Goal: Task Accomplishment & Management: Complete application form

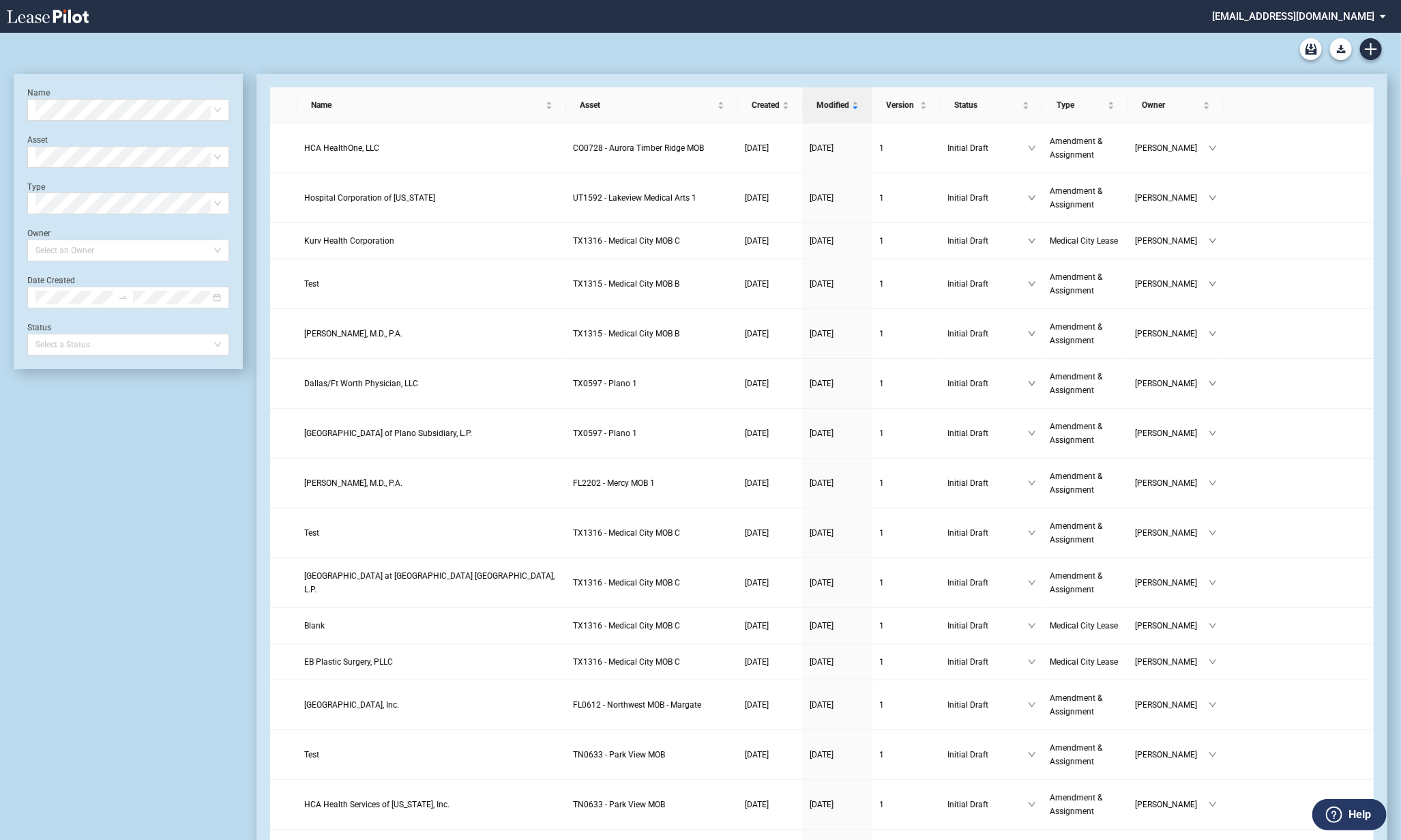
click at [489, 48] on div "Medical Office Lease Blank Form Medical Office Amendment Blank Form Medical Off…" at bounding box center [700, 49] width 1374 height 33
click at [1370, 52] on icon "Create new document" at bounding box center [1370, 48] width 12 height 12
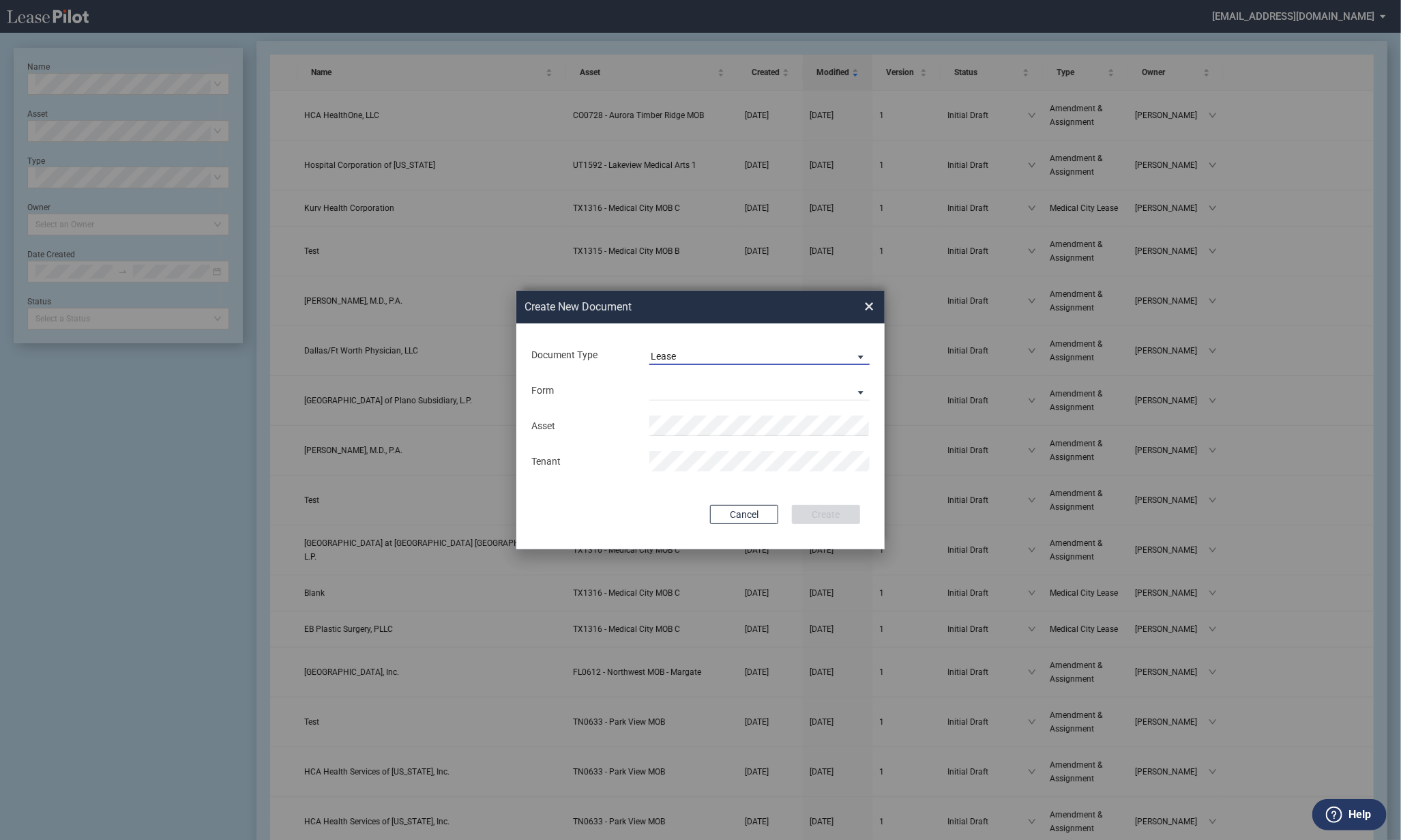
click at [686, 355] on span "Lease" at bounding box center [748, 357] width 196 height 14
click at [682, 391] on div "Amendment" at bounding box center [680, 389] width 58 height 15
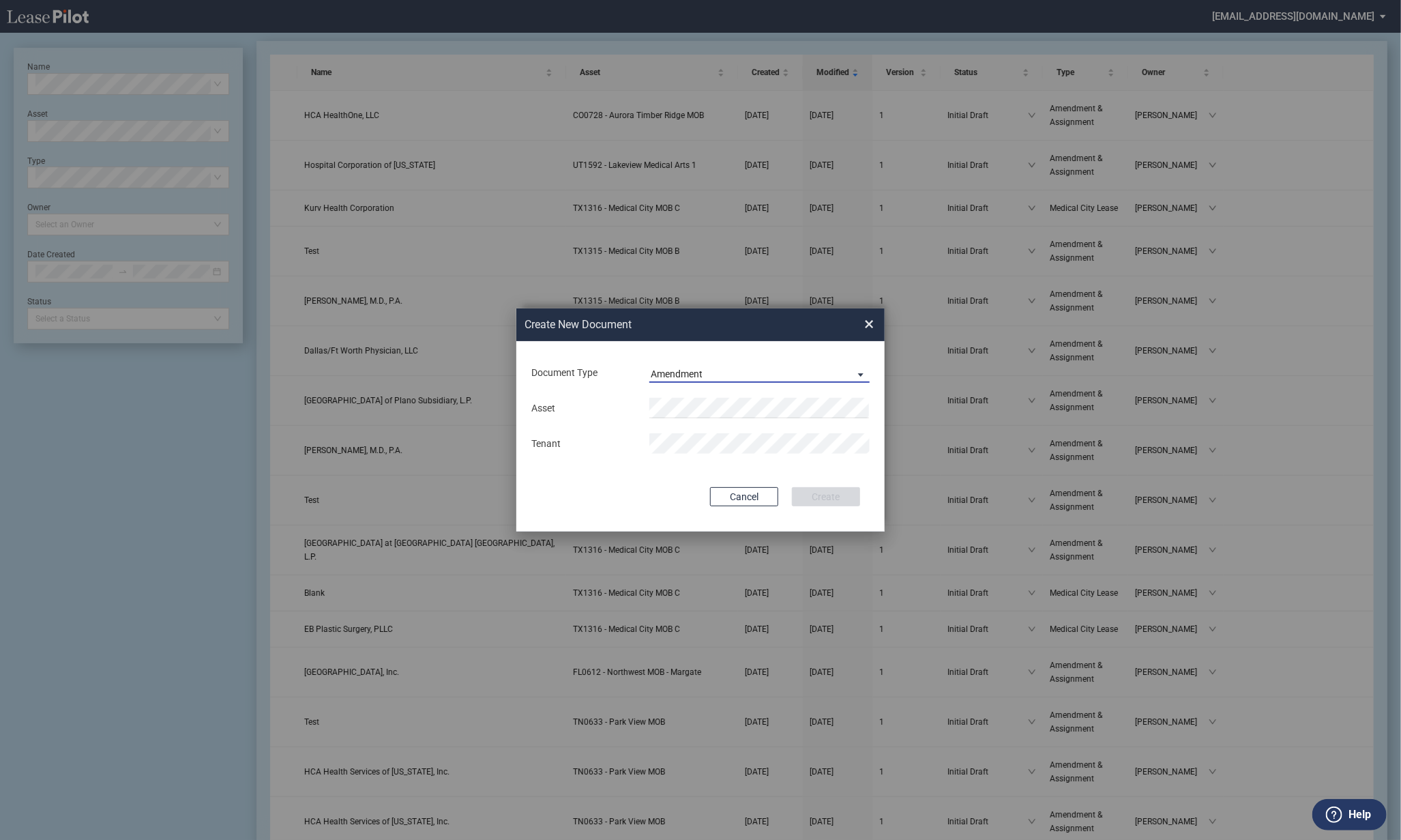
click at [715, 380] on span "Amendment" at bounding box center [748, 374] width 196 height 14
click at [713, 378] on md-option "Amendment" at bounding box center [761, 374] width 242 height 33
click at [720, 431] on span "CO 0728 - Aurora Timber Ridge MOB" at bounding box center [735, 434] width 149 height 11
click at [844, 493] on button "Create" at bounding box center [826, 496] width 68 height 19
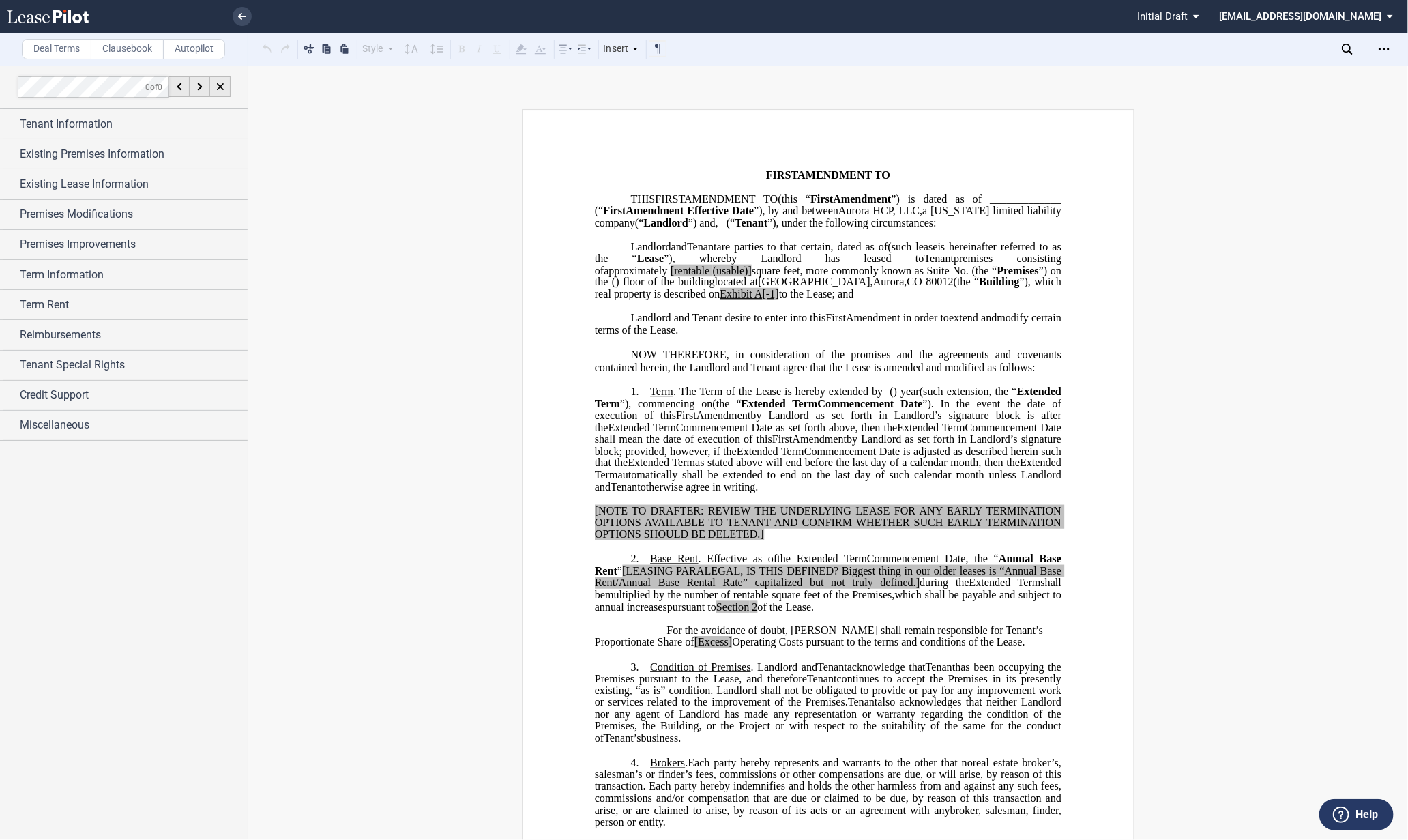
click at [11, 117] on div "Tenant Information" at bounding box center [124, 123] width 248 height 29
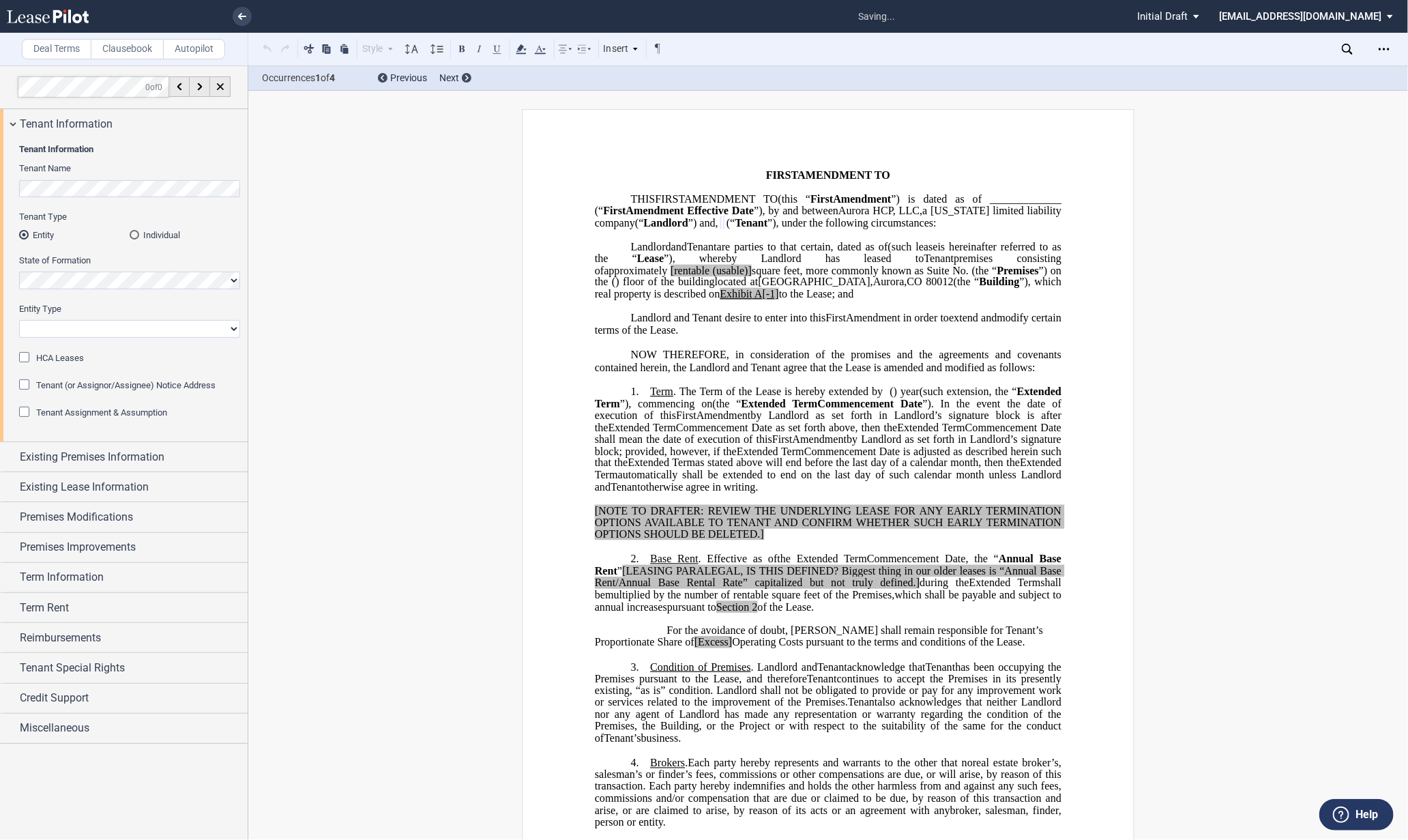
click at [89, 332] on select "Corporation Limited Liability Company General Partnership Limited Partnership O…" at bounding box center [130, 328] width 221 height 18
select select "limited liability company"
click at [19, 320] on select "Corporation Limited Liability Company General Partnership Limited Partnership O…" at bounding box center [130, 328] width 221 height 18
click at [24, 358] on div "HCA Leases" at bounding box center [26, 358] width 14 height 14
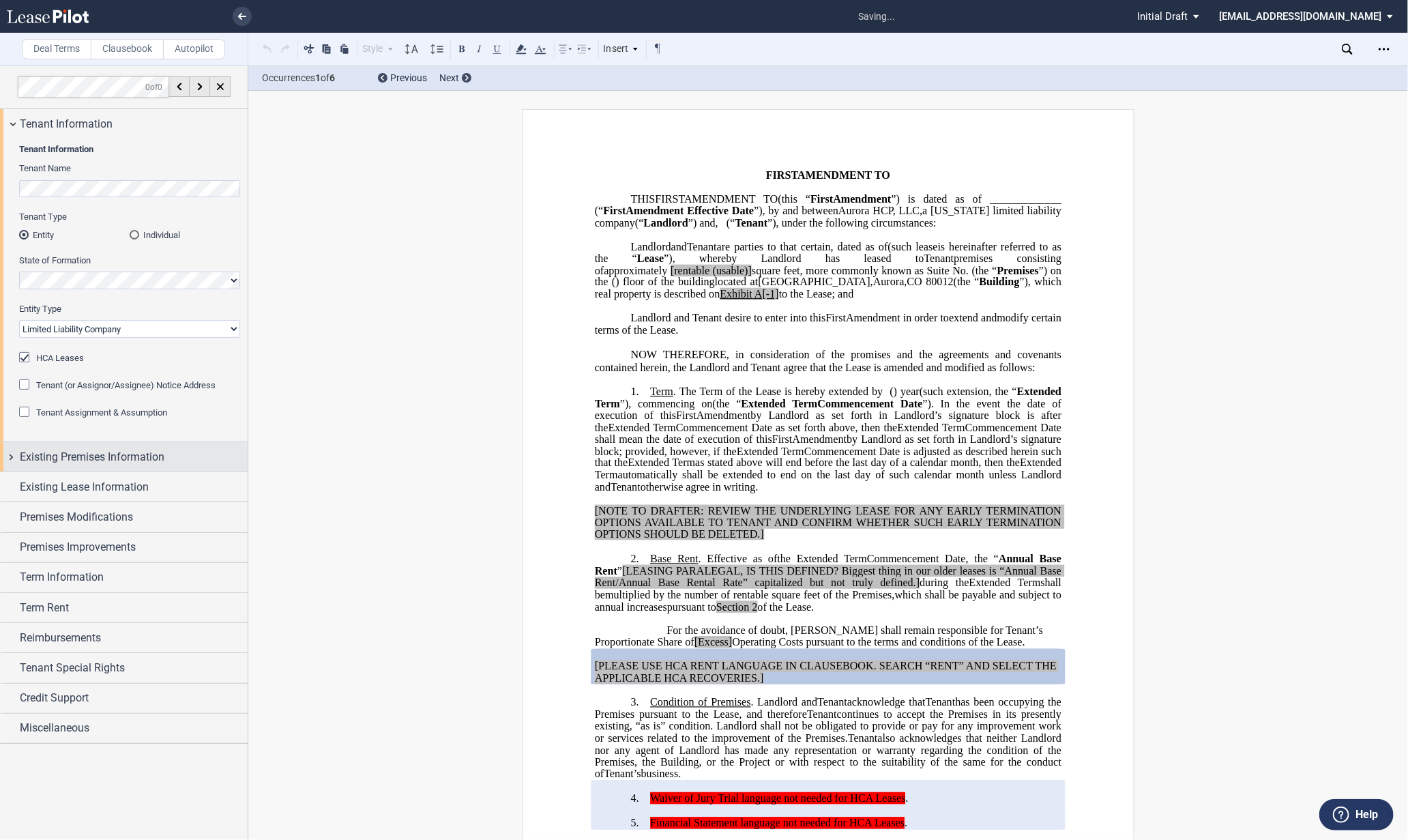
click at [14, 451] on div "Existing Premises Information" at bounding box center [124, 456] width 248 height 29
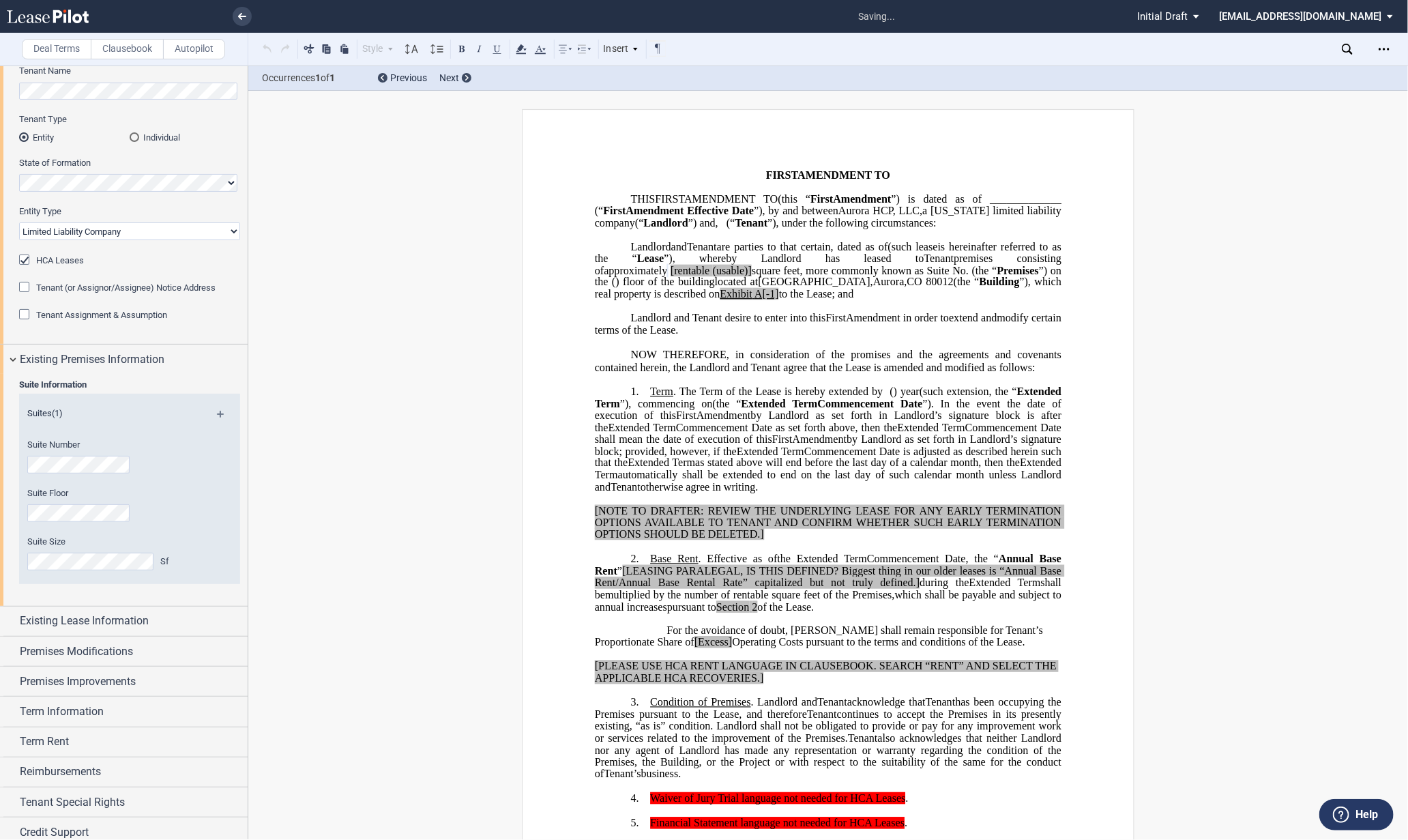
scroll to position [137, 0]
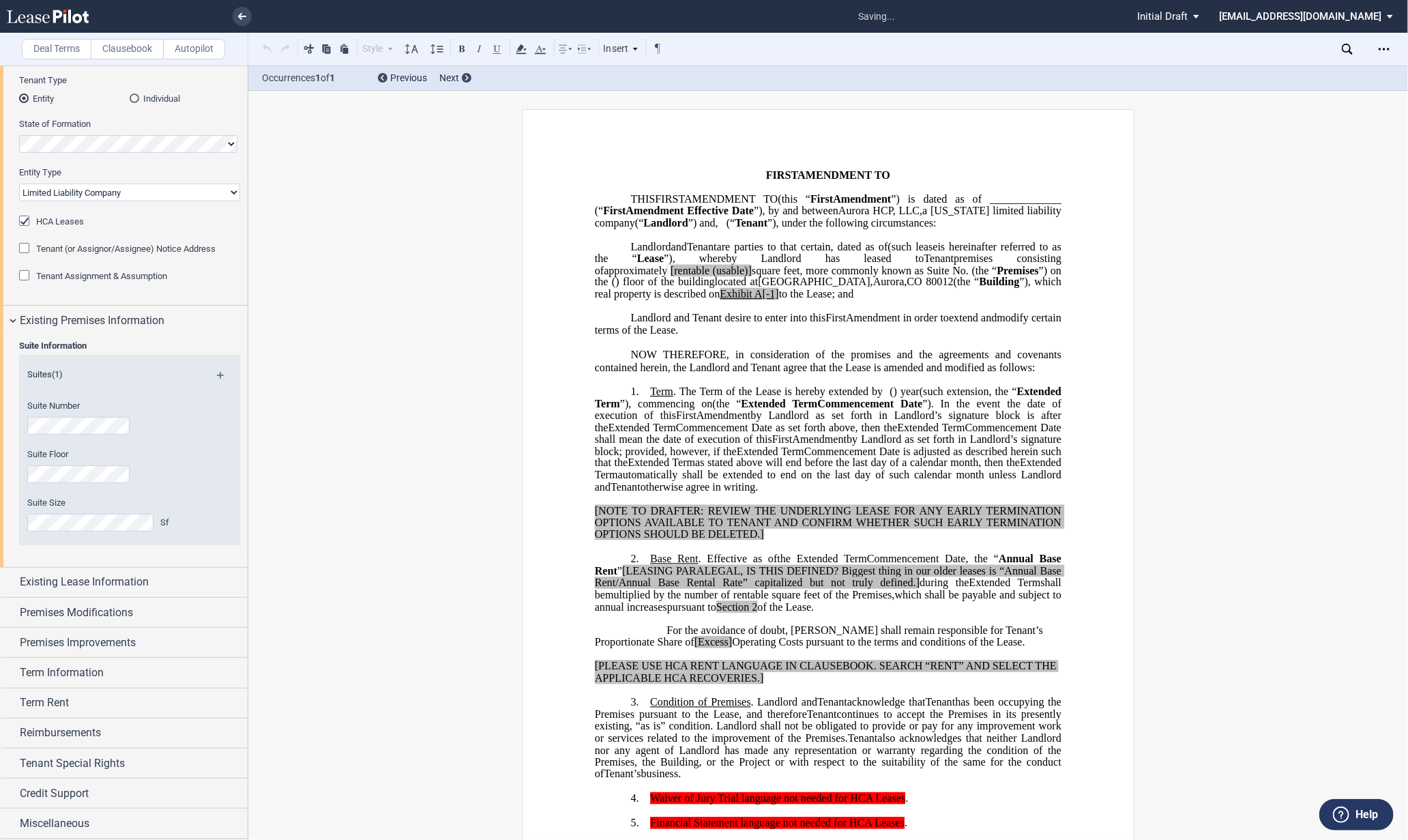
click at [658, 159] on p "﻿" at bounding box center [828, 164] width 466 height 11
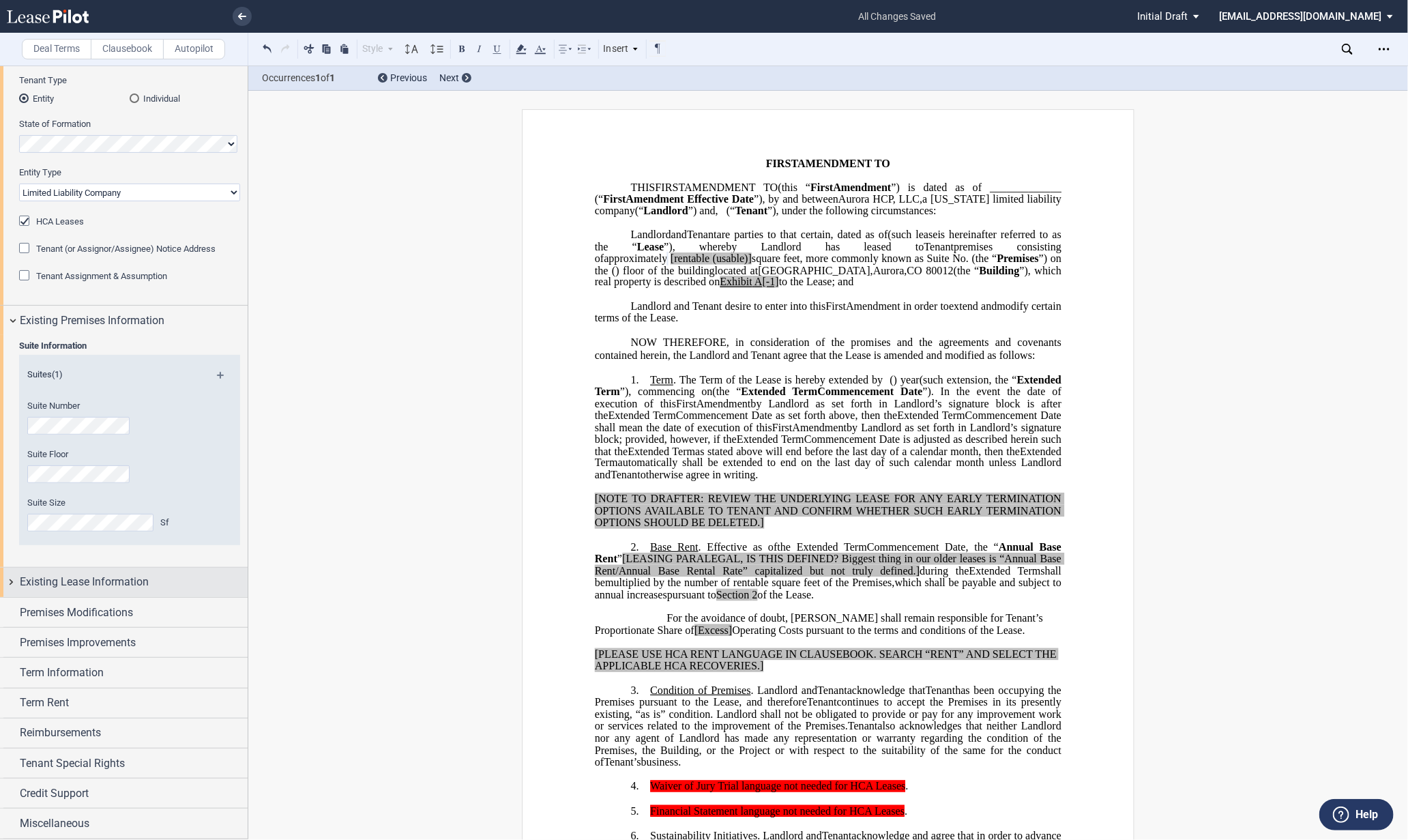
click at [15, 579] on div "Existing Lease Information" at bounding box center [124, 582] width 248 height 29
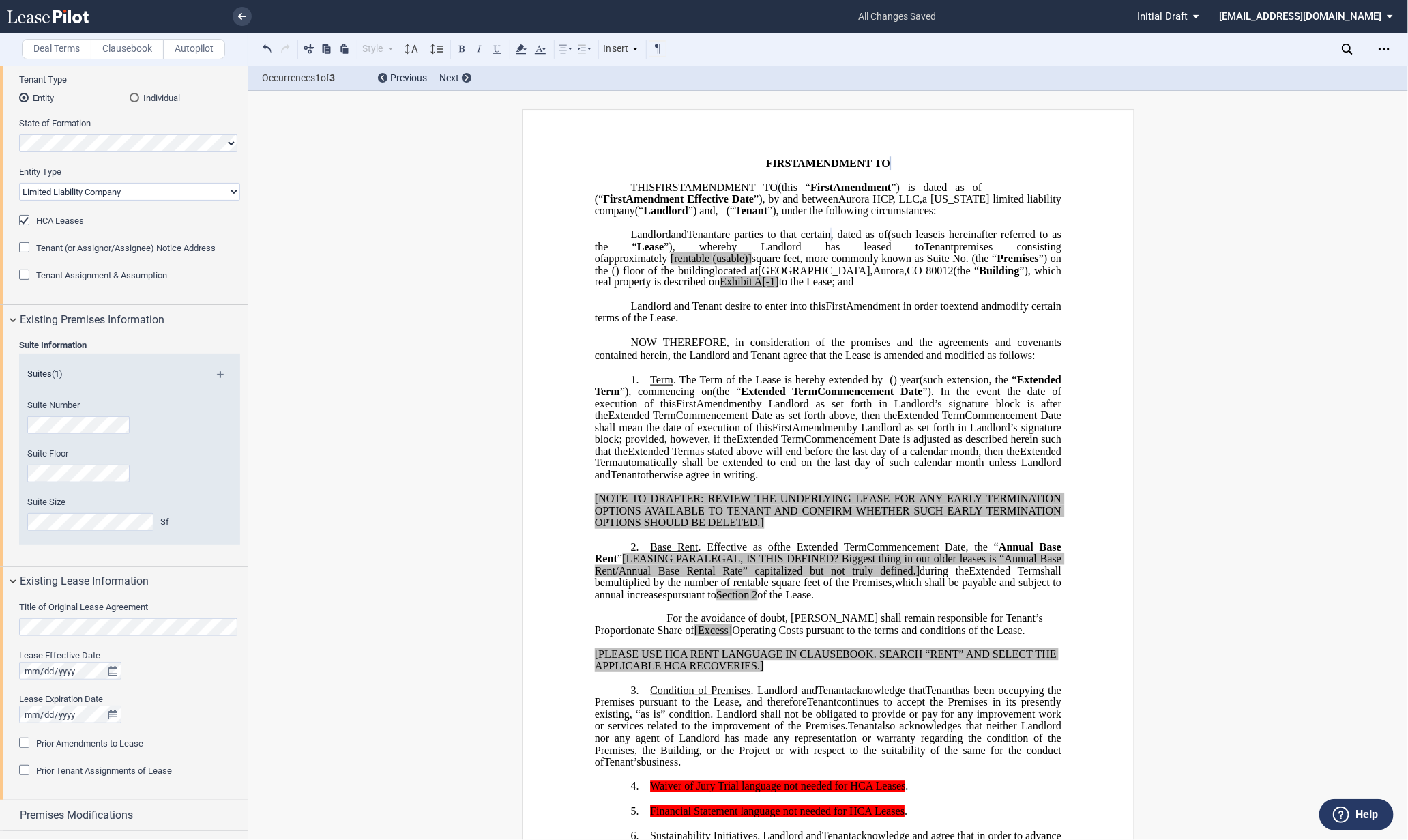
click at [715, 214] on span "”) and" at bounding box center [702, 210] width 27 height 12
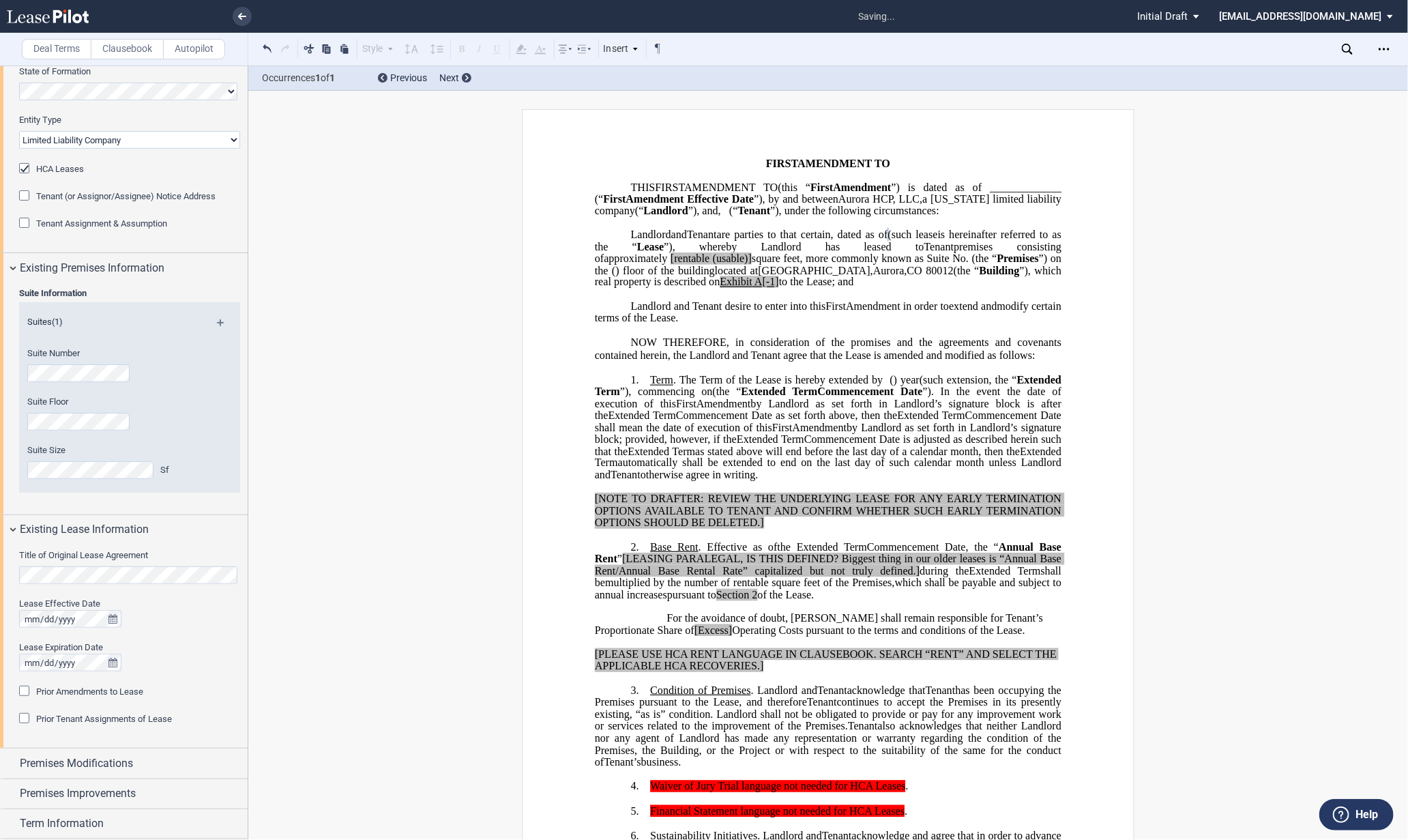
scroll to position [213, 0]
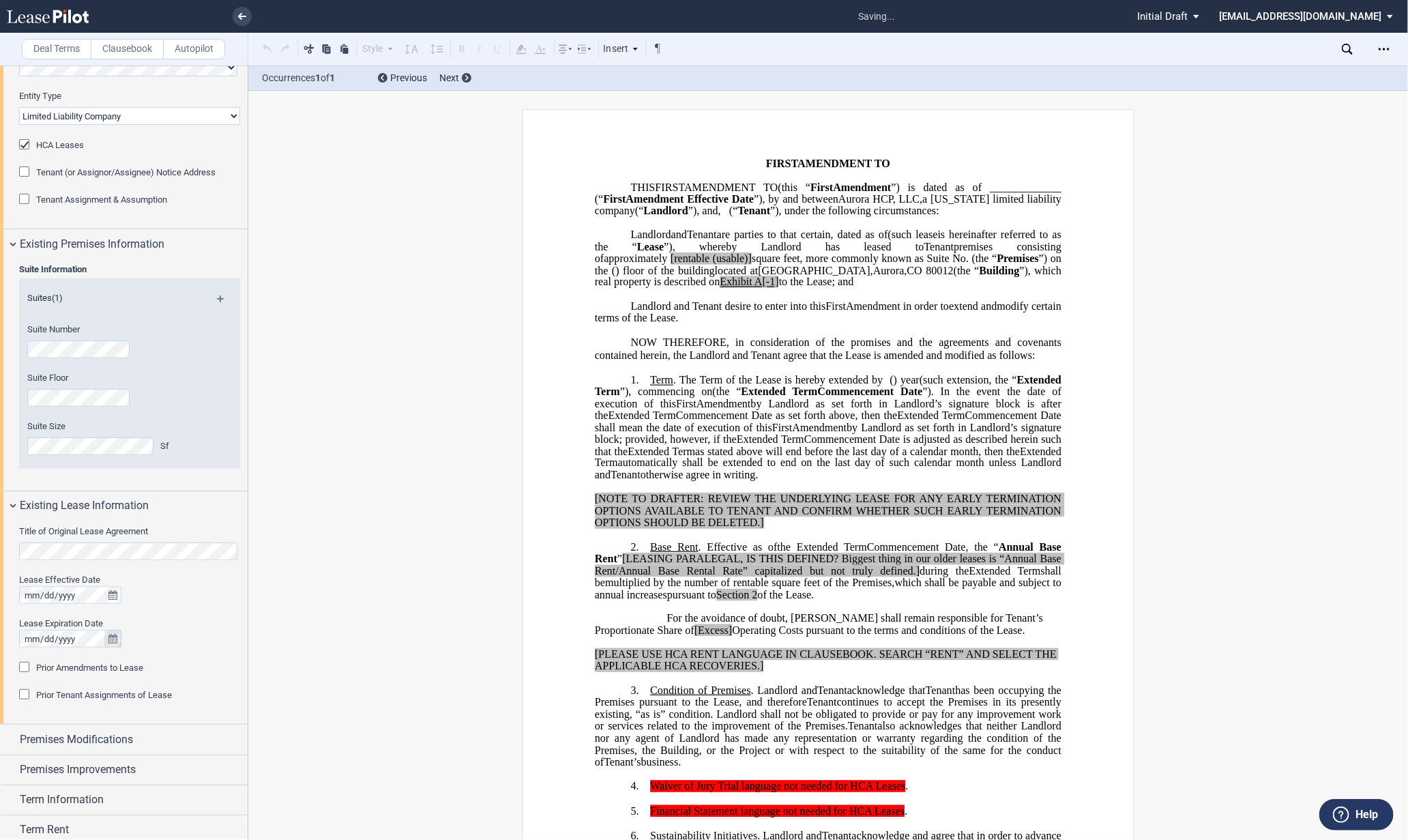
click at [105, 636] on button "true" at bounding box center [113, 638] width 17 height 18
click at [26, 670] on div "Prior Amendments to Lease" at bounding box center [26, 668] width 14 height 14
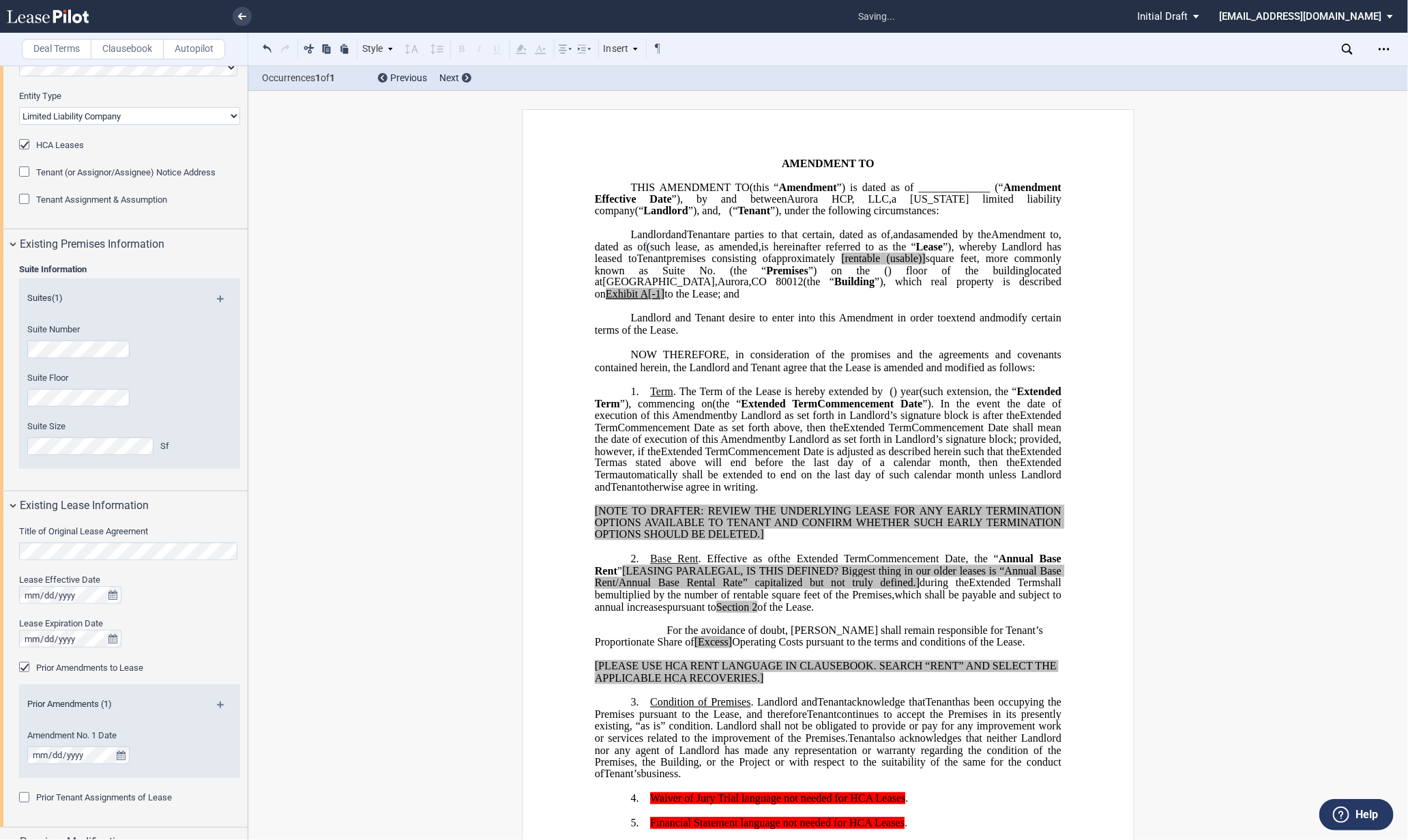
click at [221, 703] on md-icon at bounding box center [226, 709] width 19 height 16
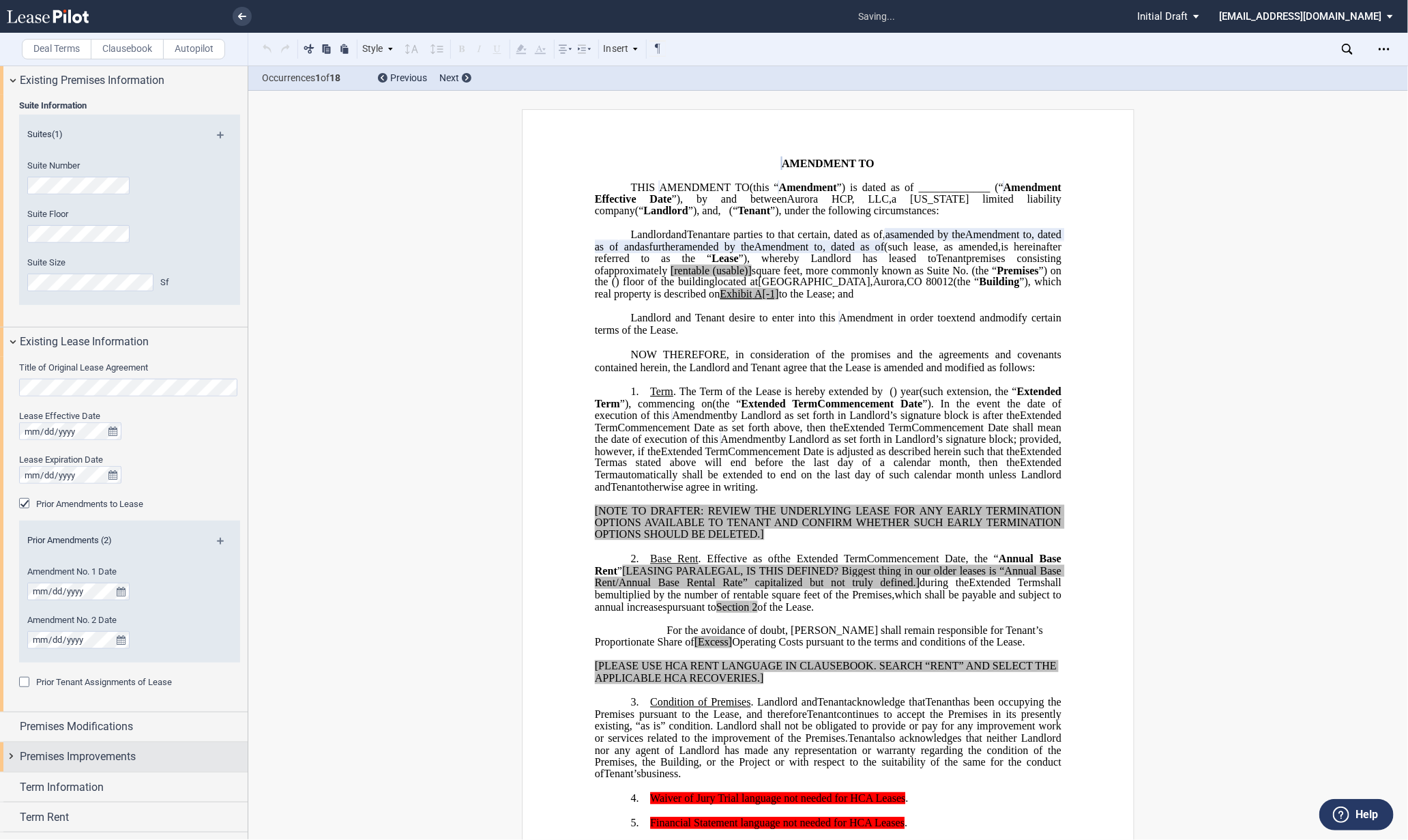
scroll to position [440, 0]
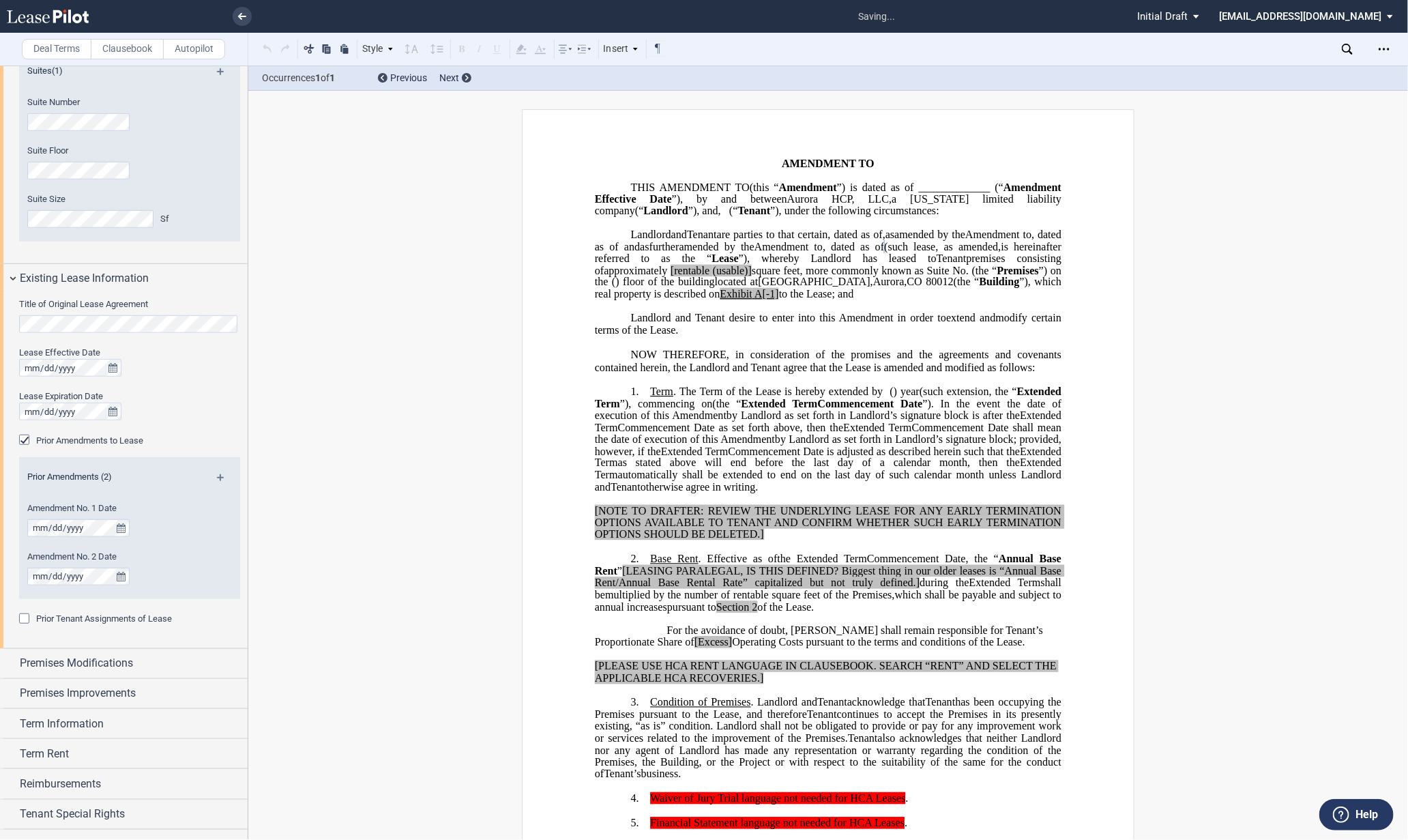
click at [217, 474] on md-icon at bounding box center [226, 482] width 19 height 16
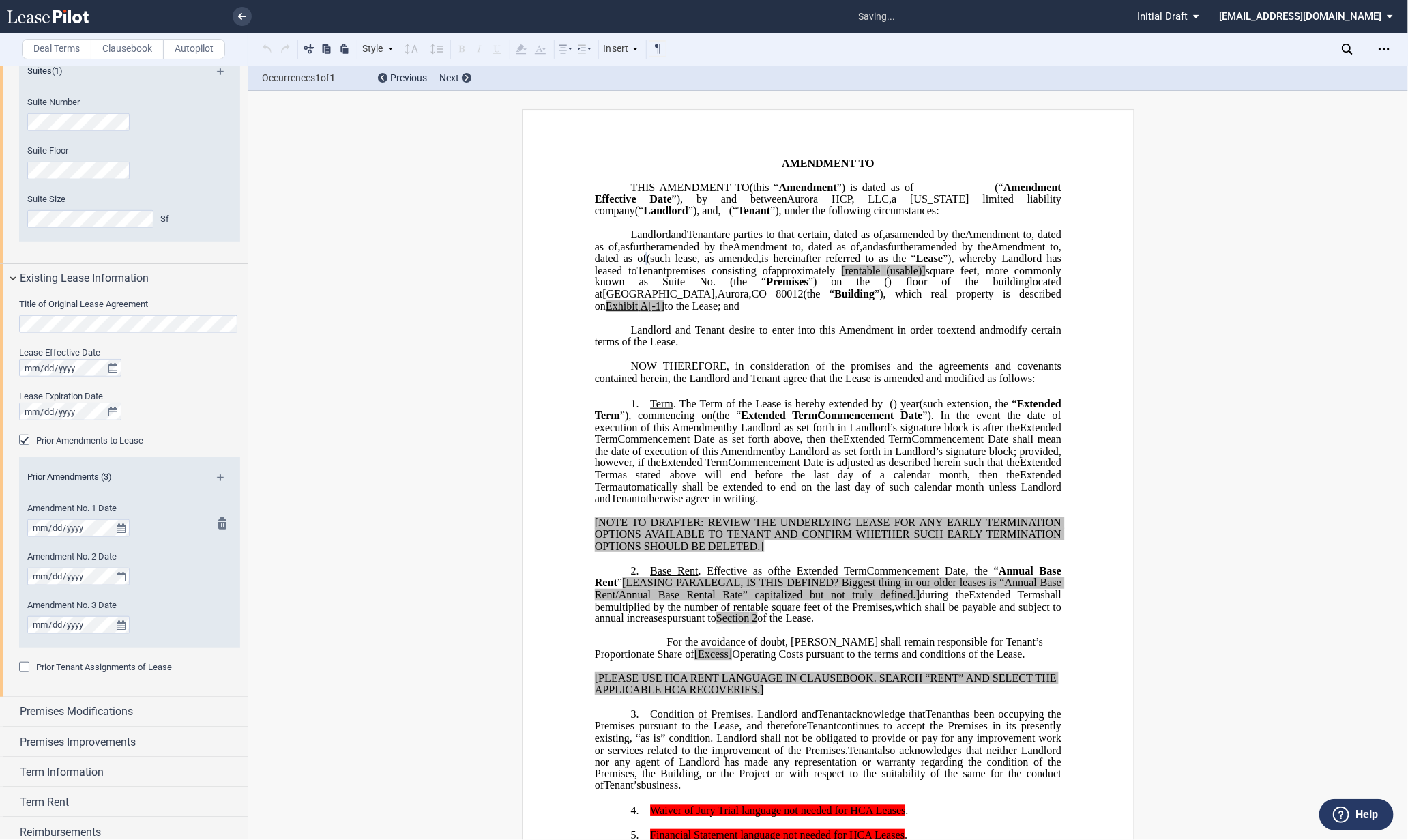
drag, startPoint x: 216, startPoint y: 476, endPoint x: 175, endPoint y: 508, distance: 52.0
click at [217, 476] on md-icon at bounding box center [226, 482] width 19 height 16
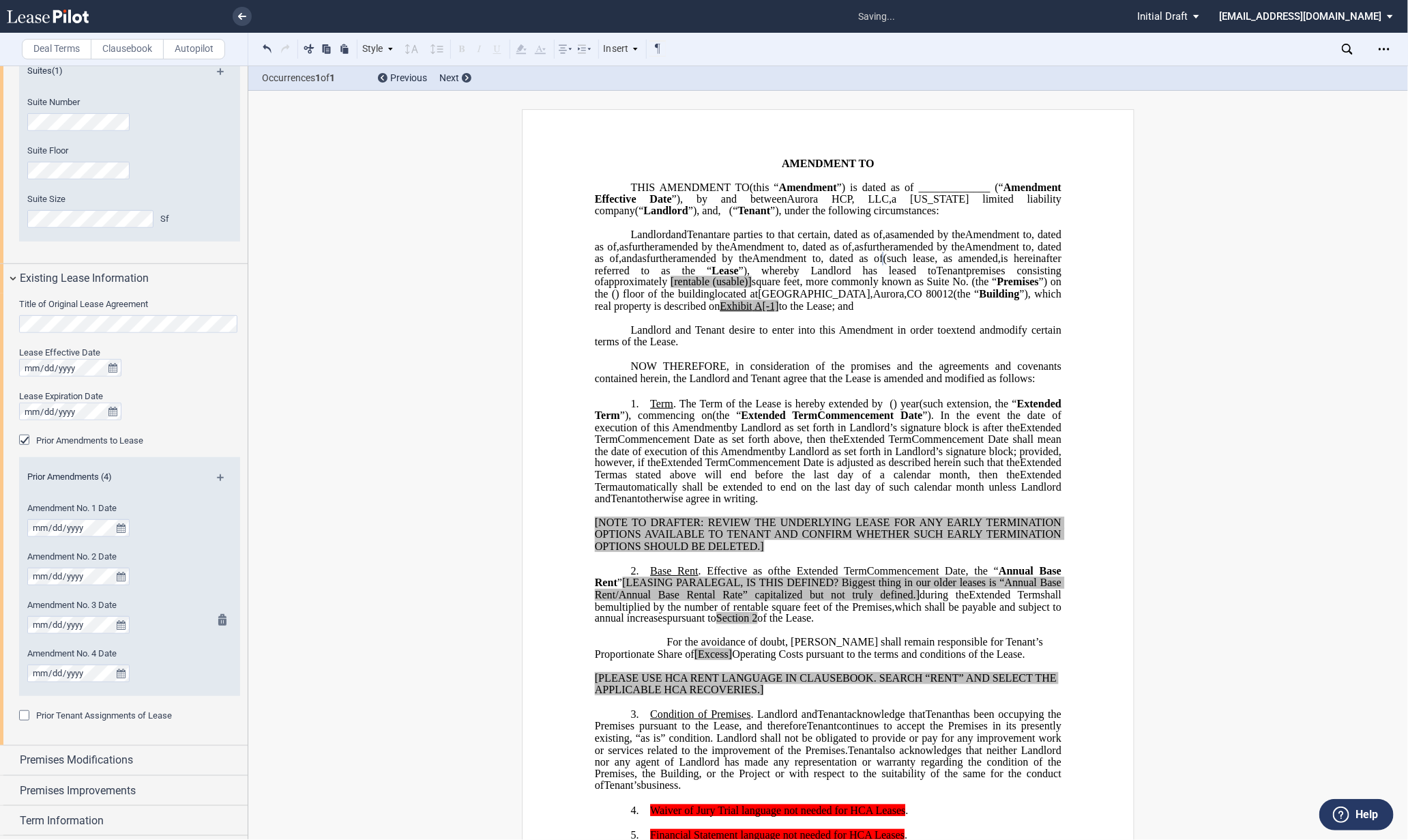
scroll to position [589, 0]
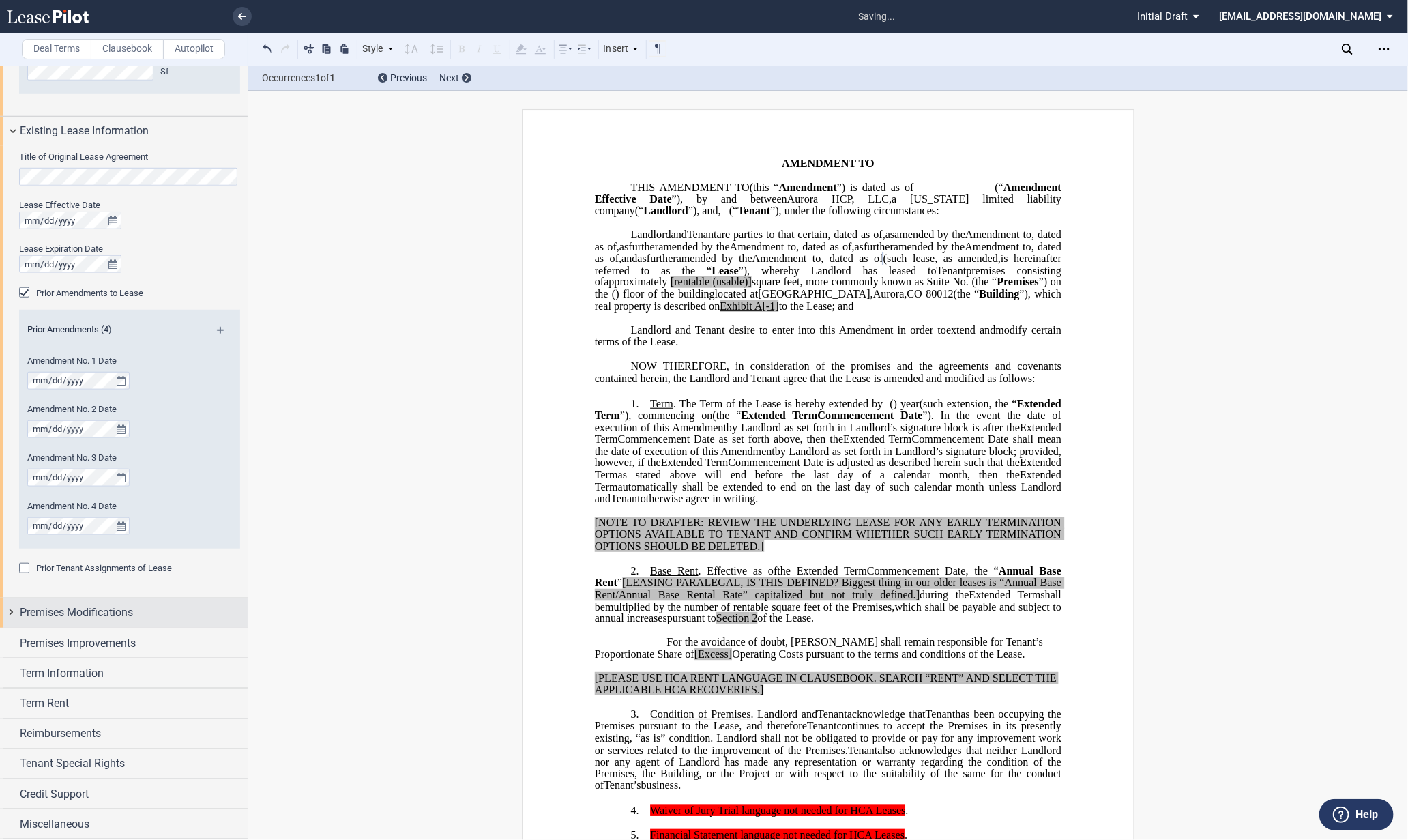
click at [9, 614] on div "Premises Modifications" at bounding box center [124, 612] width 248 height 29
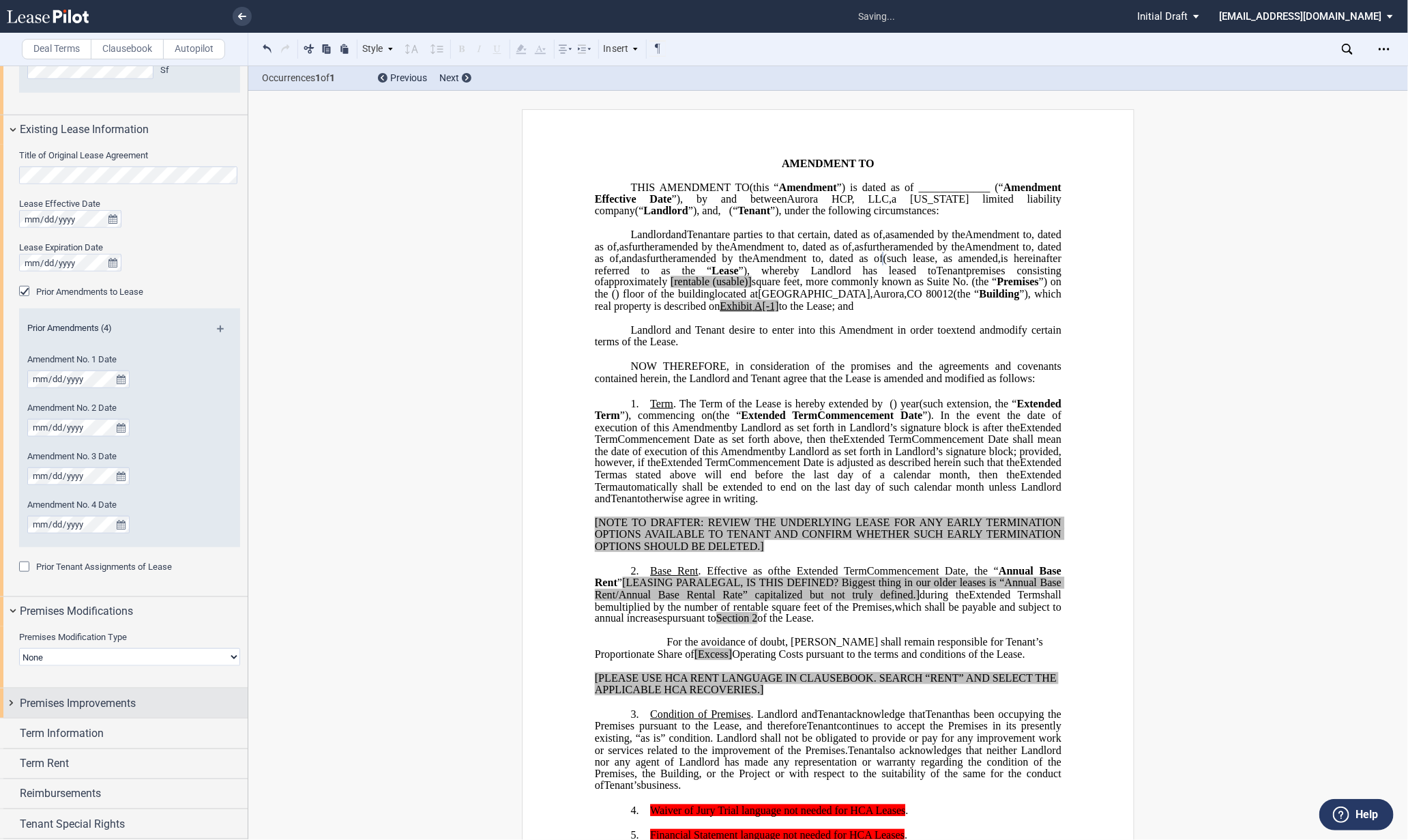
scroll to position [650, 0]
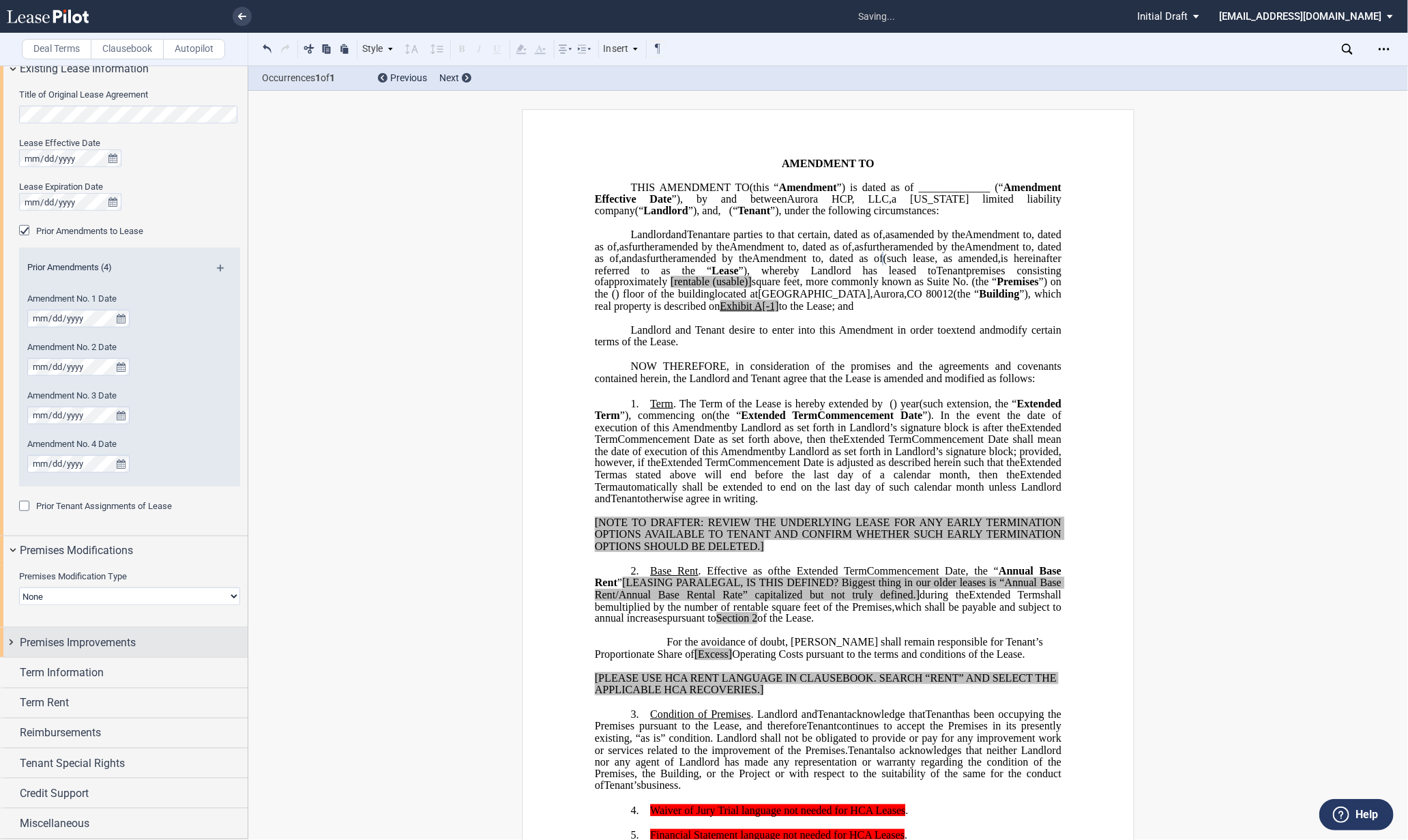
click at [9, 641] on div "Premises Improvements" at bounding box center [124, 642] width 248 height 29
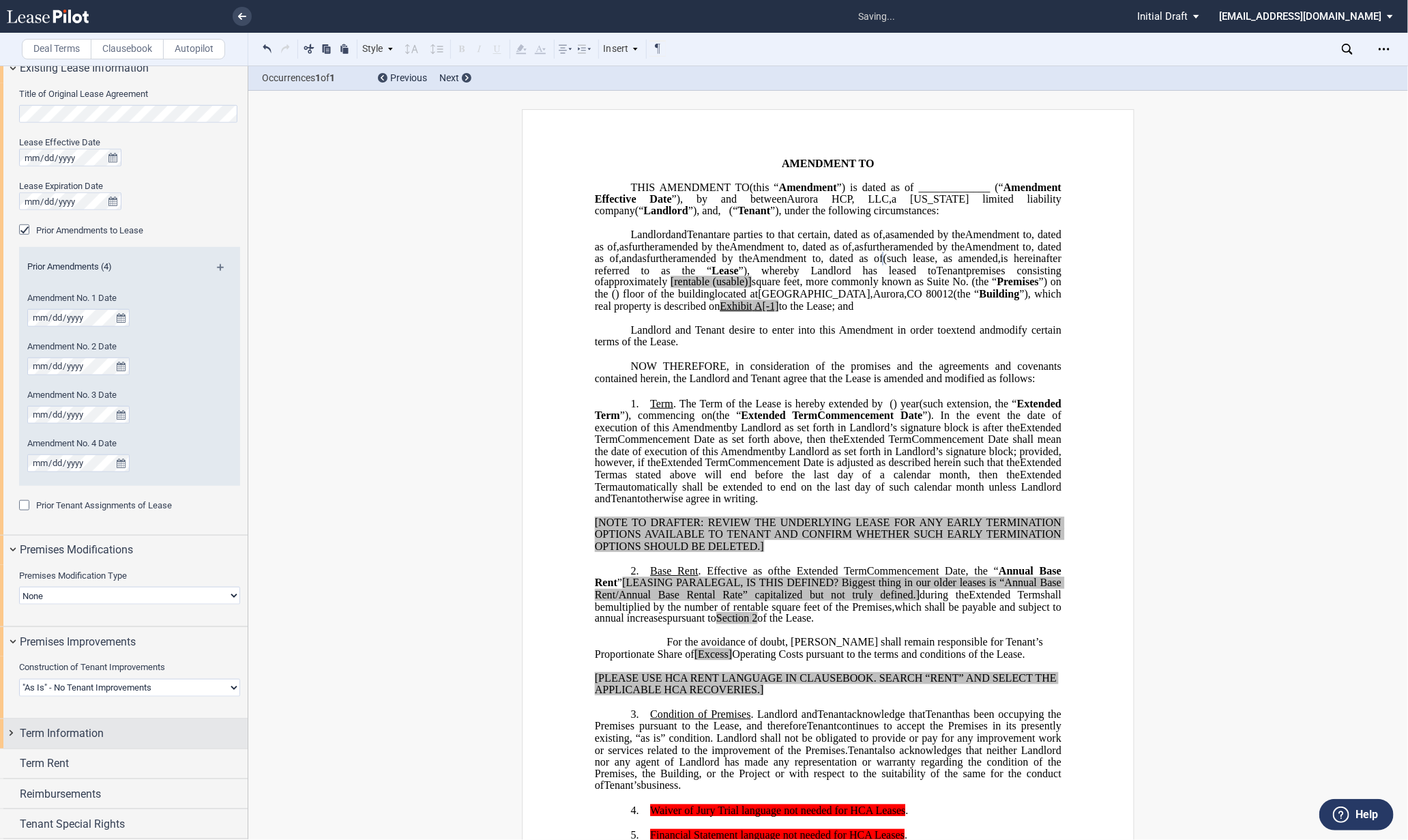
scroll to position [711, 0]
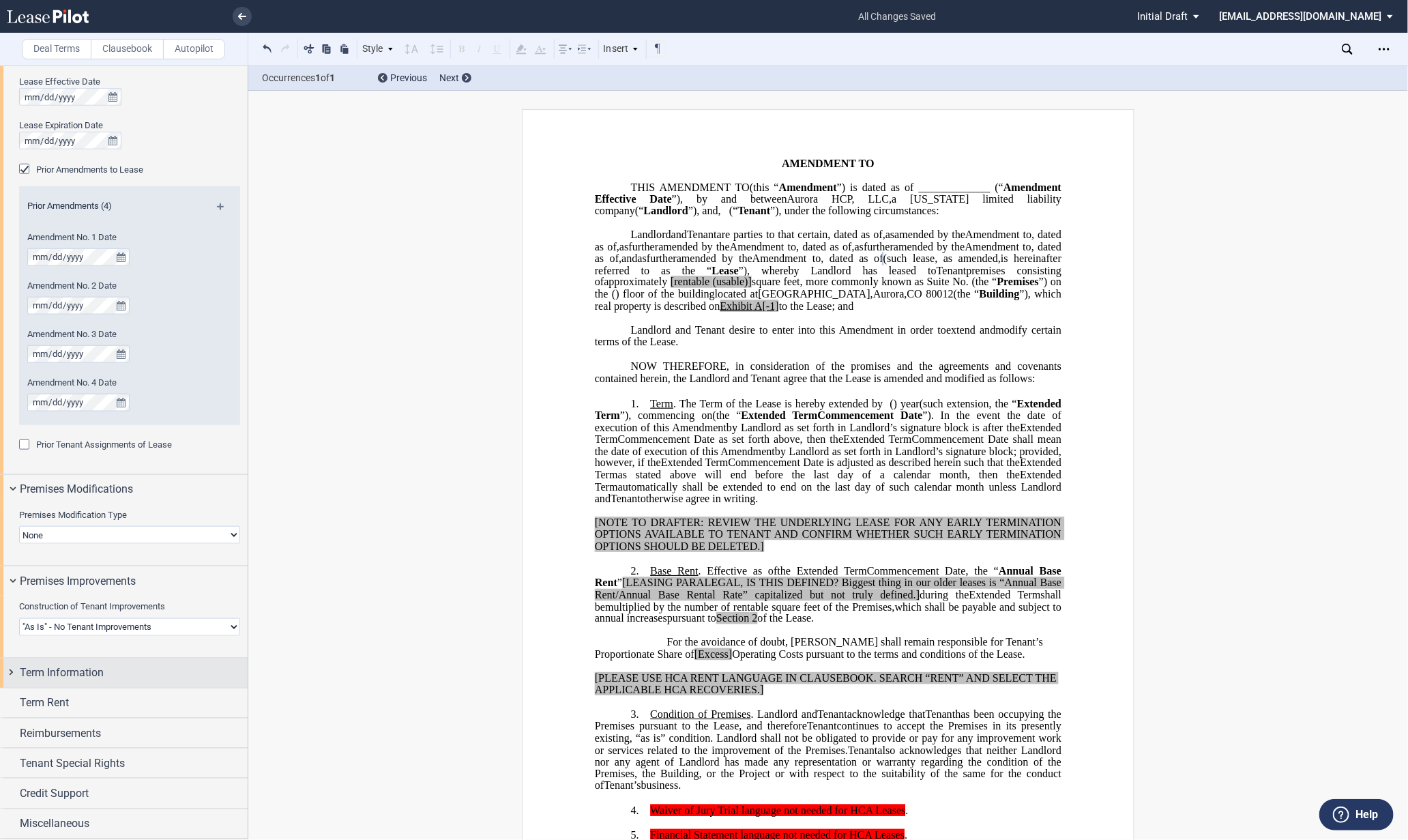
click at [9, 670] on div "Term Information" at bounding box center [124, 673] width 248 height 29
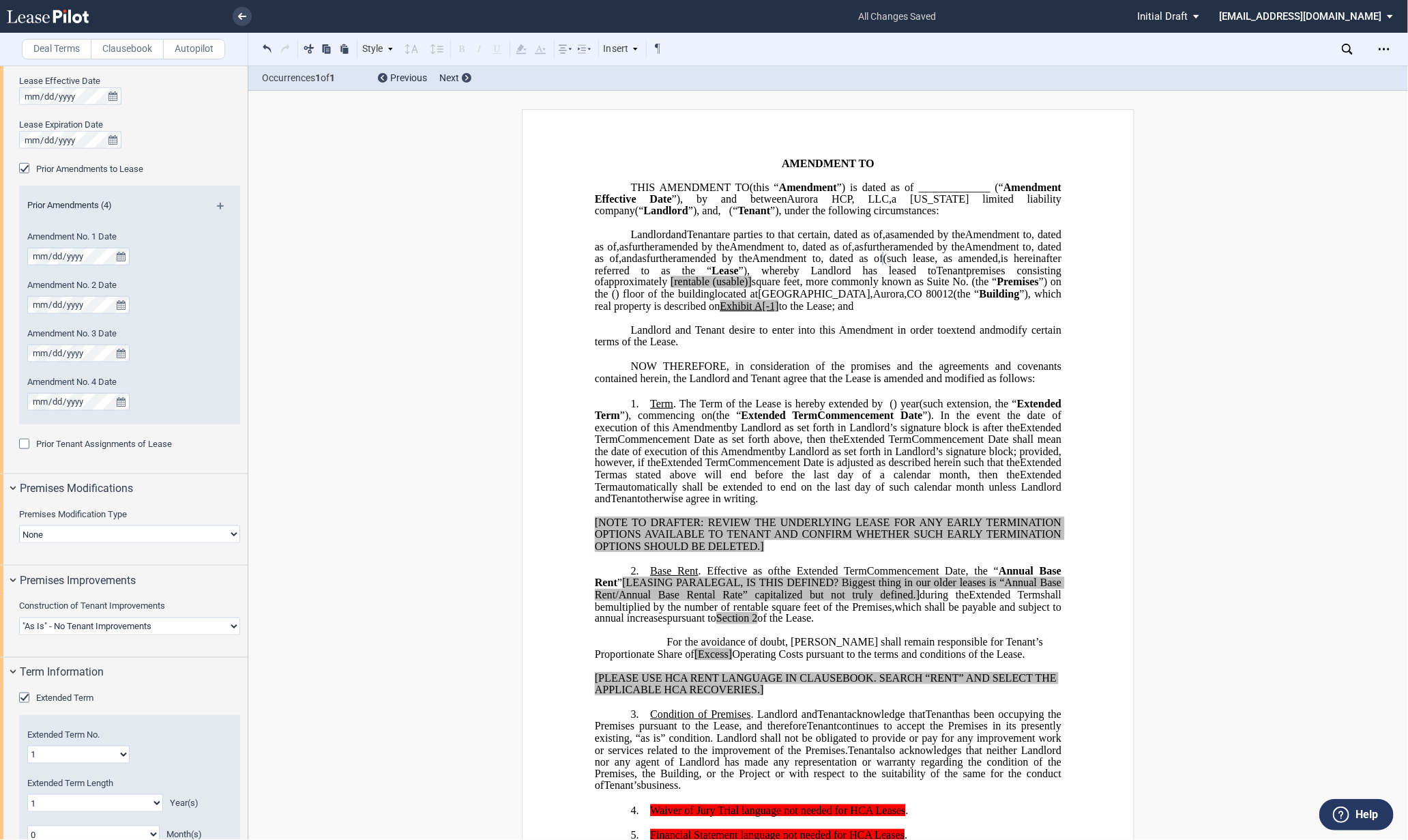
scroll to position [938, 0]
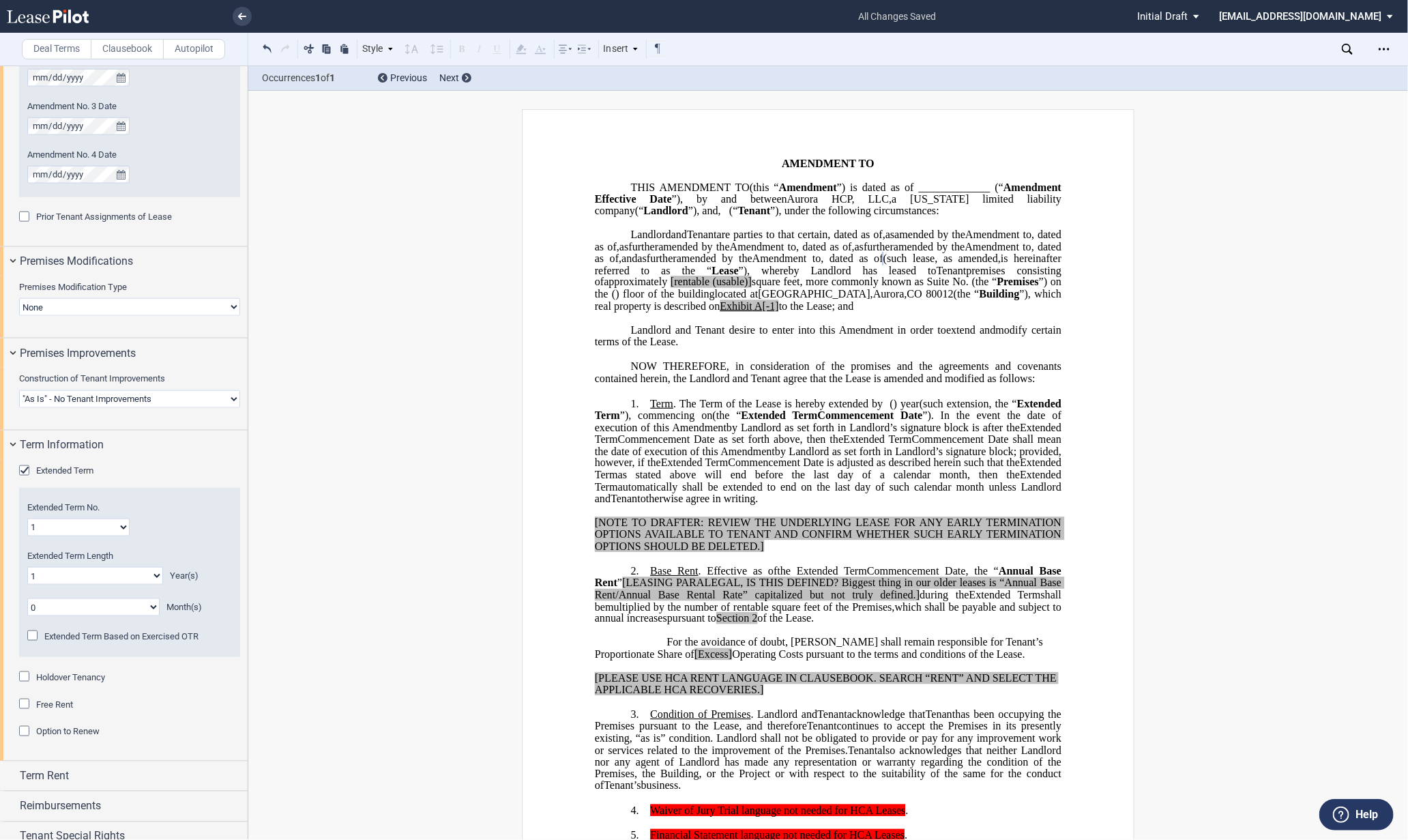
click at [57, 525] on select "1 2 3 4 5 6 7 8 9 10 11 12 13 14 15 16 17 18 19 20" at bounding box center [78, 527] width 103 height 18
select select "number:4"
click at [27, 518] on select "1 2 3 4 5 6 7 8 9 10 11 12 13 14 15 16 17 18 19 20" at bounding box center [78, 527] width 103 height 18
click at [63, 577] on select "0 1 2 3 4 5 6 7 8 9 10 11 12 13 14 15 16 17 18 19 20" at bounding box center [95, 575] width 136 height 18
select select "number:5"
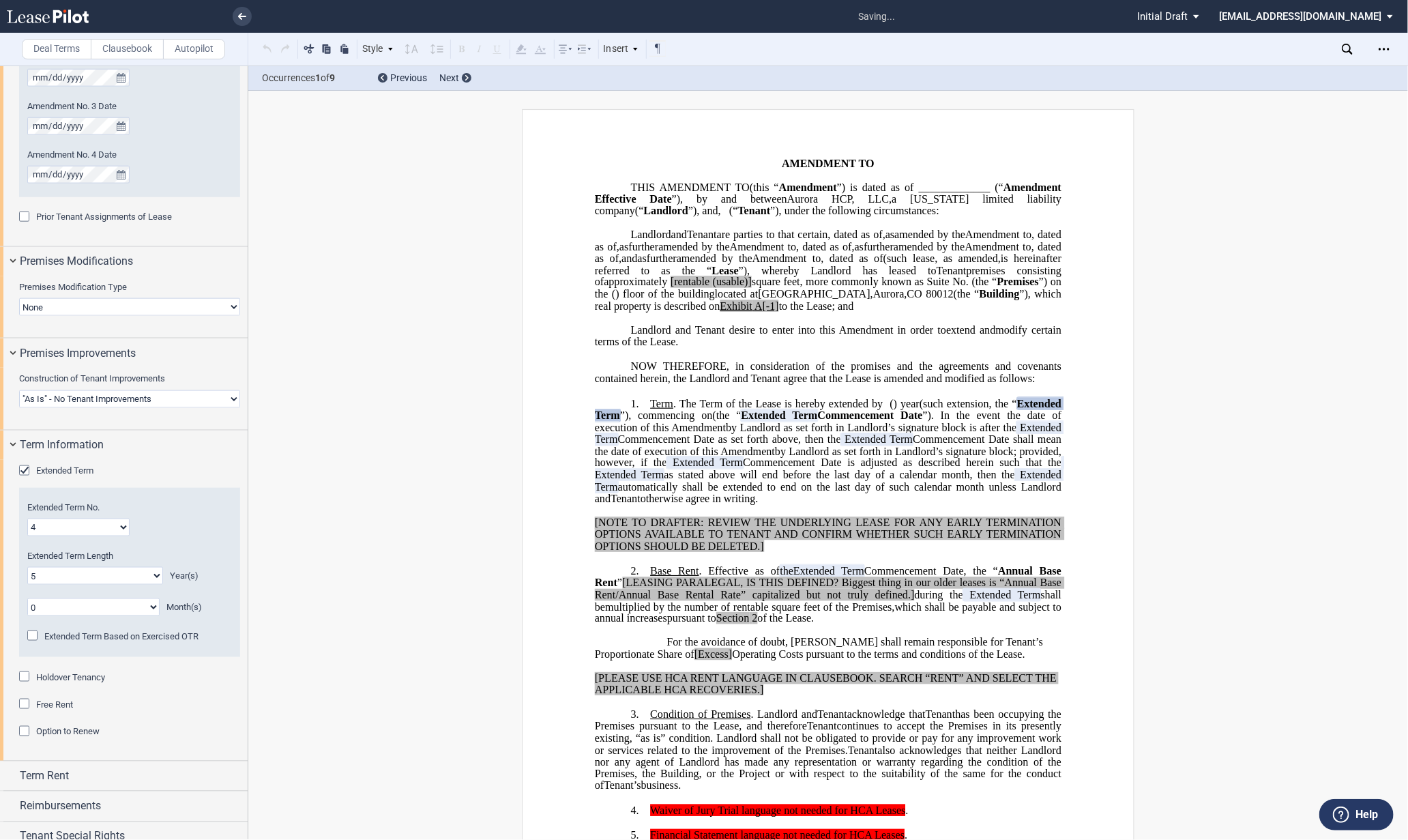
click at [27, 567] on select "0 1 2 3 4 5 6 7 8 9 10 11 12 13 14 15 16 17 18 19 20" at bounding box center [95, 575] width 136 height 18
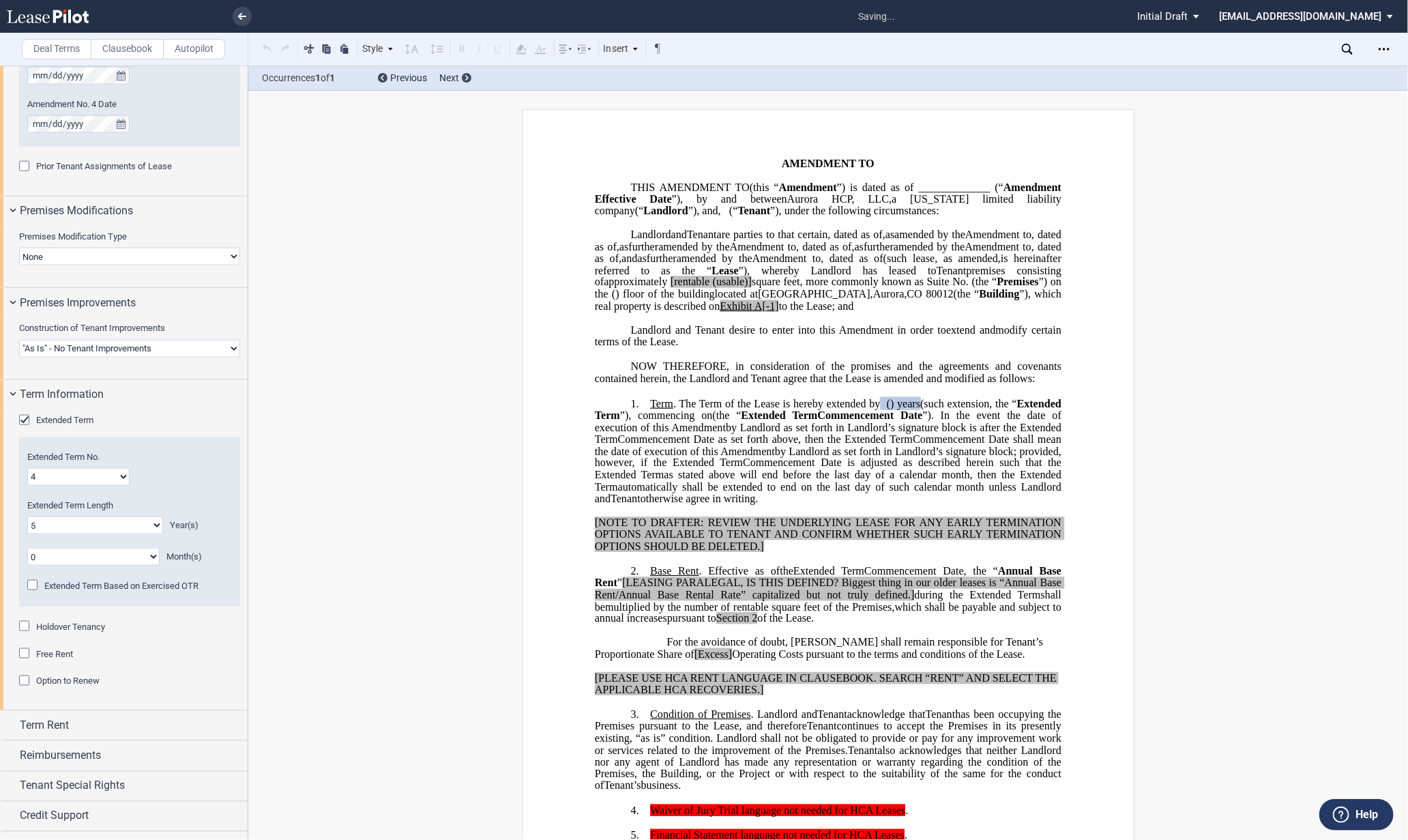
scroll to position [1012, 0]
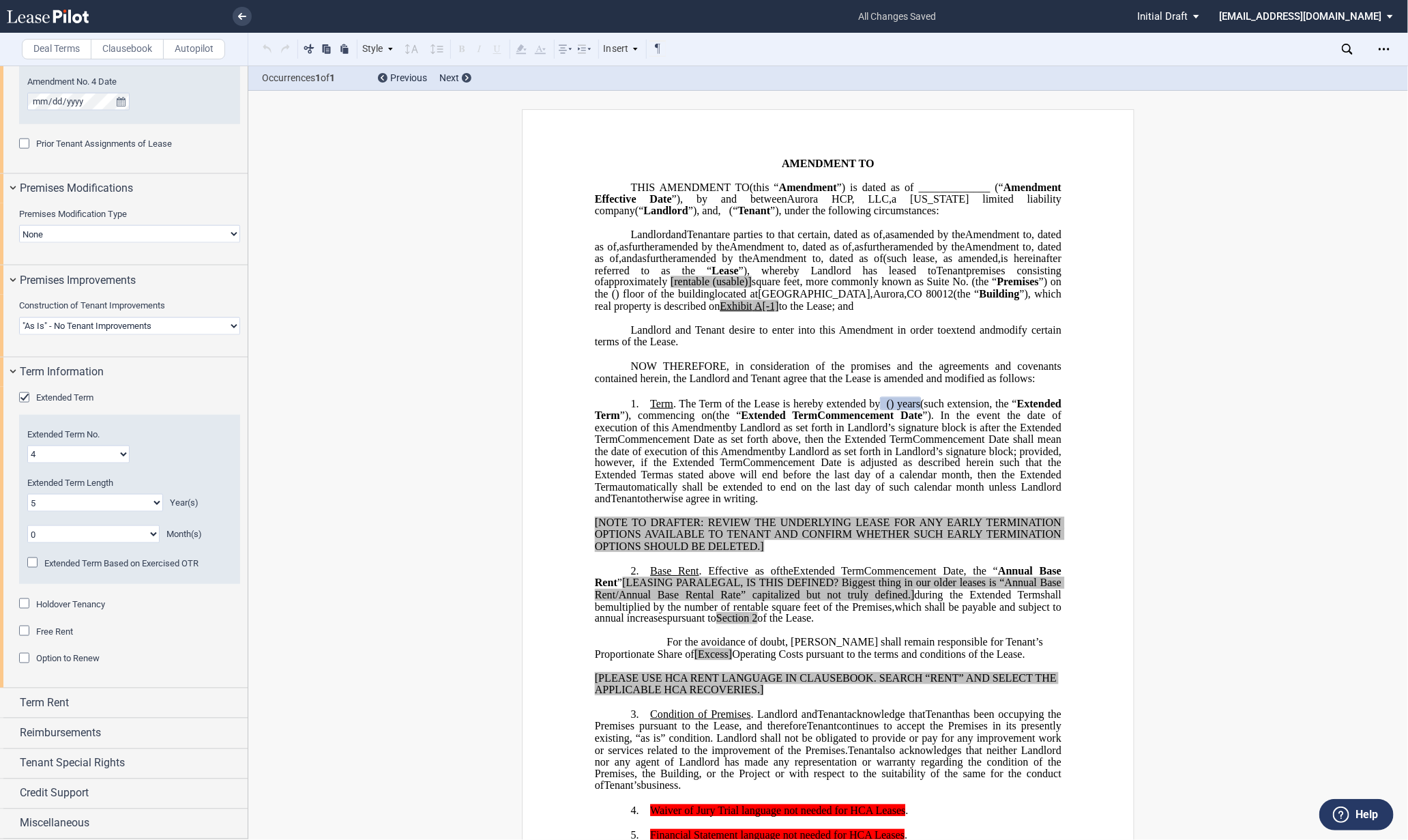
click at [21, 601] on div "Holdover Tenancy" at bounding box center [26, 604] width 14 height 14
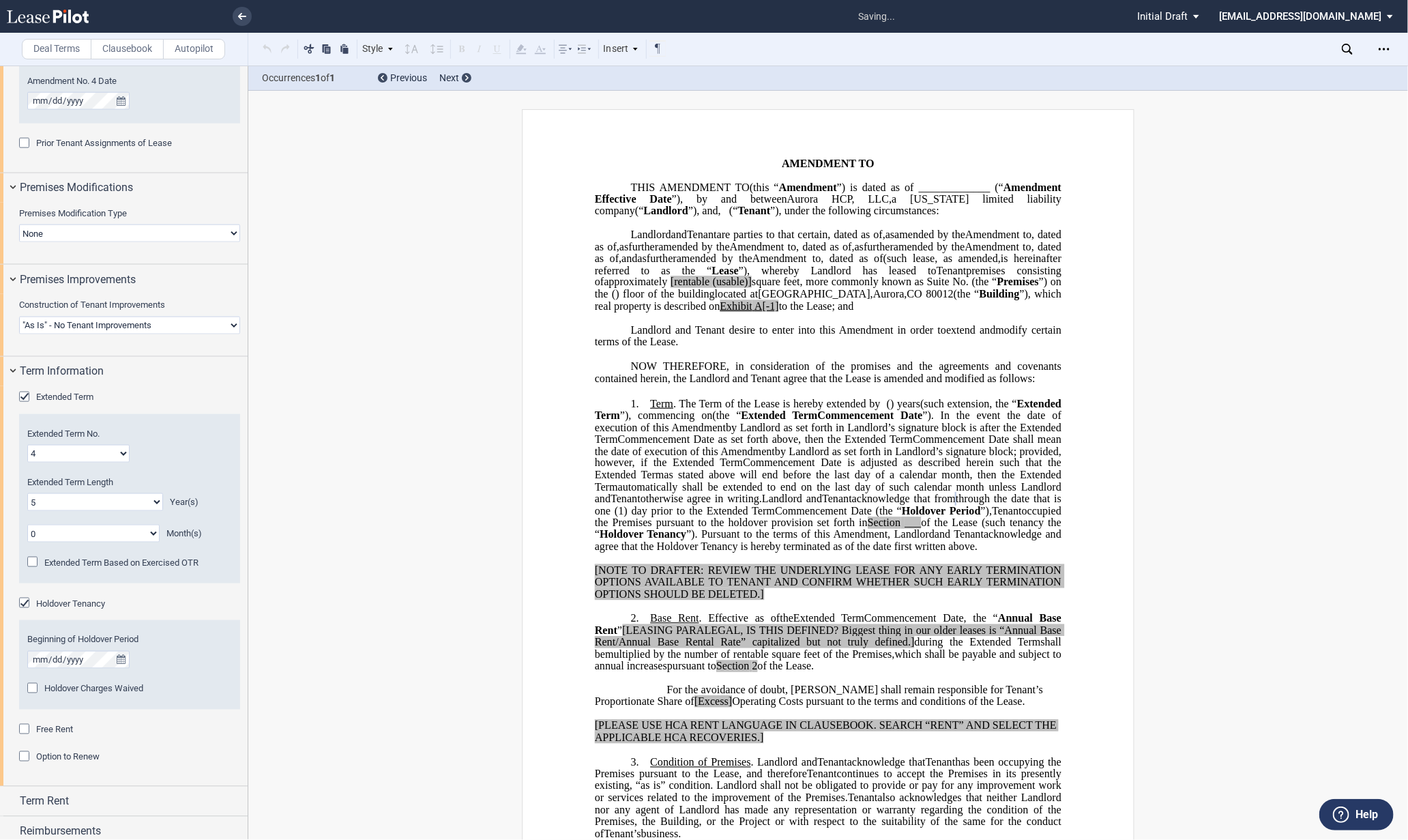
click at [27, 691] on div "Holdover Charges Waived" at bounding box center [33, 689] width 14 height 14
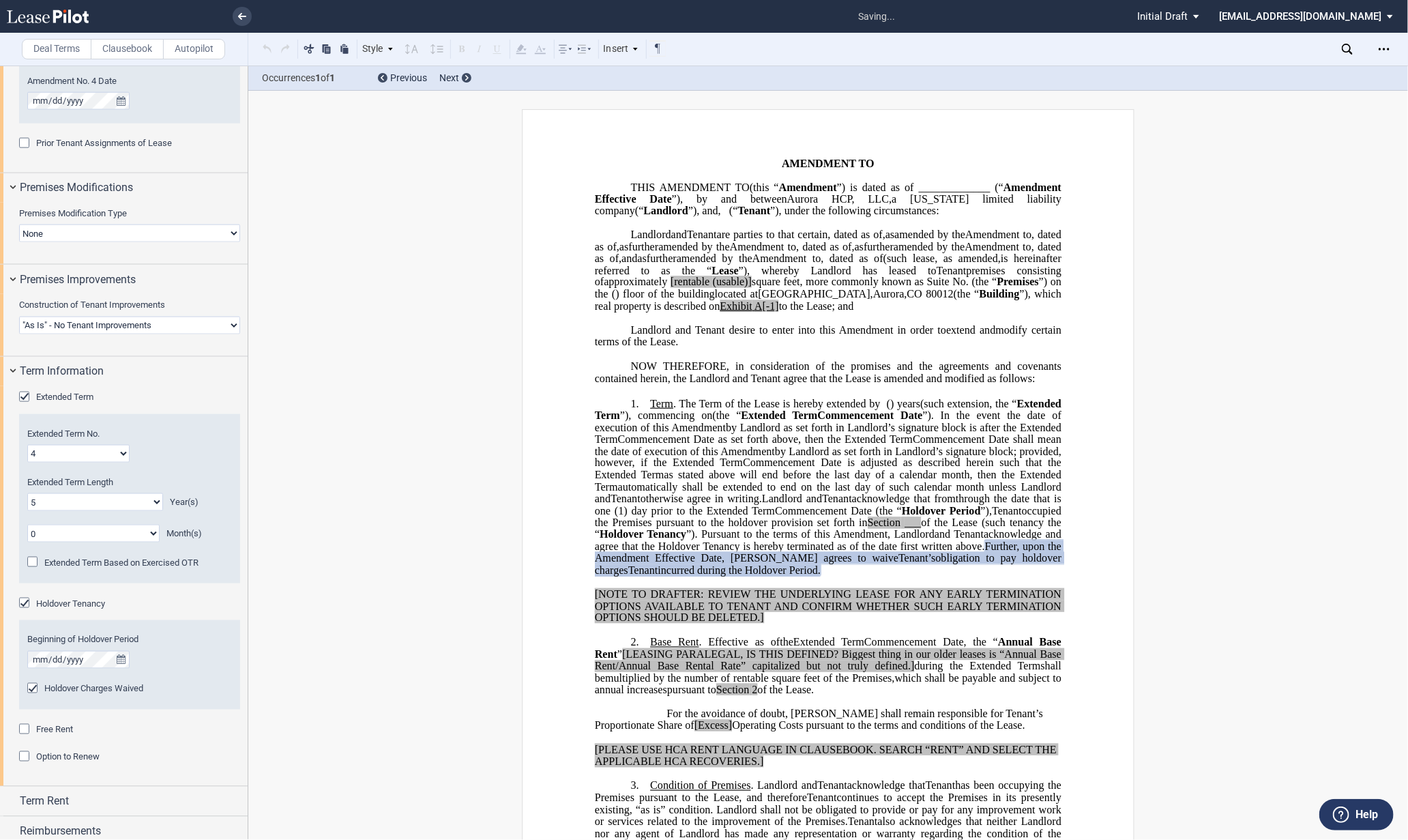
scroll to position [1112, 0]
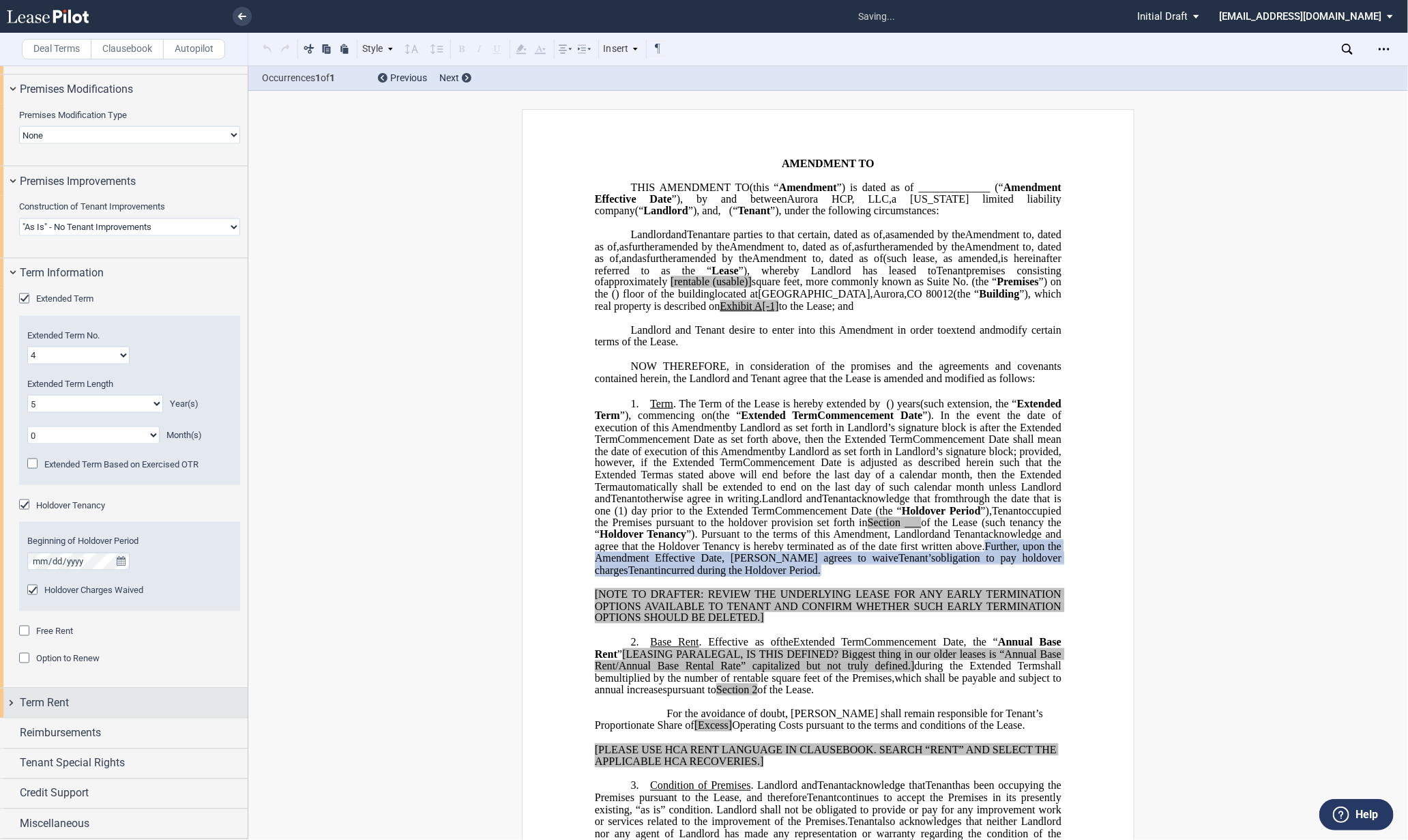
click at [21, 698] on span "Term Rent" at bounding box center [44, 703] width 49 height 16
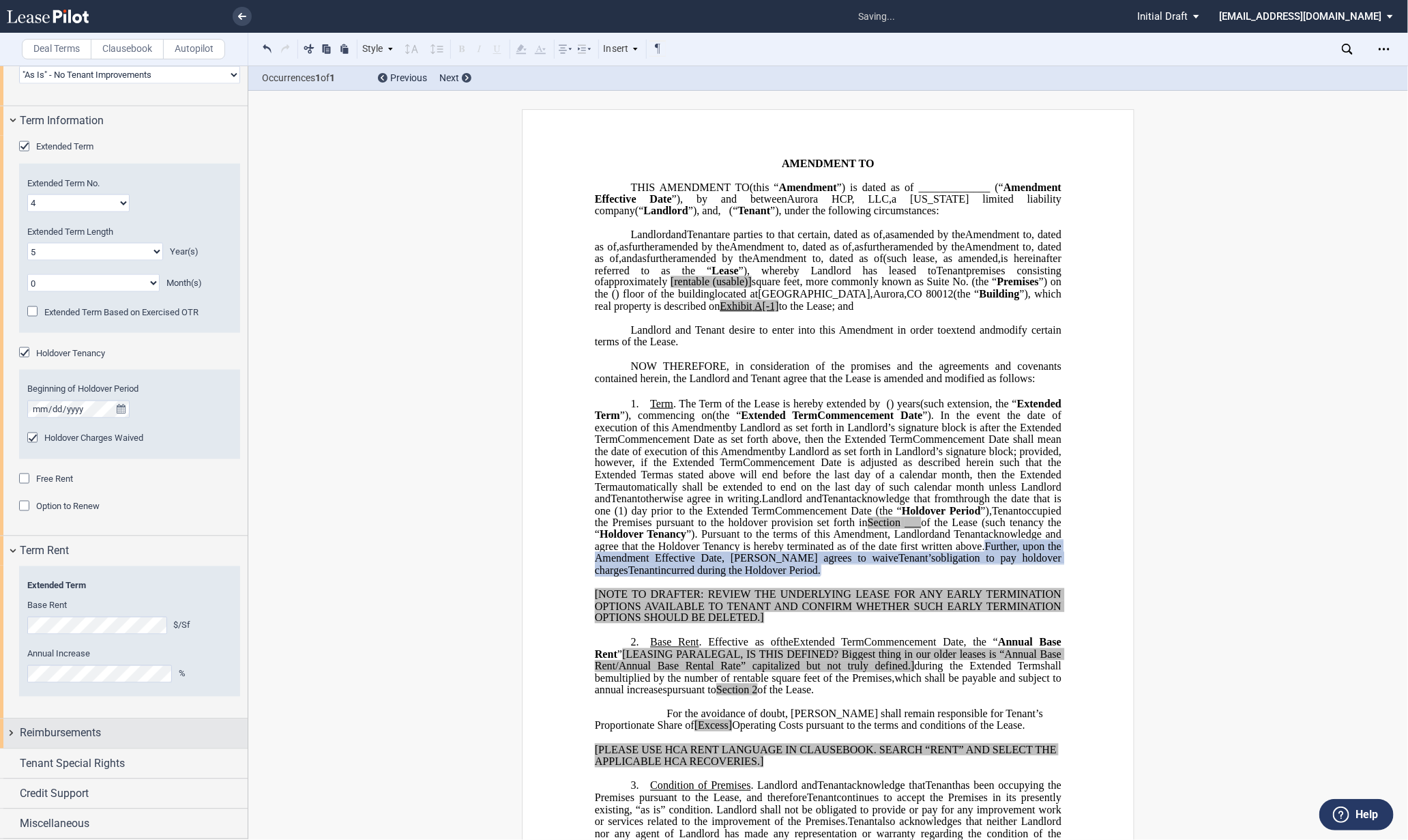
click at [8, 735] on div "Reimbursements" at bounding box center [124, 733] width 248 height 29
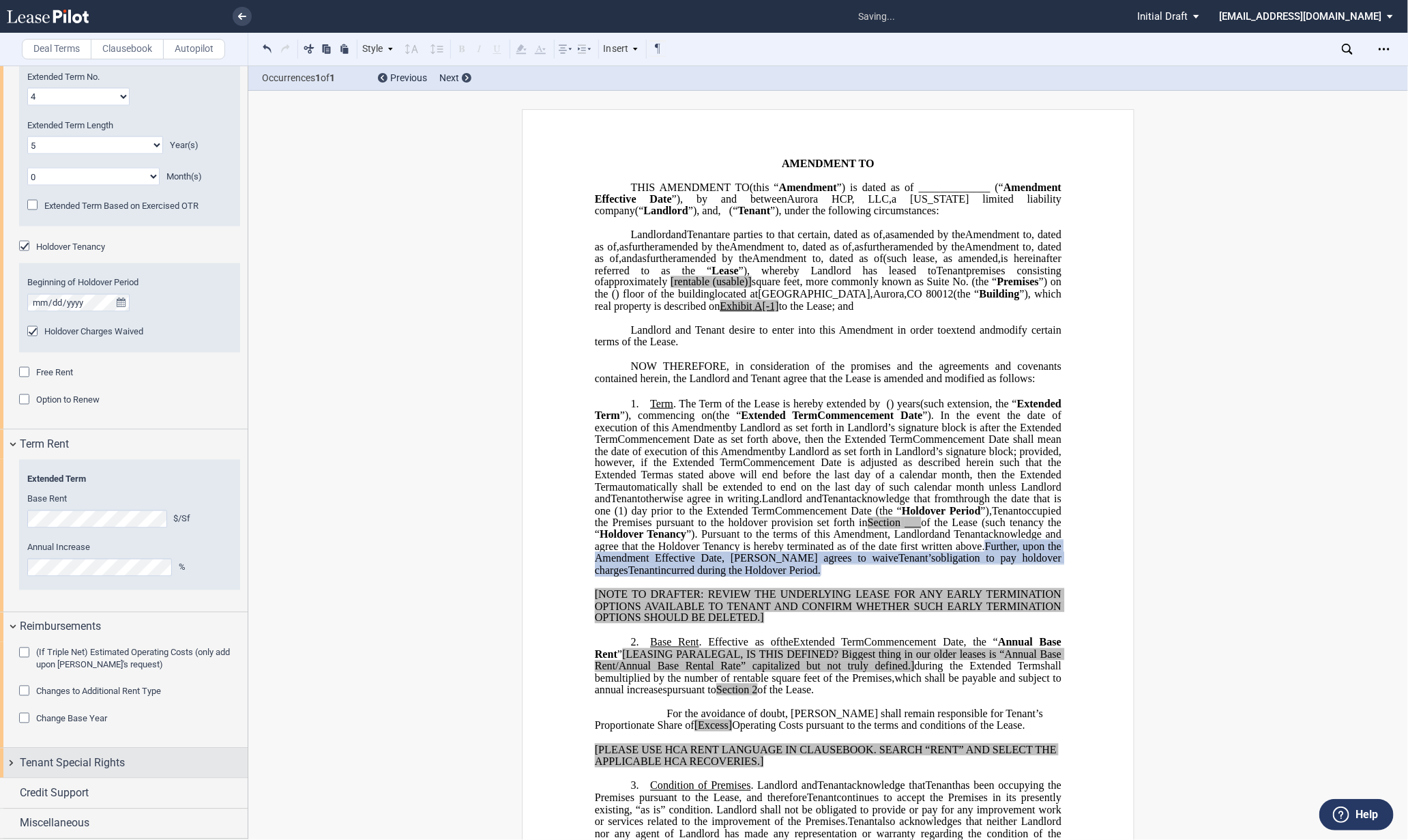
click at [15, 757] on div "Tenant Special Rights" at bounding box center [124, 762] width 248 height 29
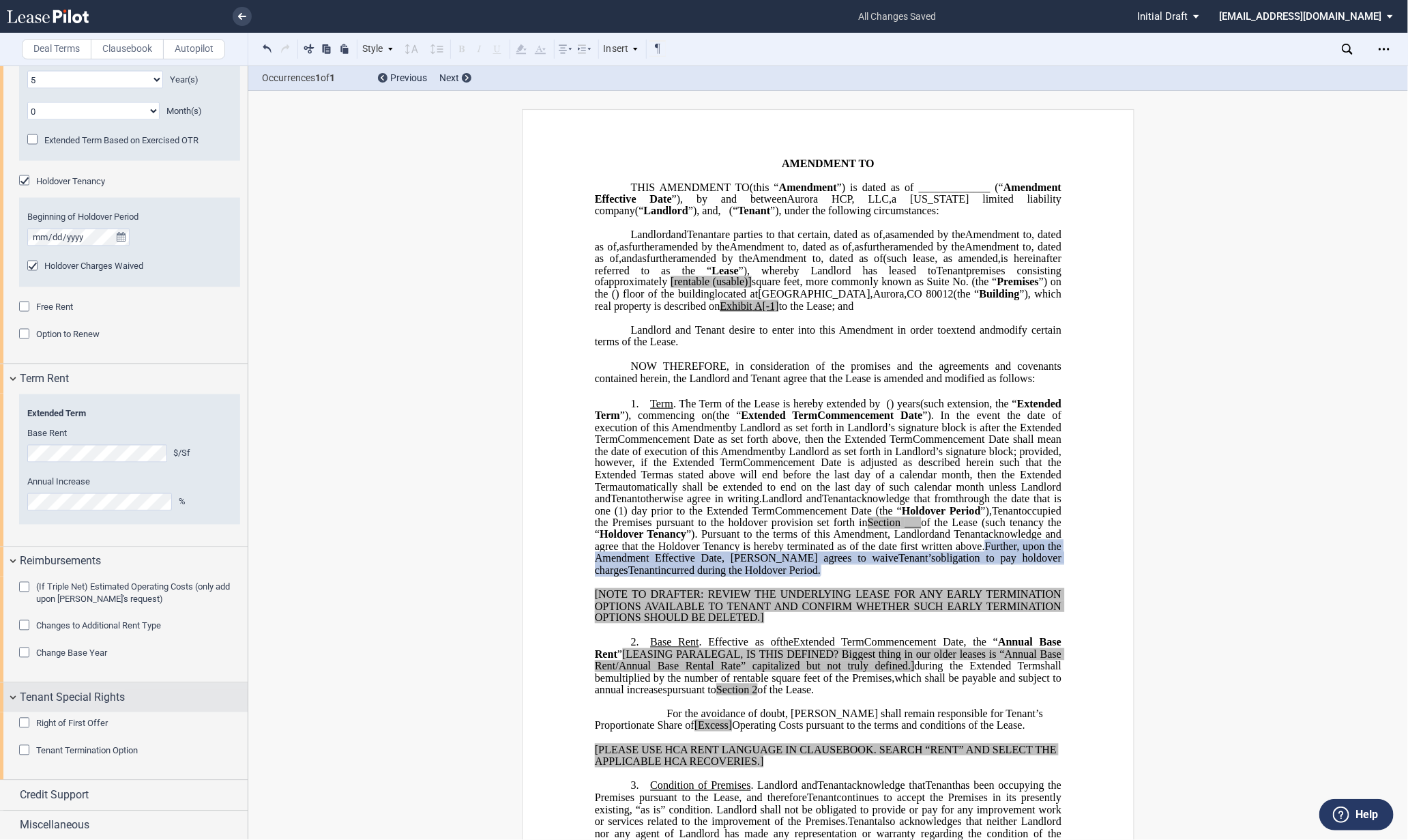
scroll to position [1437, 0]
click at [14, 791] on div "Credit Support" at bounding box center [124, 792] width 248 height 29
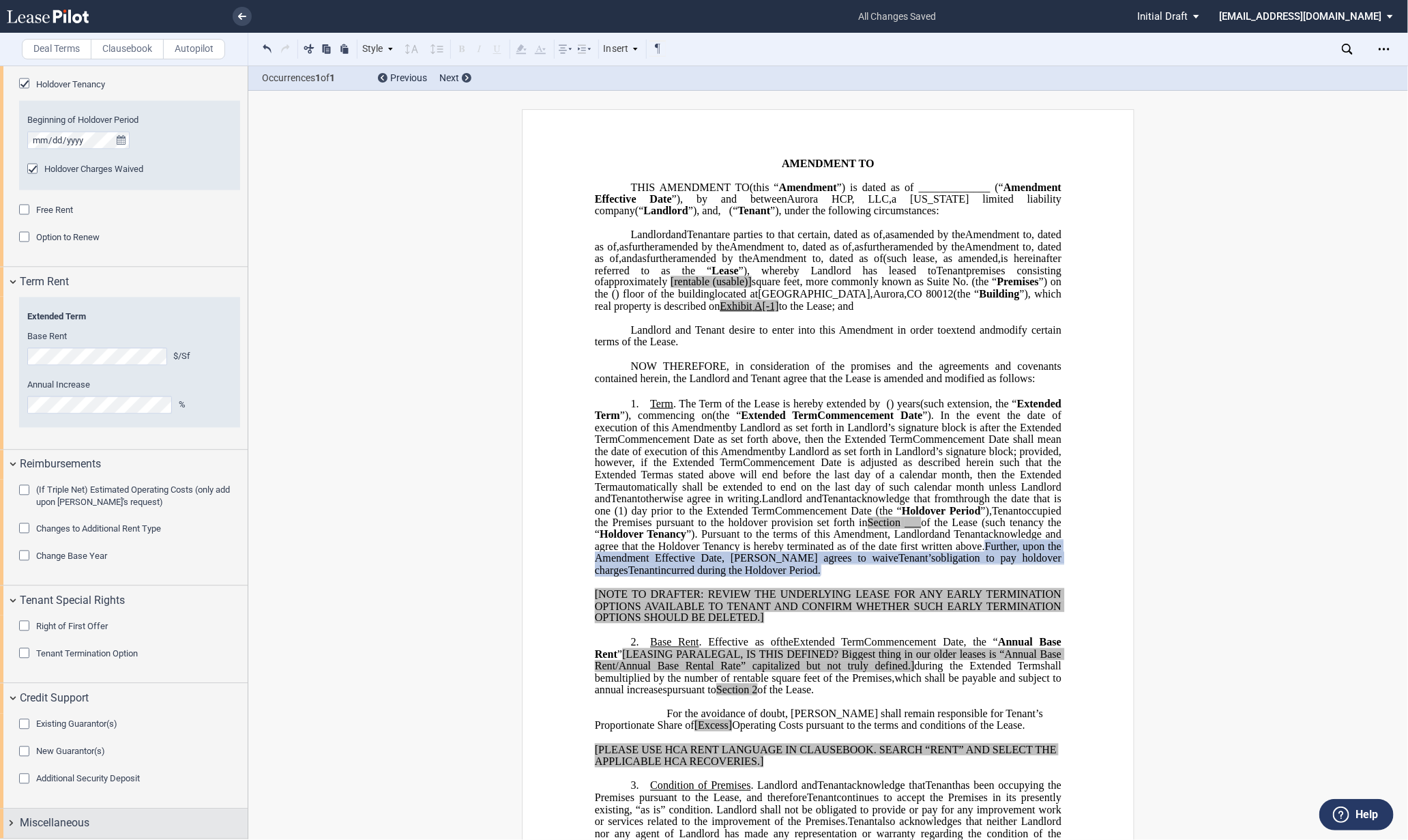
click at [15, 819] on div "Miscellaneous" at bounding box center [124, 823] width 248 height 29
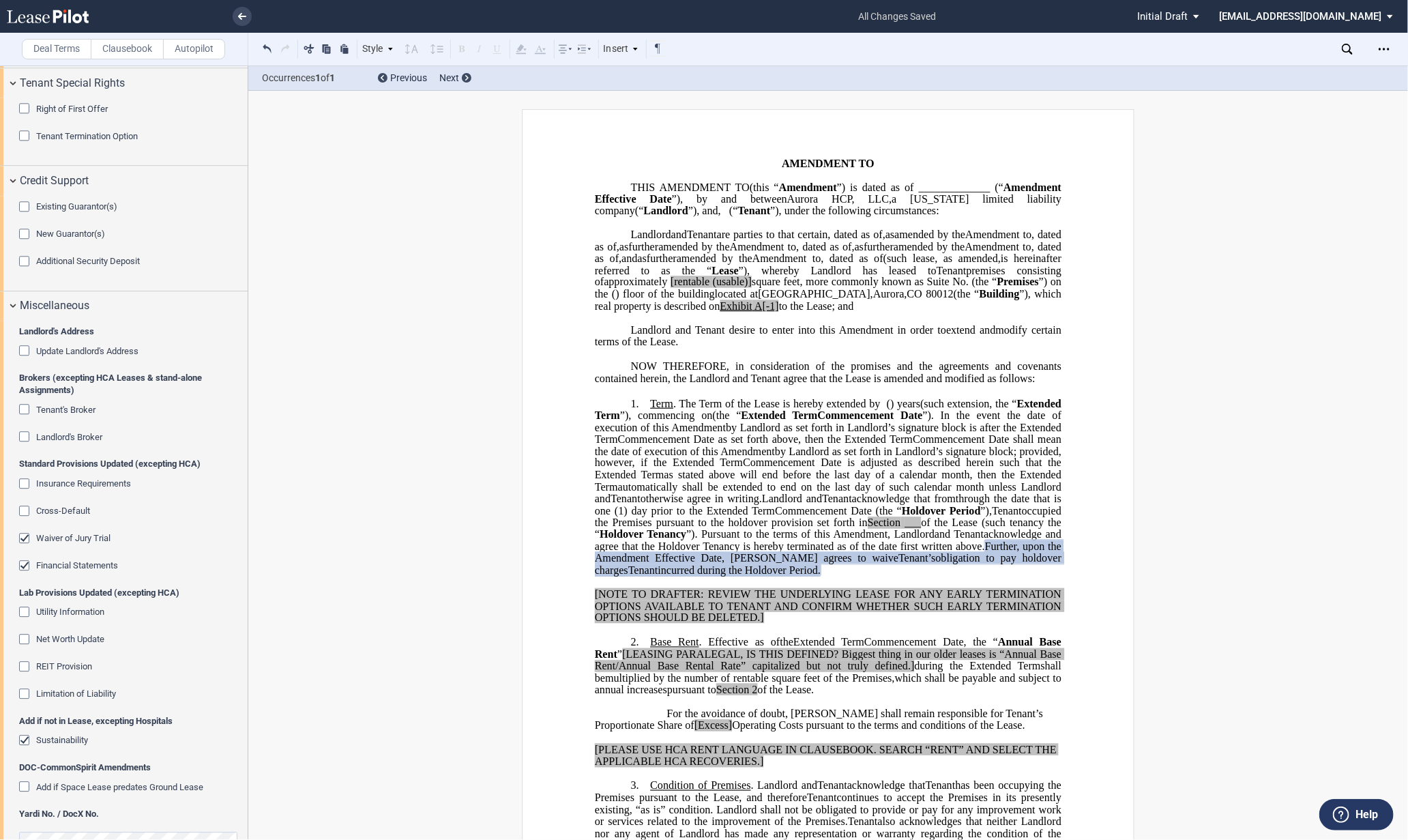
scroll to position [2063, 0]
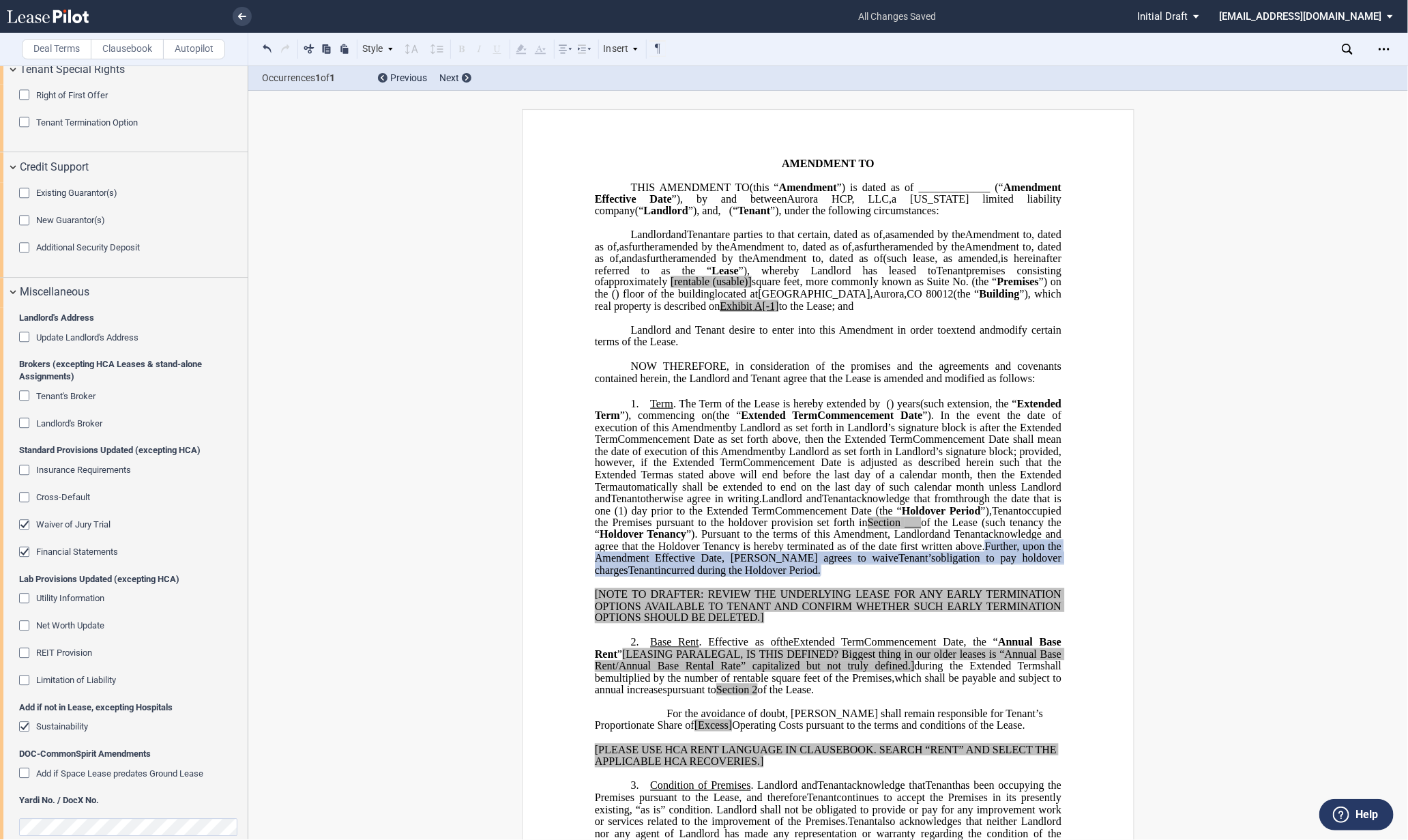
click at [26, 516] on editor-control "Cross-Default" at bounding box center [130, 505] width 221 height 27
click at [22, 527] on div "Waiver of Jury Trial" at bounding box center [26, 525] width 14 height 14
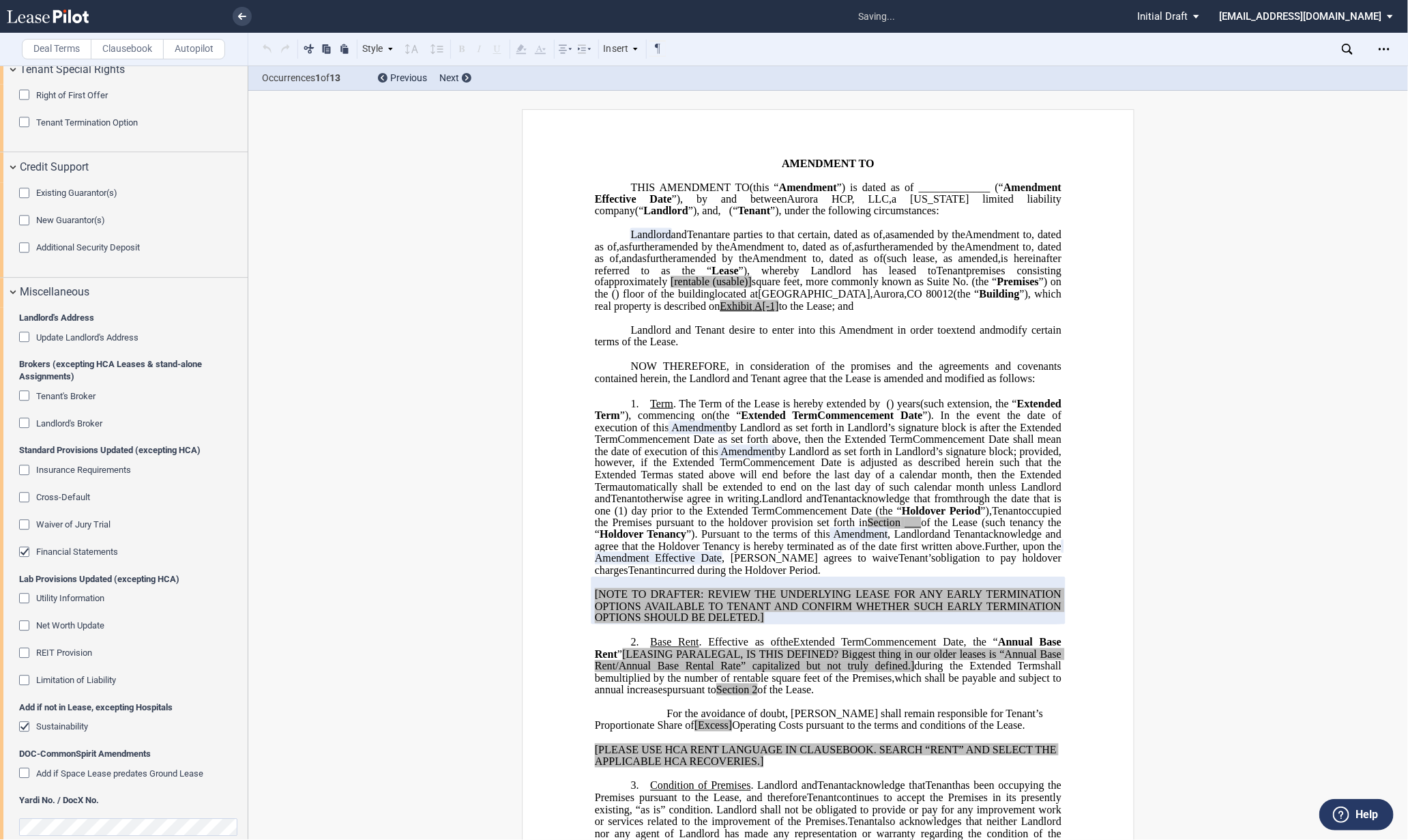
drag, startPoint x: 22, startPoint y: 550, endPoint x: 22, endPoint y: 589, distance: 39.0
click at [22, 551] on div "Financial Statements" at bounding box center [26, 553] width 14 height 14
drag, startPoint x: 21, startPoint y: 726, endPoint x: 34, endPoint y: 737, distance: 17.0
click at [23, 726] on div "Sustainability" at bounding box center [26, 728] width 14 height 14
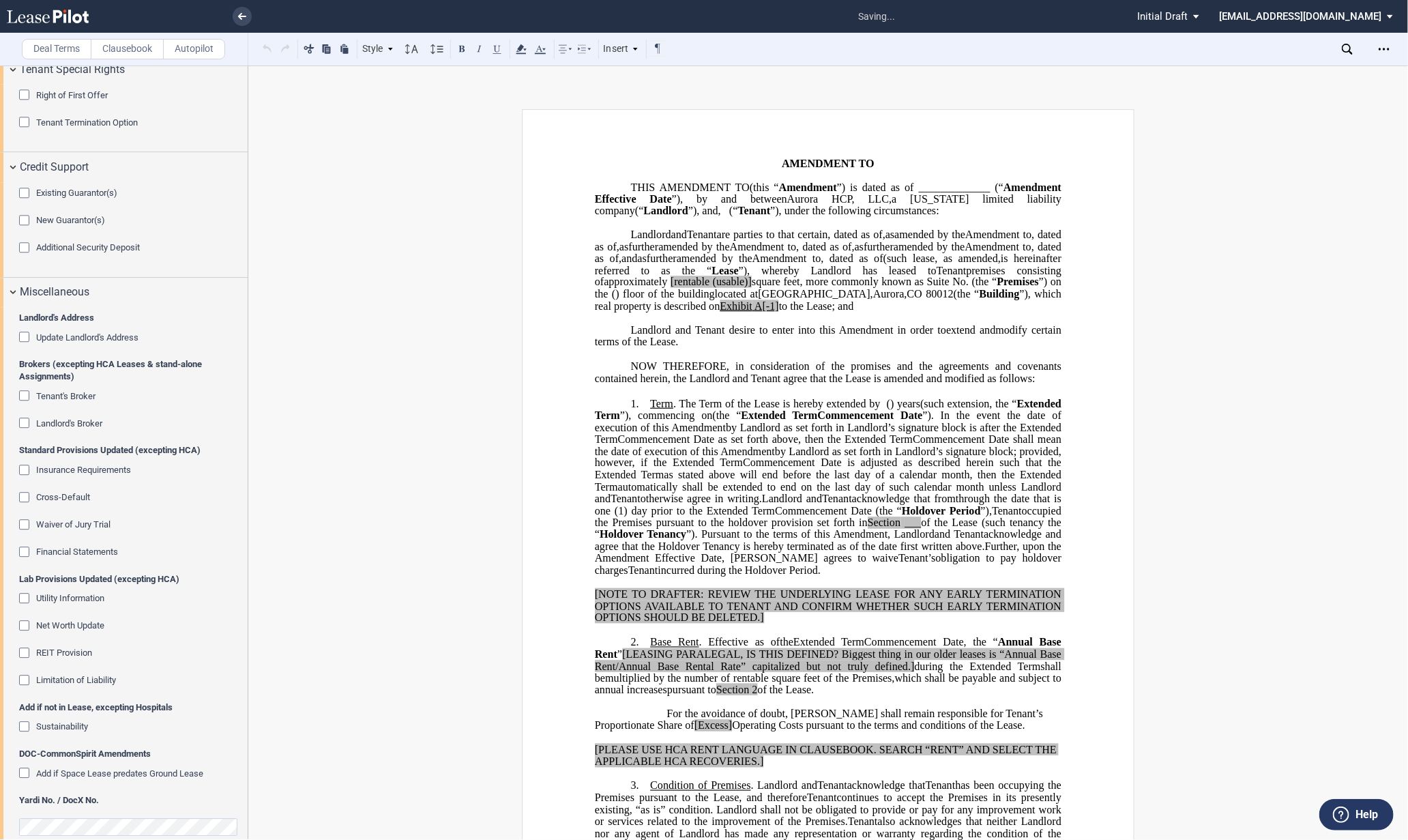
drag, startPoint x: 949, startPoint y: 221, endPoint x: 946, endPoint y: 229, distance: 8.5
click at [939, 217] on span "”), under the following circumstances:" at bounding box center [855, 210] width 169 height 12
click at [667, 288] on span at bounding box center [668, 282] width 4 height 12
click at [807, 312] on span "”), which real property is described on" at bounding box center [829, 300] width 469 height 24
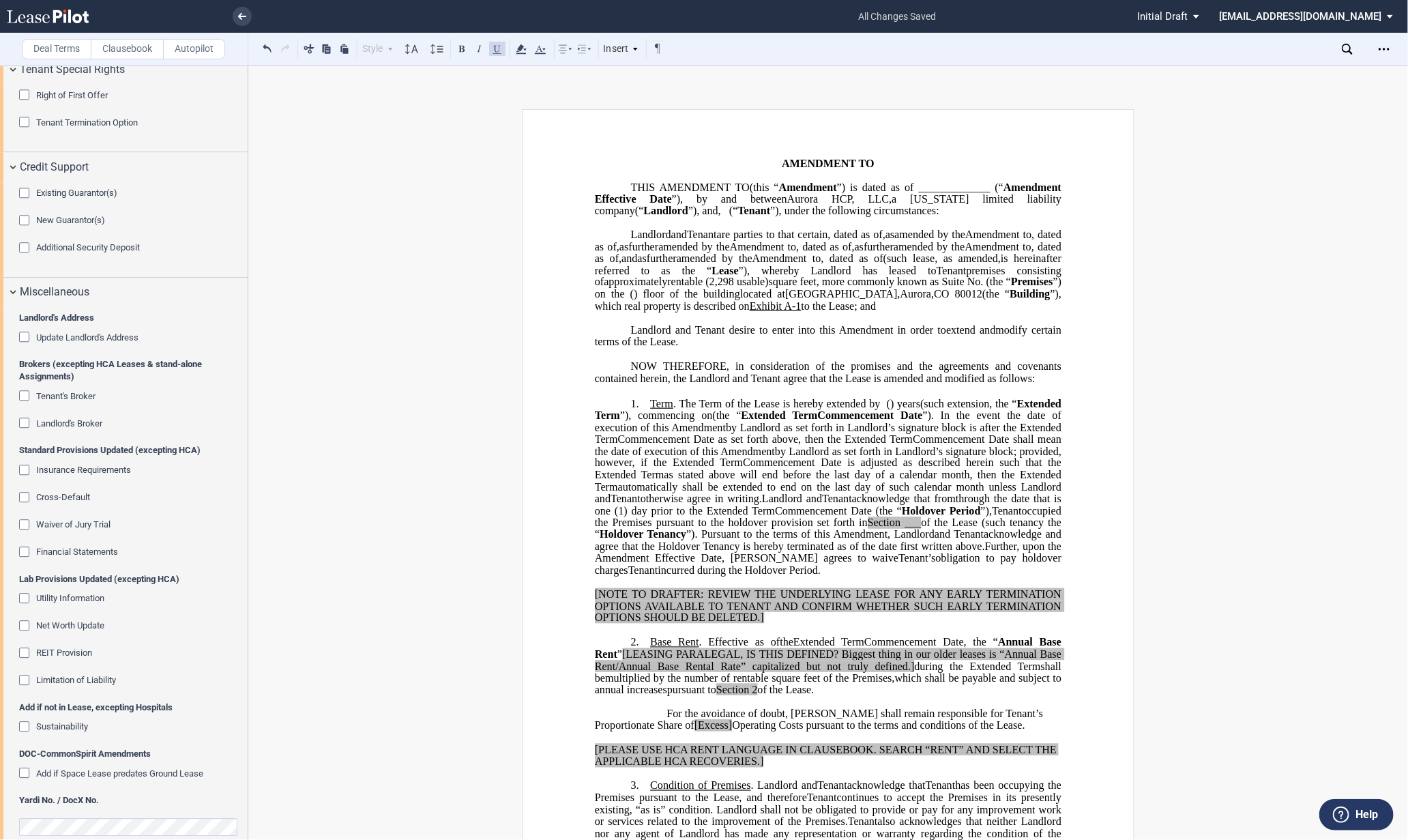
click at [700, 421] on span "Extended Term" at bounding box center [829, 410] width 469 height 24
click at [677, 410] on span ". The Term of the Lease is hereby extended by" at bounding box center [777, 404] width 207 height 12
click at [910, 288] on span "premises consisting of" at bounding box center [829, 276] width 469 height 24
click at [897, 288] on span "square feet, more commonly known as Suite No." at bounding box center [876, 282] width 215 height 12
click at [943, 288] on span "premises consisting of" at bounding box center [829, 276] width 469 height 24
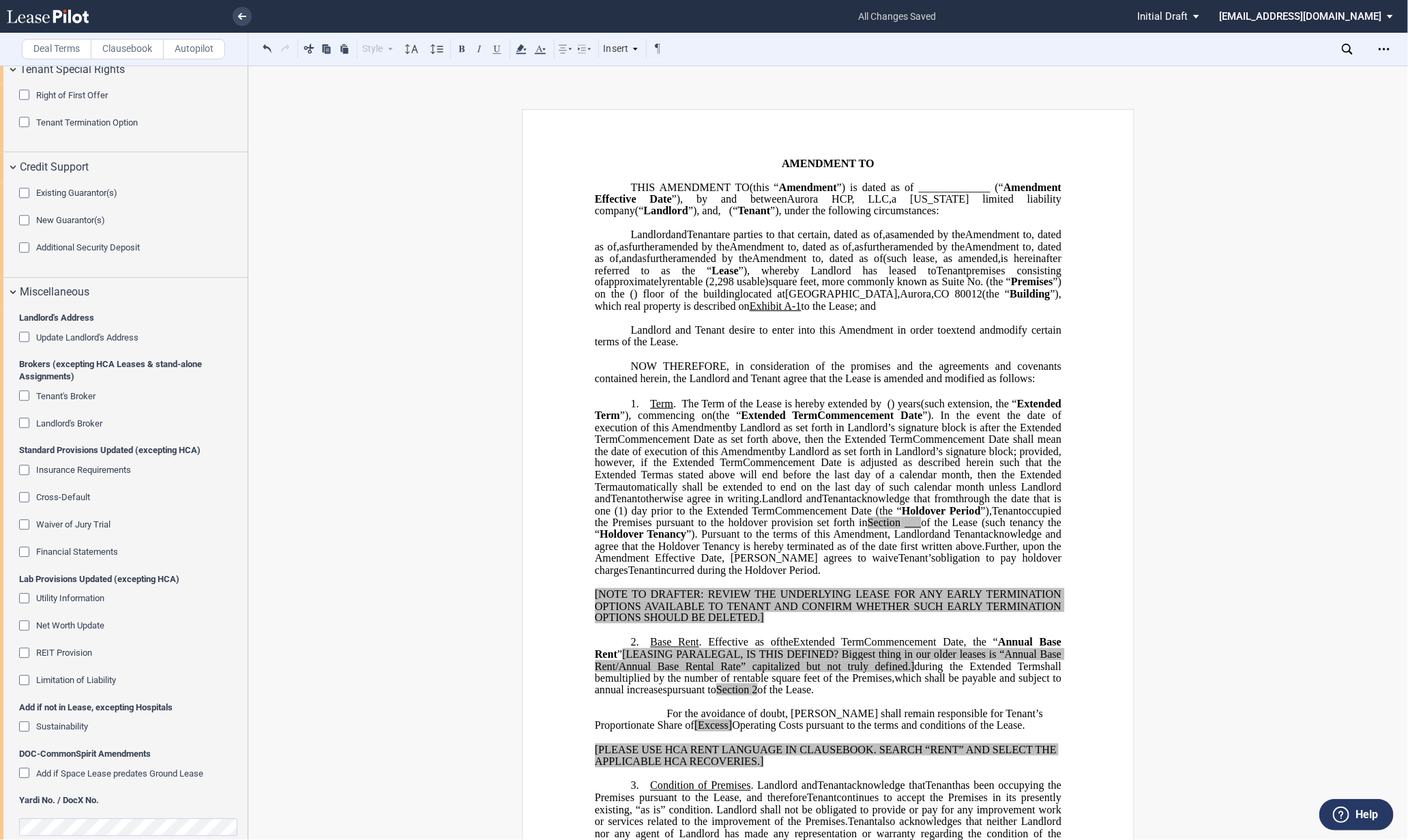
click at [932, 300] on span "Aurora" at bounding box center [916, 293] width 31 height 12
click at [933, 348] on p "Landlord and Tenant desire to enter into this ﻿ ﻿ First Amendment in order to e…" at bounding box center [828, 336] width 466 height 24
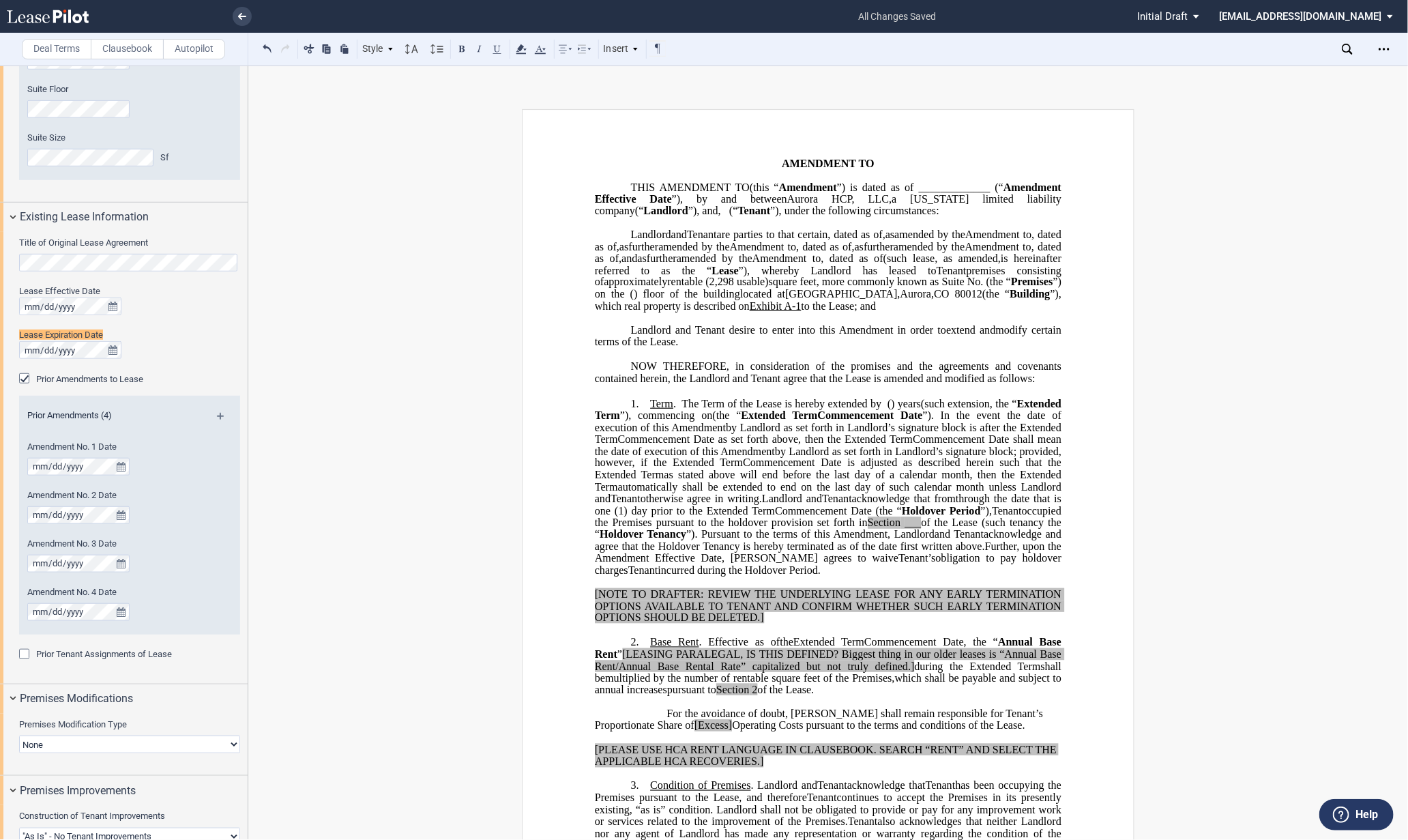
click at [740, 433] on span "”). In the event the date of execution of this" at bounding box center [829, 421] width 469 height 24
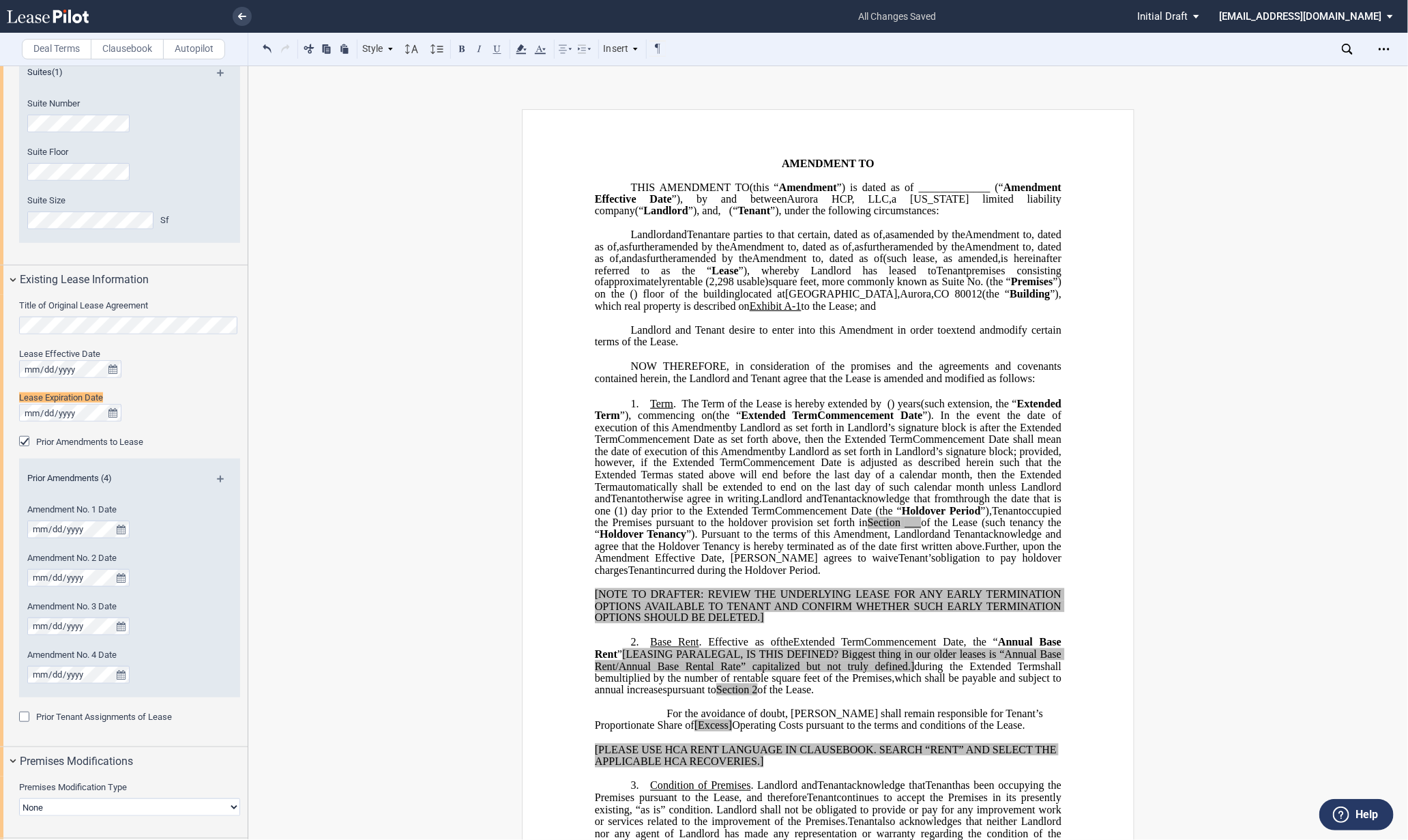
scroll to position [384, 0]
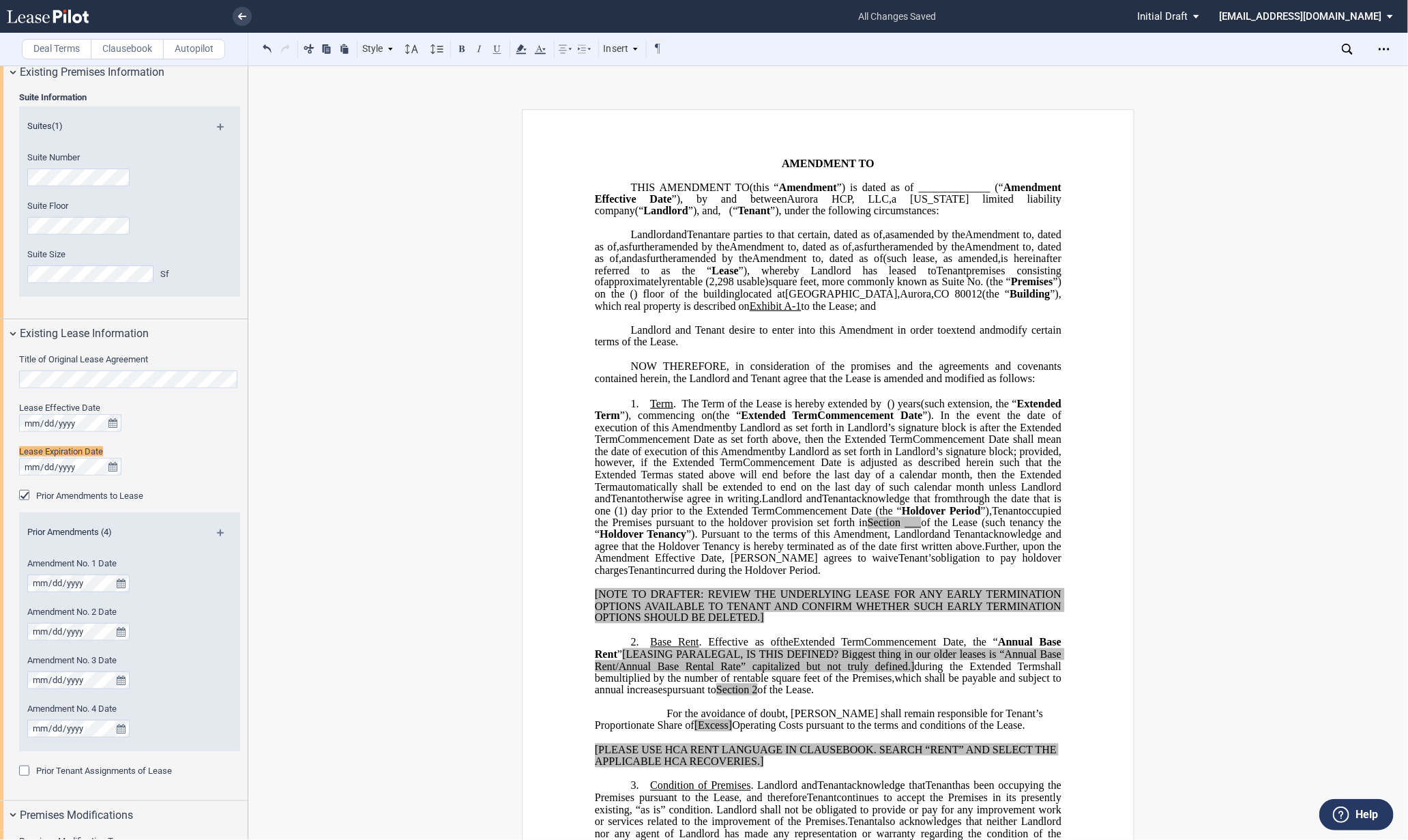
click at [705, 433] on span "”). In the event the date of execution of this" at bounding box center [829, 421] width 469 height 24
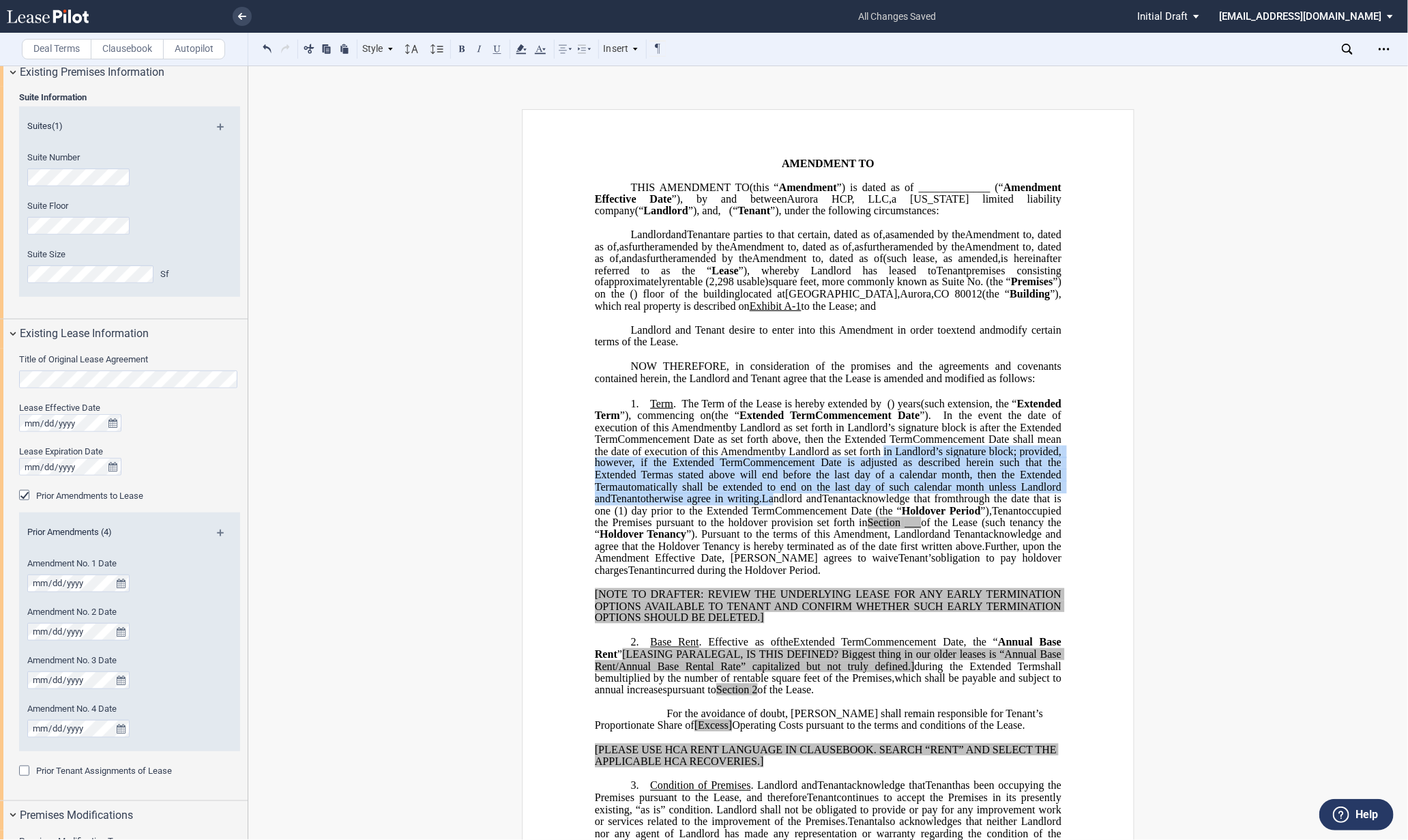
drag, startPoint x: 775, startPoint y: 505, endPoint x: 713, endPoint y: 562, distance: 84.2
click at [713, 562] on p "1. Term . The Term of the Lease is hereby extended by [__________] ﻿ ﻿ ( ﻿ ﻿ ) …" at bounding box center [828, 488] width 466 height 179
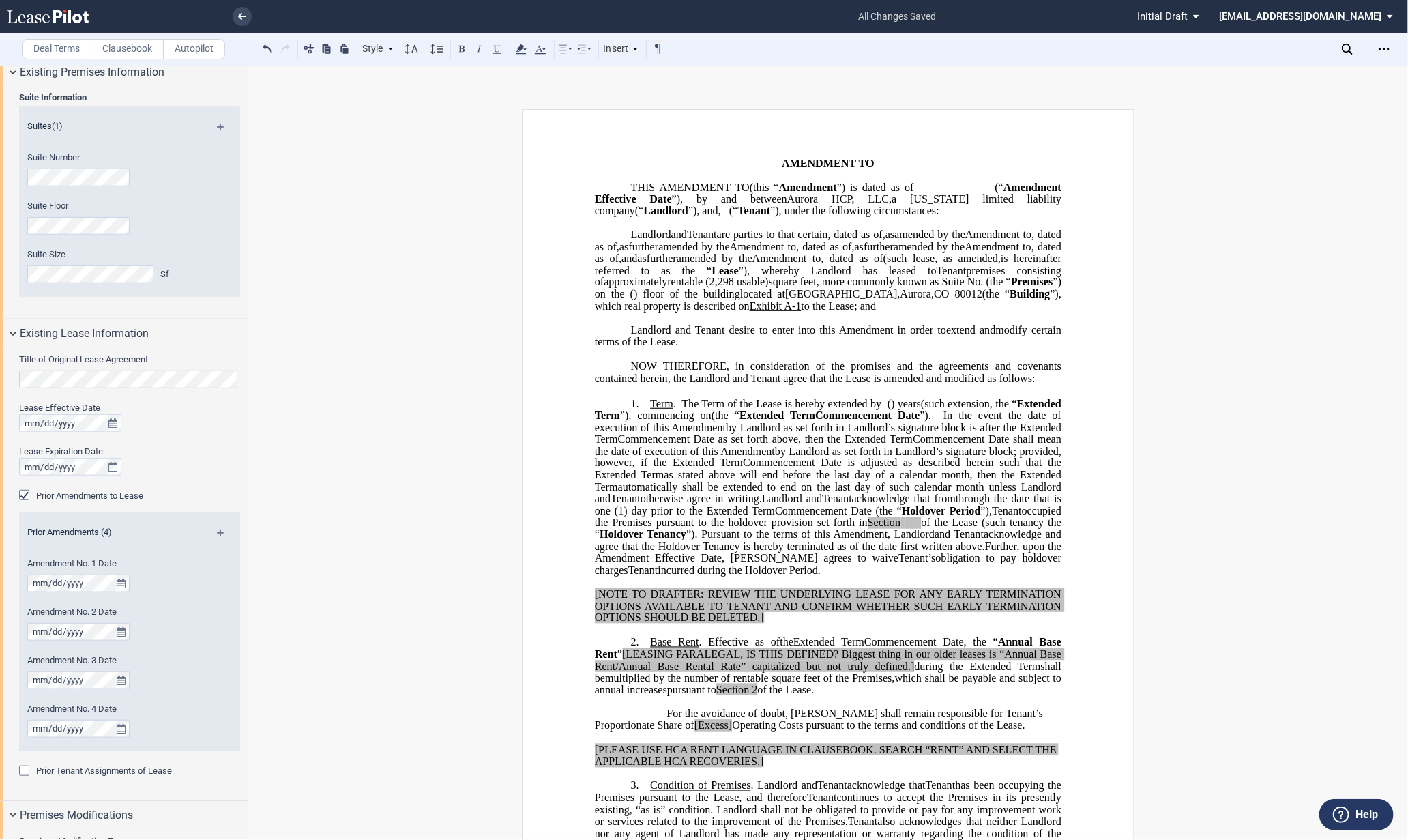
click at [762, 505] on span "Landlord and" at bounding box center [792, 498] width 60 height 12
click at [782, 433] on span "by Landlord as set forth in Landlord’s signature block is after the" at bounding box center [871, 426] width 290 height 12
click at [703, 433] on span "”). In the event the date of execution of this" at bounding box center [829, 421] width 469 height 24
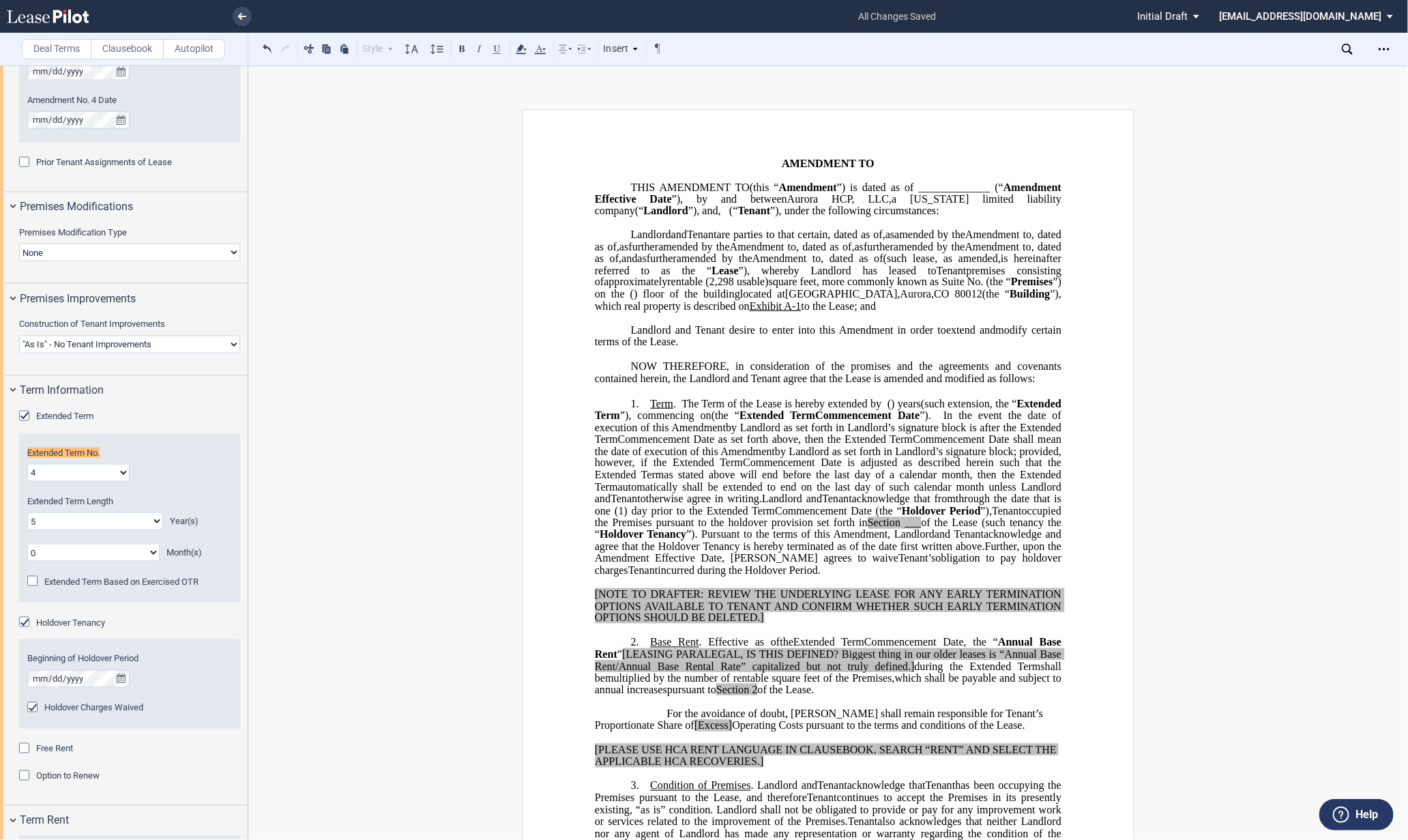
scroll to position [994, 0]
click at [848, 469] on span "Commencement Date is adjusted as described herein such that the" at bounding box center [901, 463] width 318 height 12
click at [762, 505] on span "Landlord and" at bounding box center [792, 498] width 60 height 12
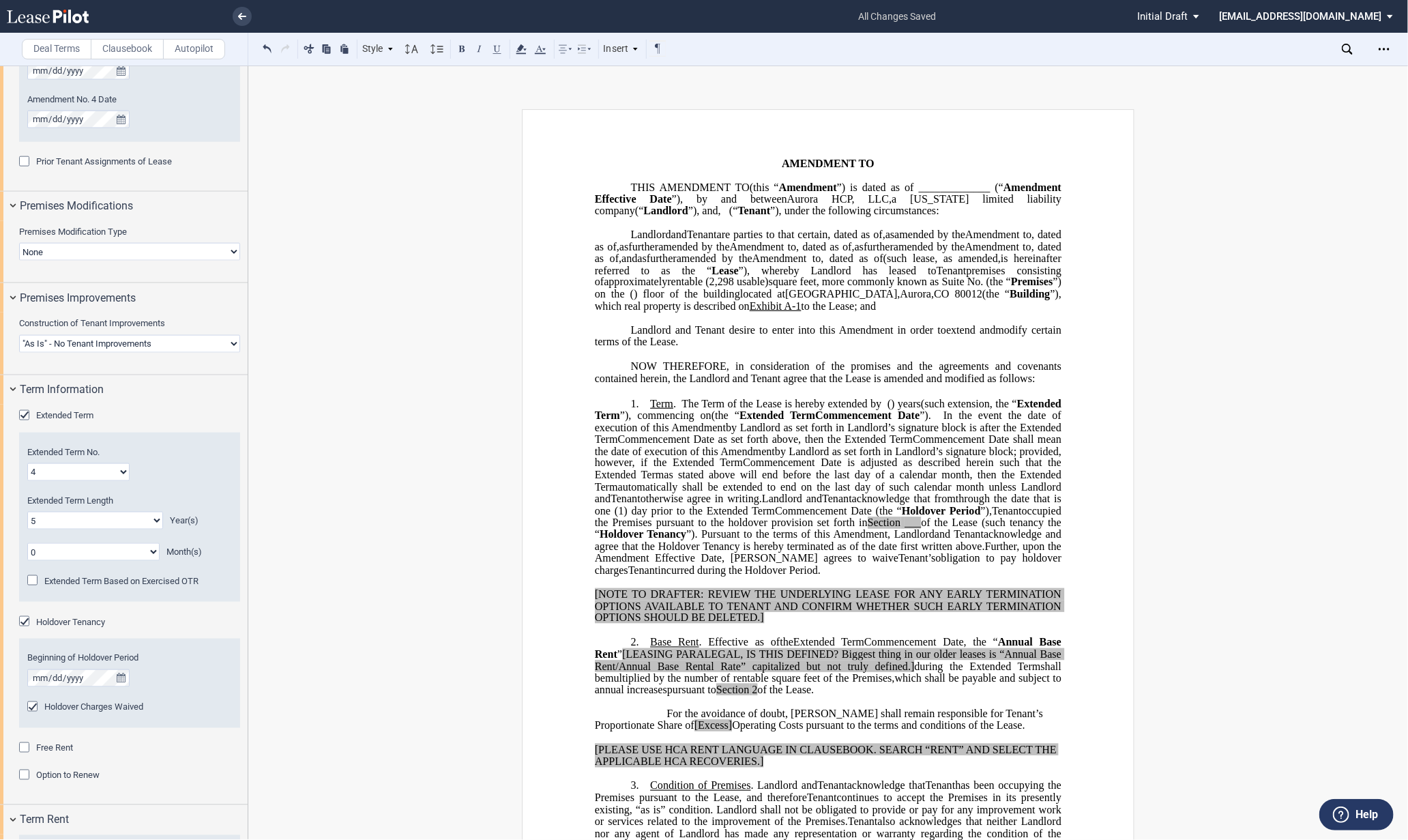
click at [762, 505] on span "Landlord and" at bounding box center [792, 498] width 60 height 12
drag, startPoint x: 636, startPoint y: 573, endPoint x: 768, endPoint y: 580, distance: 132.2
click at [768, 576] on span "Landlord and Assignee Tenant acknowledge that from ﻿ ﻿ through the date that is…" at bounding box center [829, 534] width 469 height 83
click at [896, 528] on span "occupied the Premises pursuant to the holdover provision set forth in" at bounding box center [829, 516] width 469 height 24
click at [774, 433] on span "by Landlord as set forth in Landlord’s signature block is after the" at bounding box center [871, 426] width 290 height 12
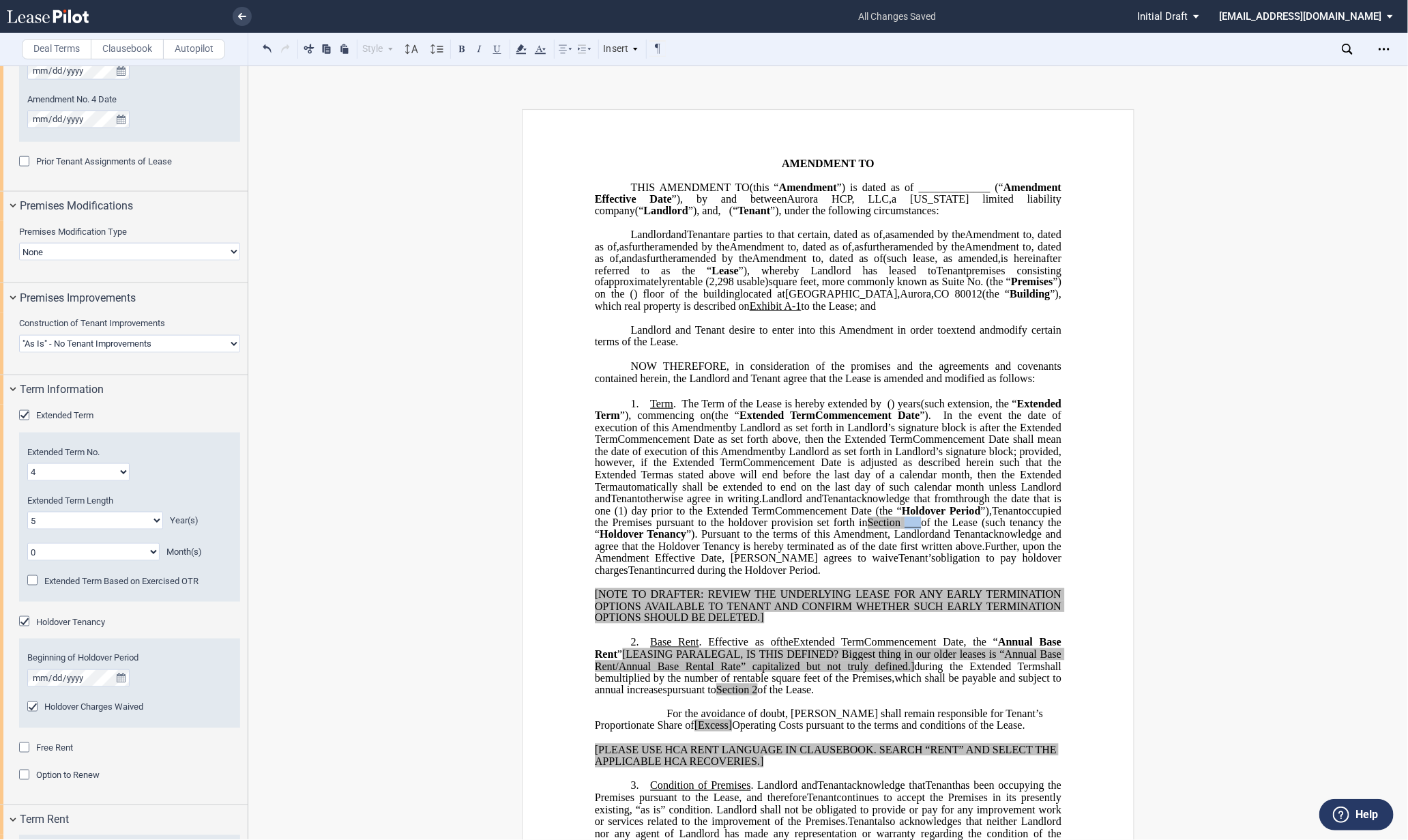
drag, startPoint x: 1013, startPoint y: 584, endPoint x: 1028, endPoint y: 584, distance: 15.0
click at [921, 529] on span "___" at bounding box center [913, 522] width 16 height 12
click at [892, 469] on span "Commencement Date is adjusted as described herein such that the" at bounding box center [901, 463] width 318 height 12
click at [830, 540] on span "”). Pursuant to the terms of this" at bounding box center [758, 534] width 144 height 12
drag, startPoint x: 678, startPoint y: 609, endPoint x: 942, endPoint y: 608, distance: 264.0
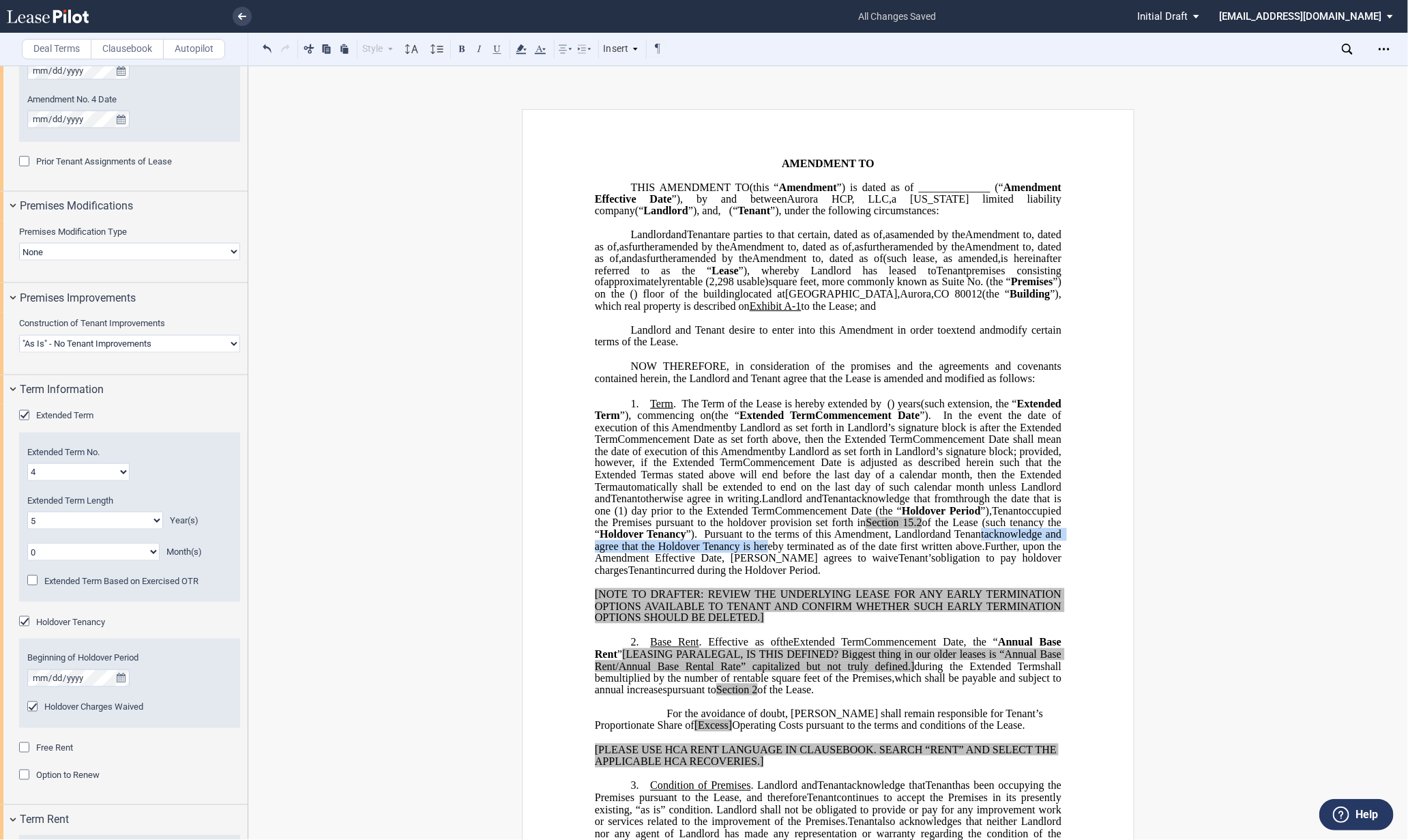
click at [942, 576] on span "Landlord and Assignee Tenant acknowledge that from ﻿ ﻿ through the date that is…" at bounding box center [829, 534] width 469 height 83
click at [985, 552] on span "Further, upon the" at bounding box center [1023, 546] width 76 height 12
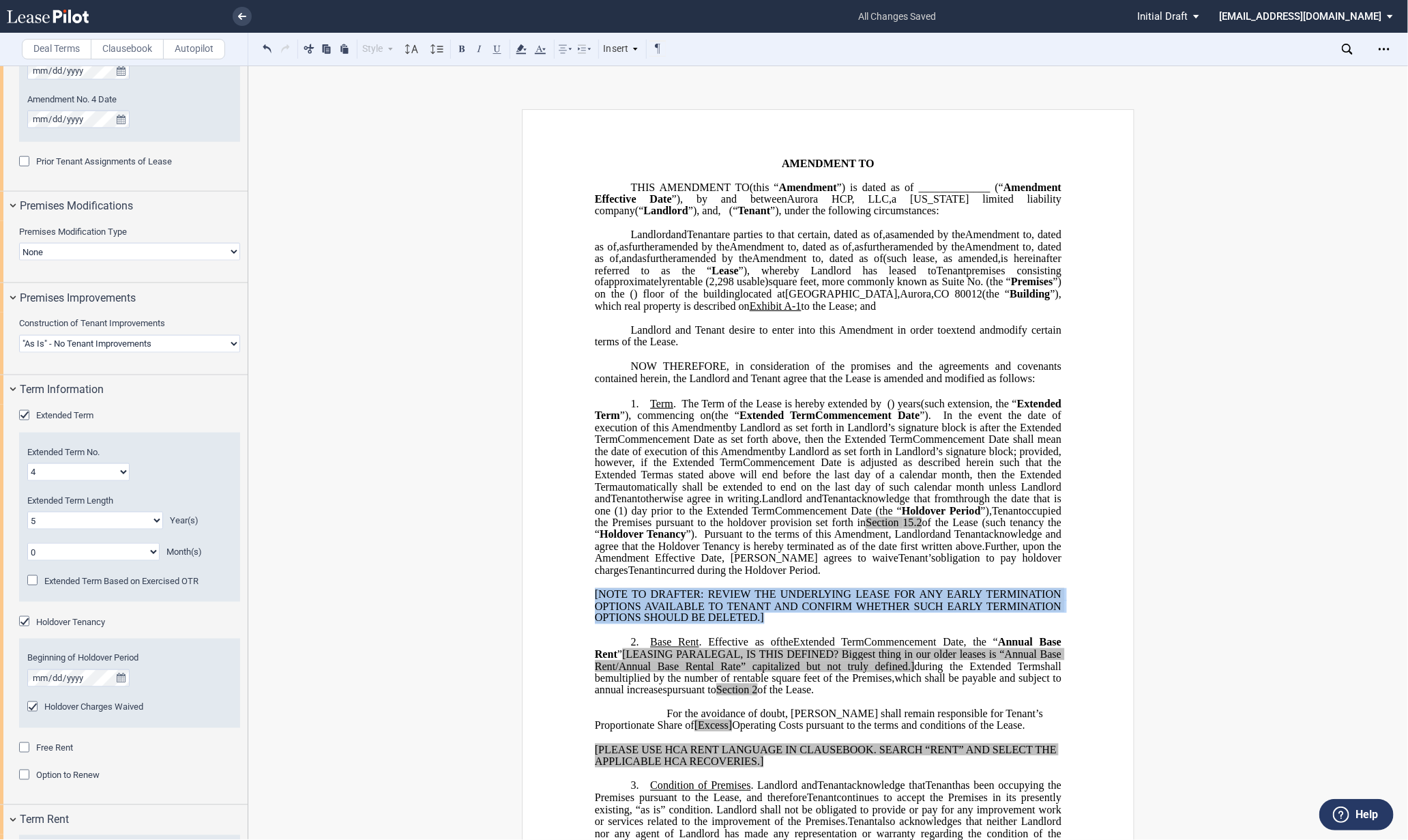
drag, startPoint x: 791, startPoint y: 677, endPoint x: 590, endPoint y: 651, distance: 202.7
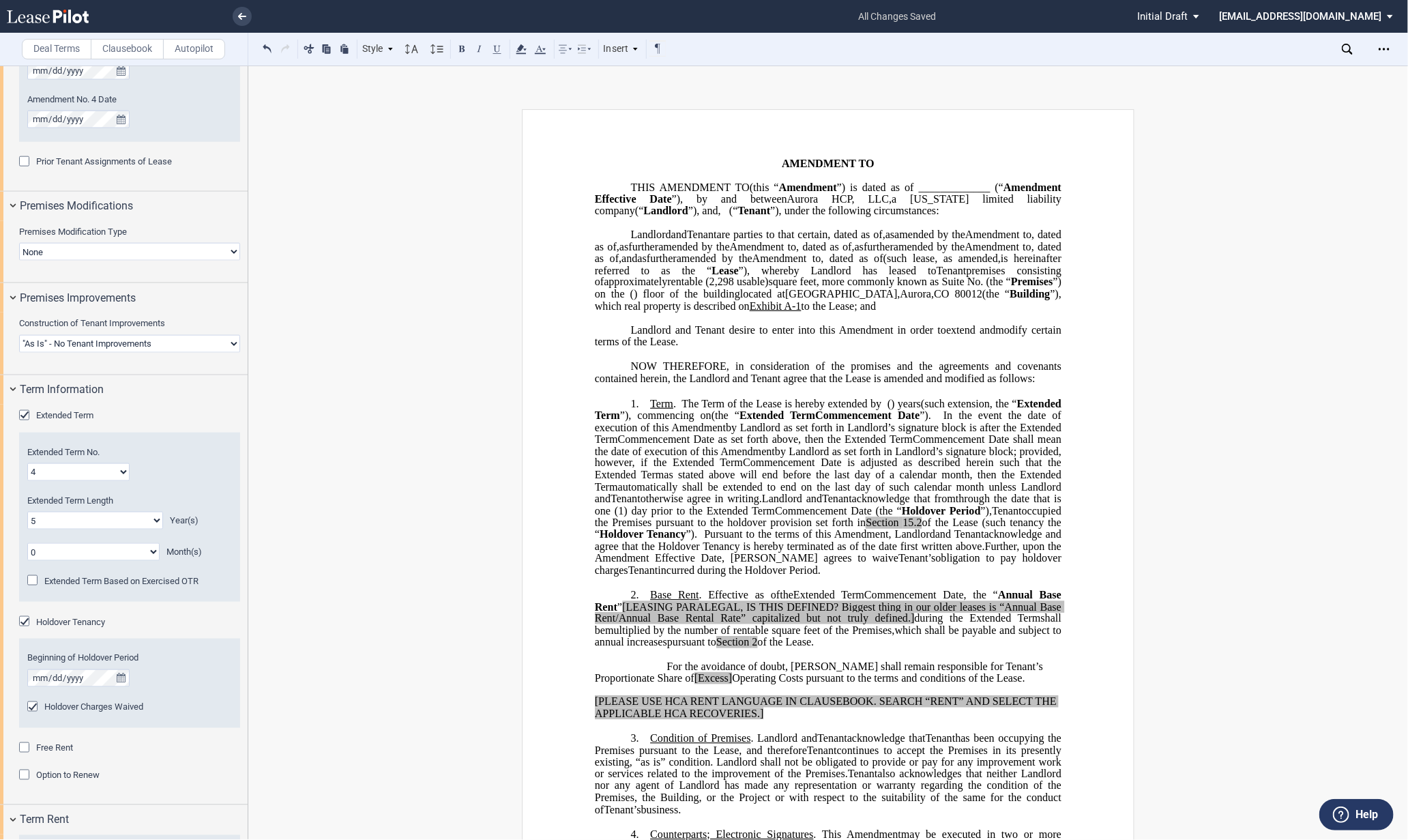
click at [866, 481] on span "as stated above will end before the last day of a calendar month, then the" at bounding box center [839, 474] width 351 height 12
click at [815, 421] on span "Commencement Date" at bounding box center [867, 415] width 105 height 12
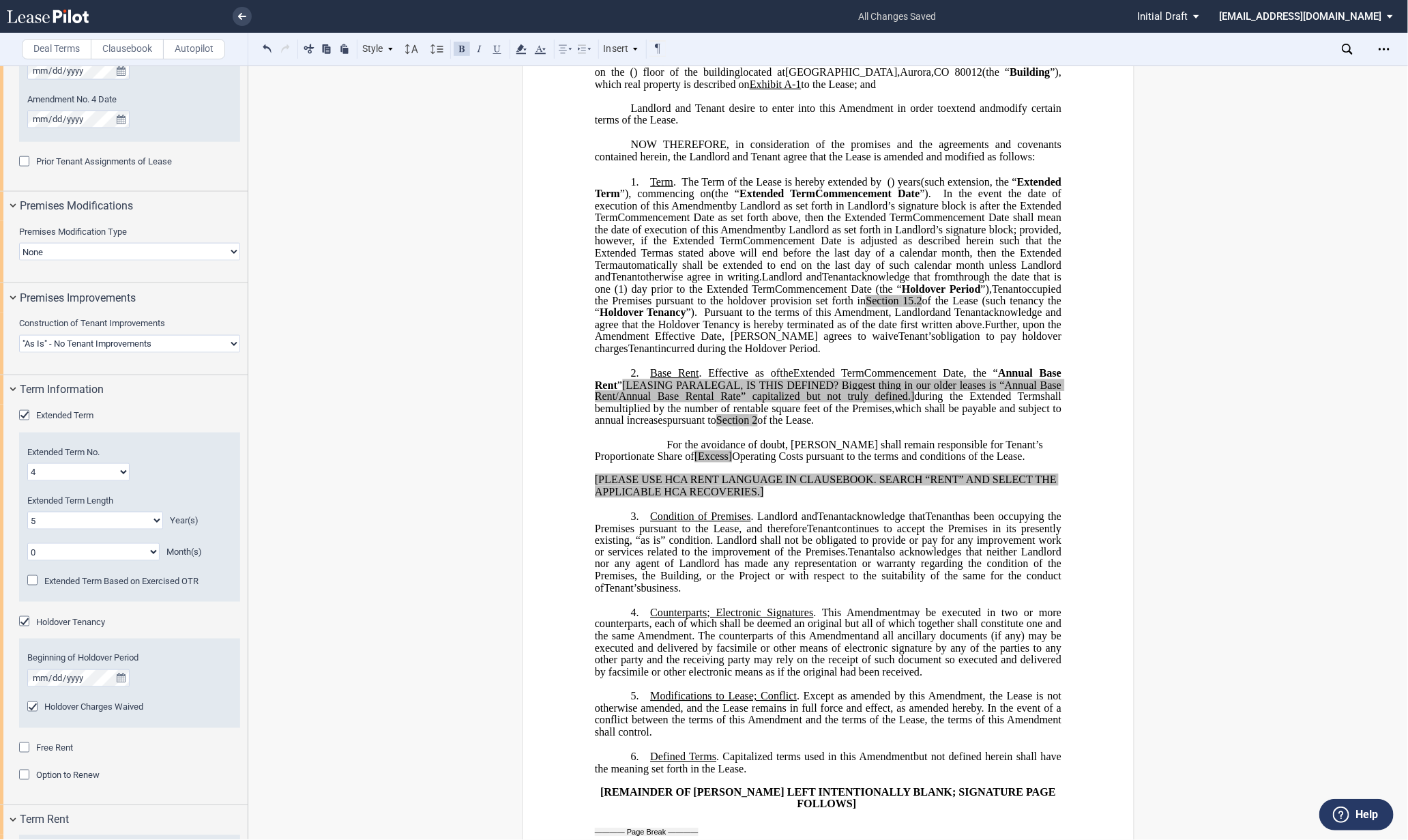
scroll to position [227, 0]
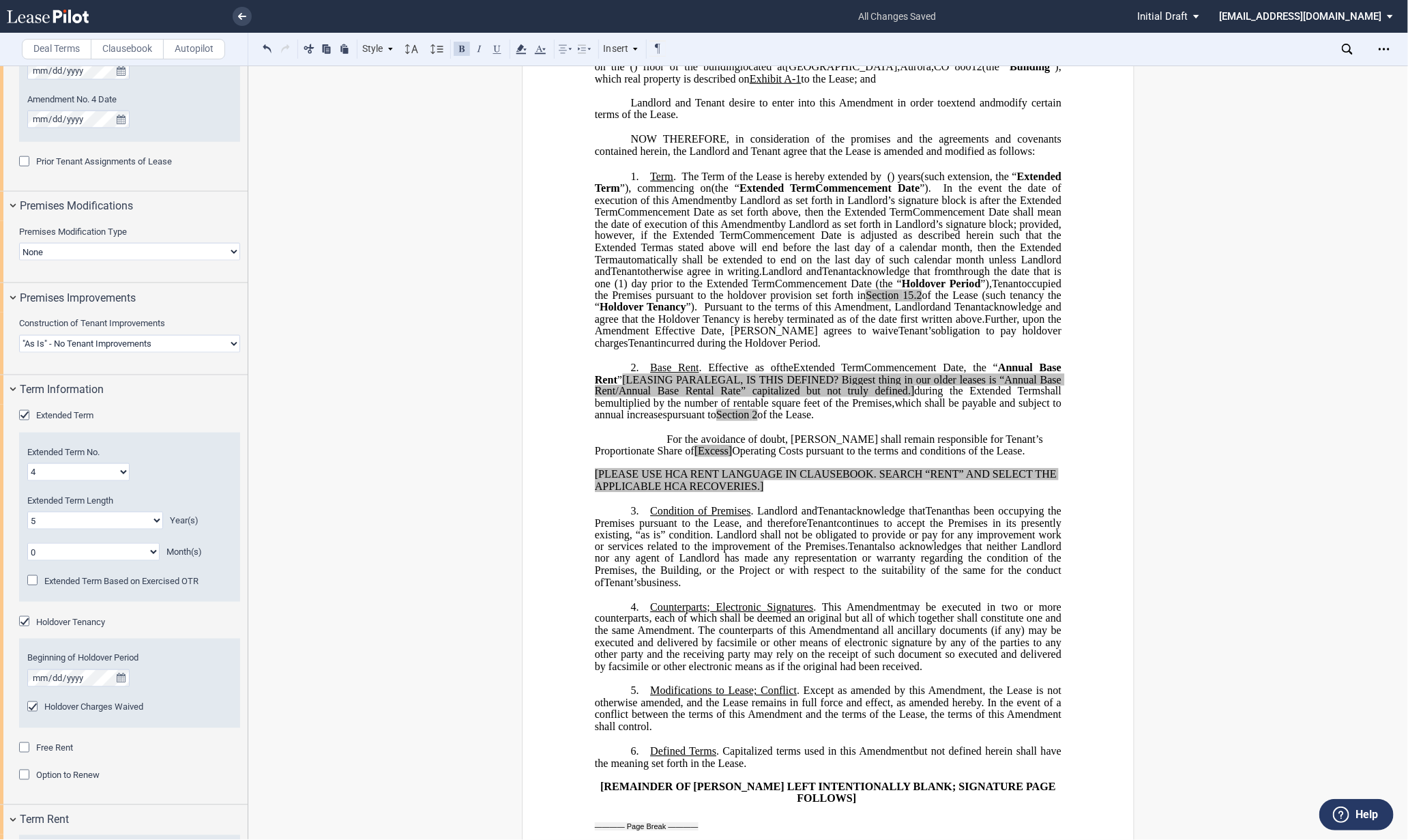
click at [989, 350] on p "1. Term . The Term of the Lease is hereby extended by [__________] ﻿ ﻿ ( ﻿ ﻿ ) …" at bounding box center [828, 261] width 466 height 179
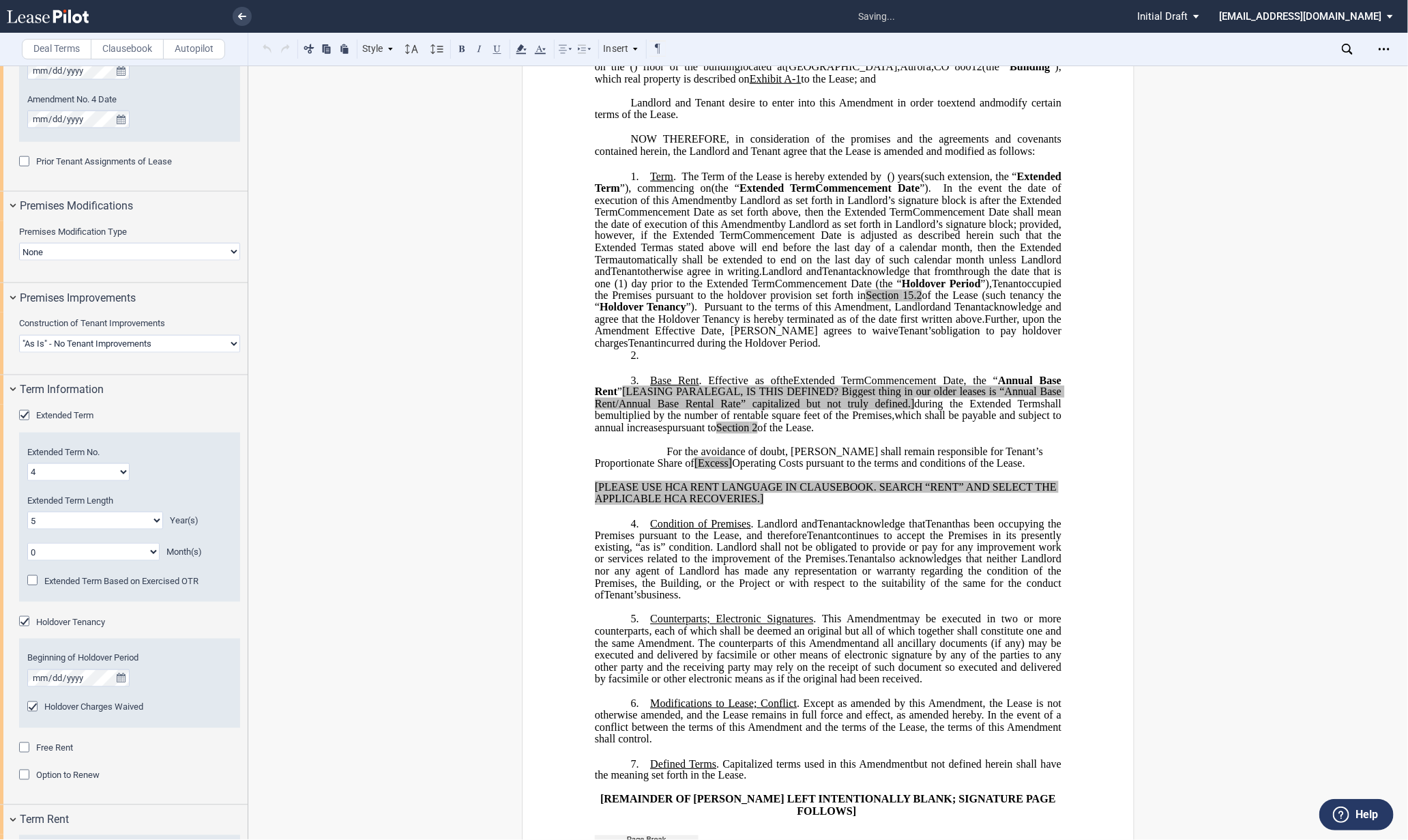
click at [999, 350] on p "1. Term . The Term of the Lease is hereby extended by [__________] ﻿ ﻿ ( ﻿ ﻿ ) …" at bounding box center [828, 261] width 466 height 179
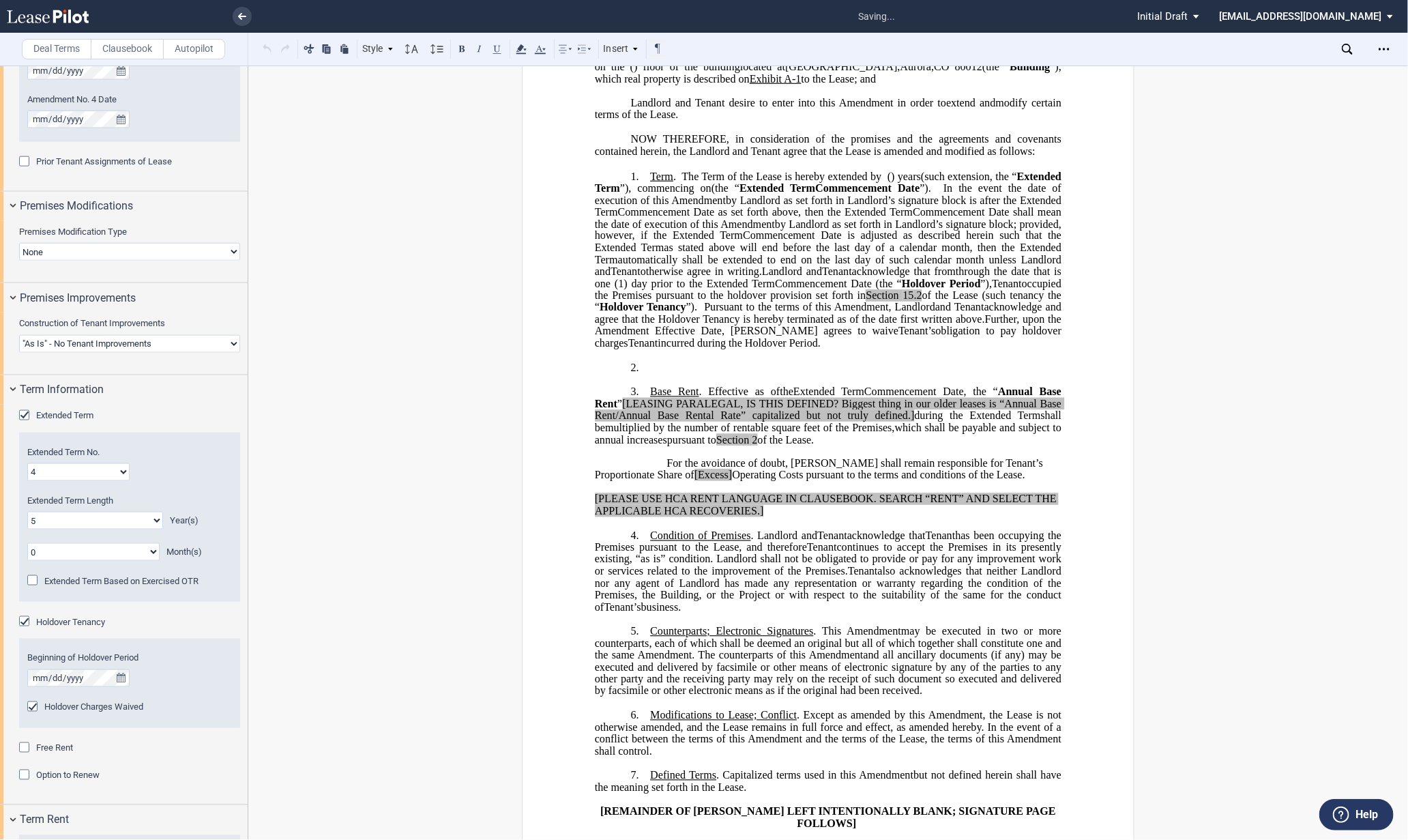
click at [731, 374] on p "2. ​" at bounding box center [828, 368] width 466 height 13
click at [98, 41] on label "Clausebook" at bounding box center [127, 49] width 73 height 21
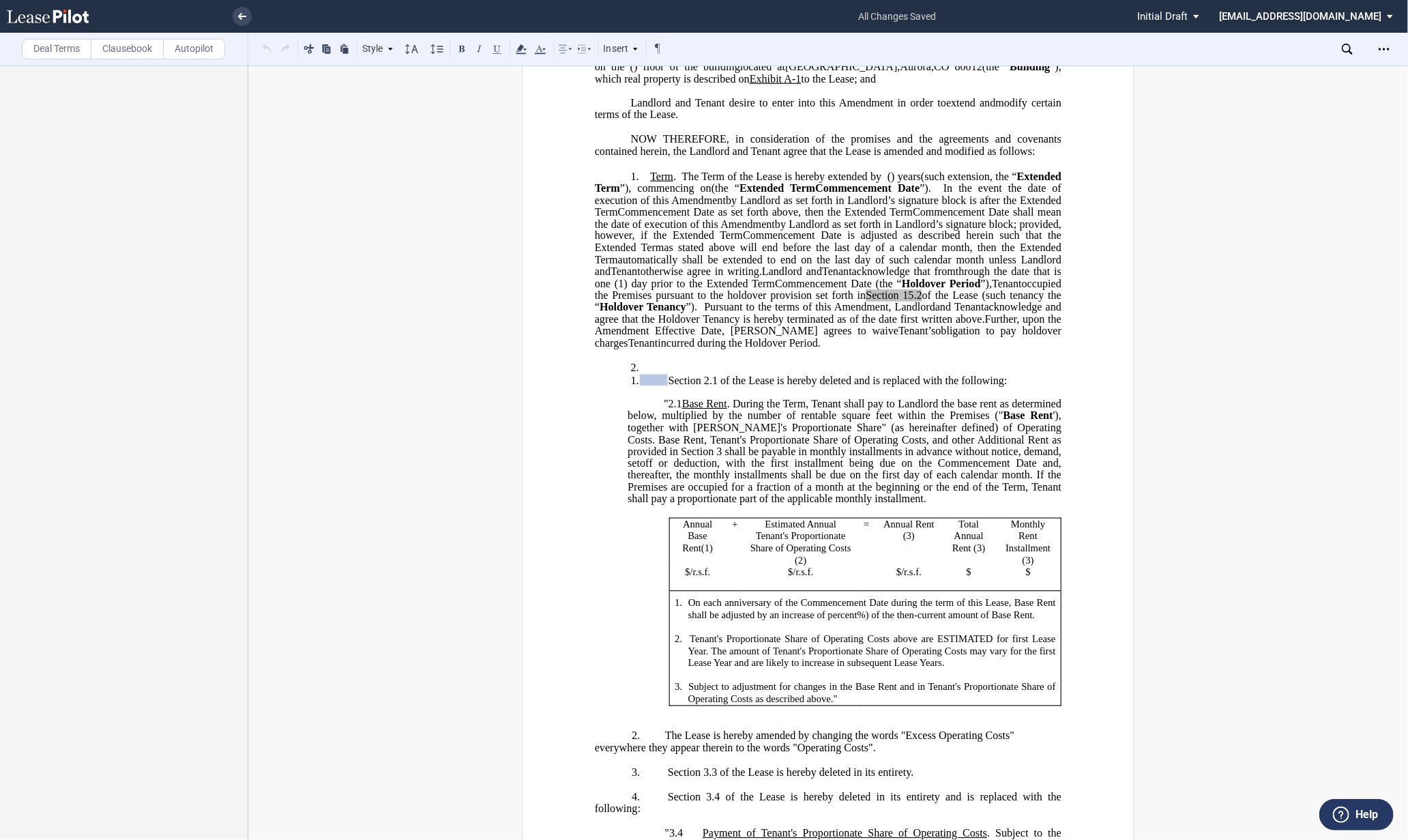
click at [656, 385] on span at bounding box center [653, 379] width 28 height 11
click at [668, 386] on span "Section 2.1 of the Lease is hereby deleted and is replaced with the following:" at bounding box center [838, 379] width 339 height 12
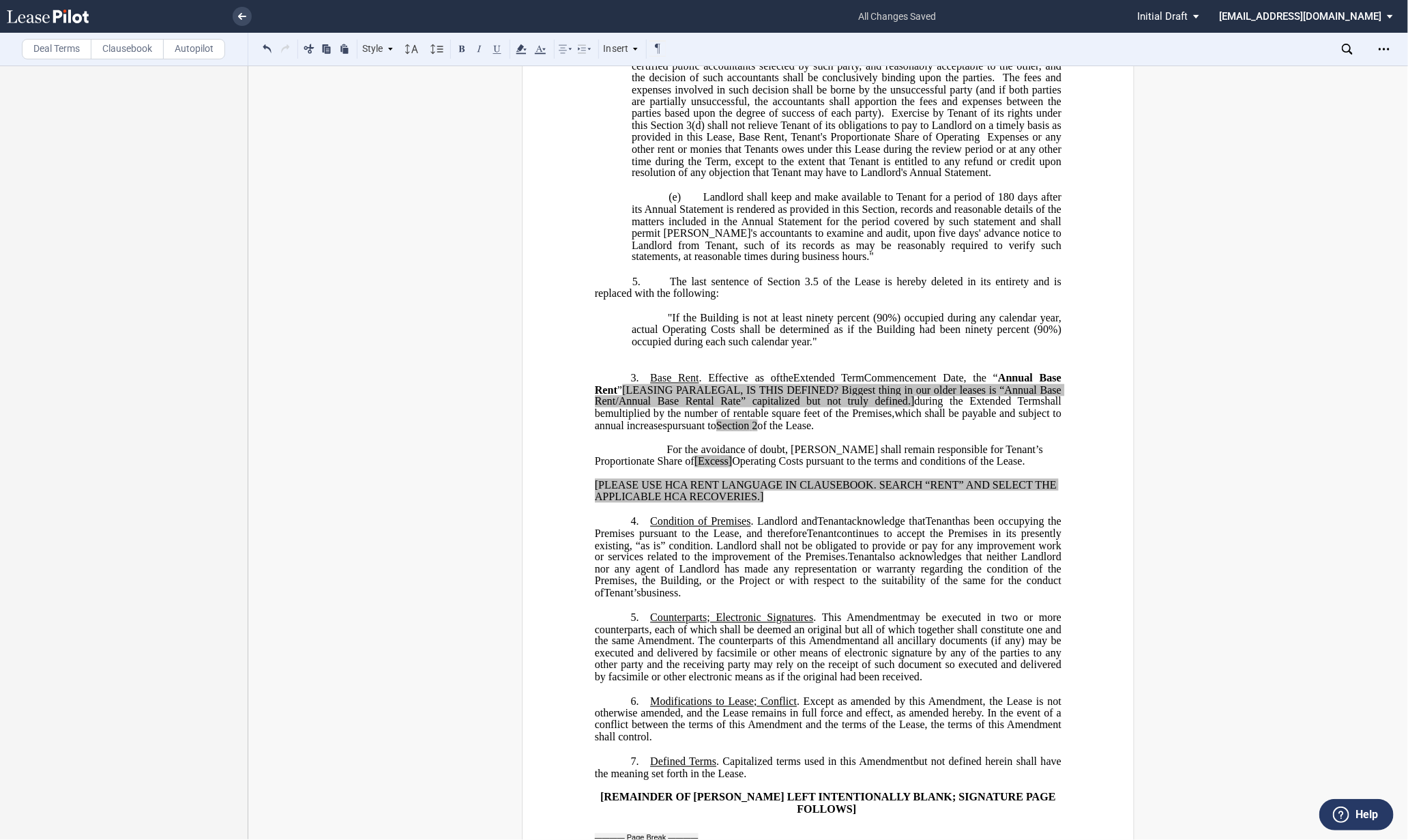
scroll to position [1667, 0]
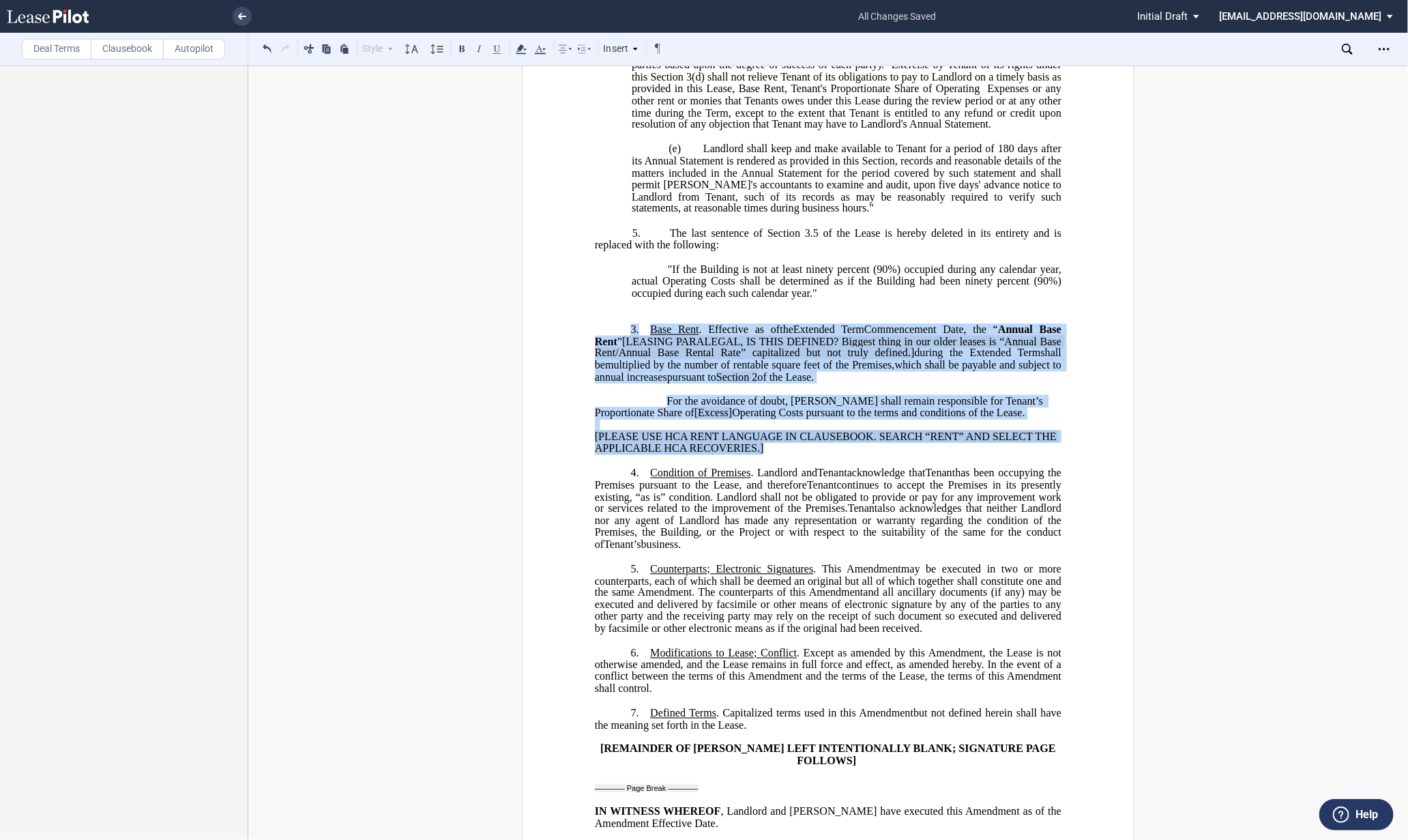
drag, startPoint x: 783, startPoint y: 527, endPoint x: 549, endPoint y: 411, distance: 261.2
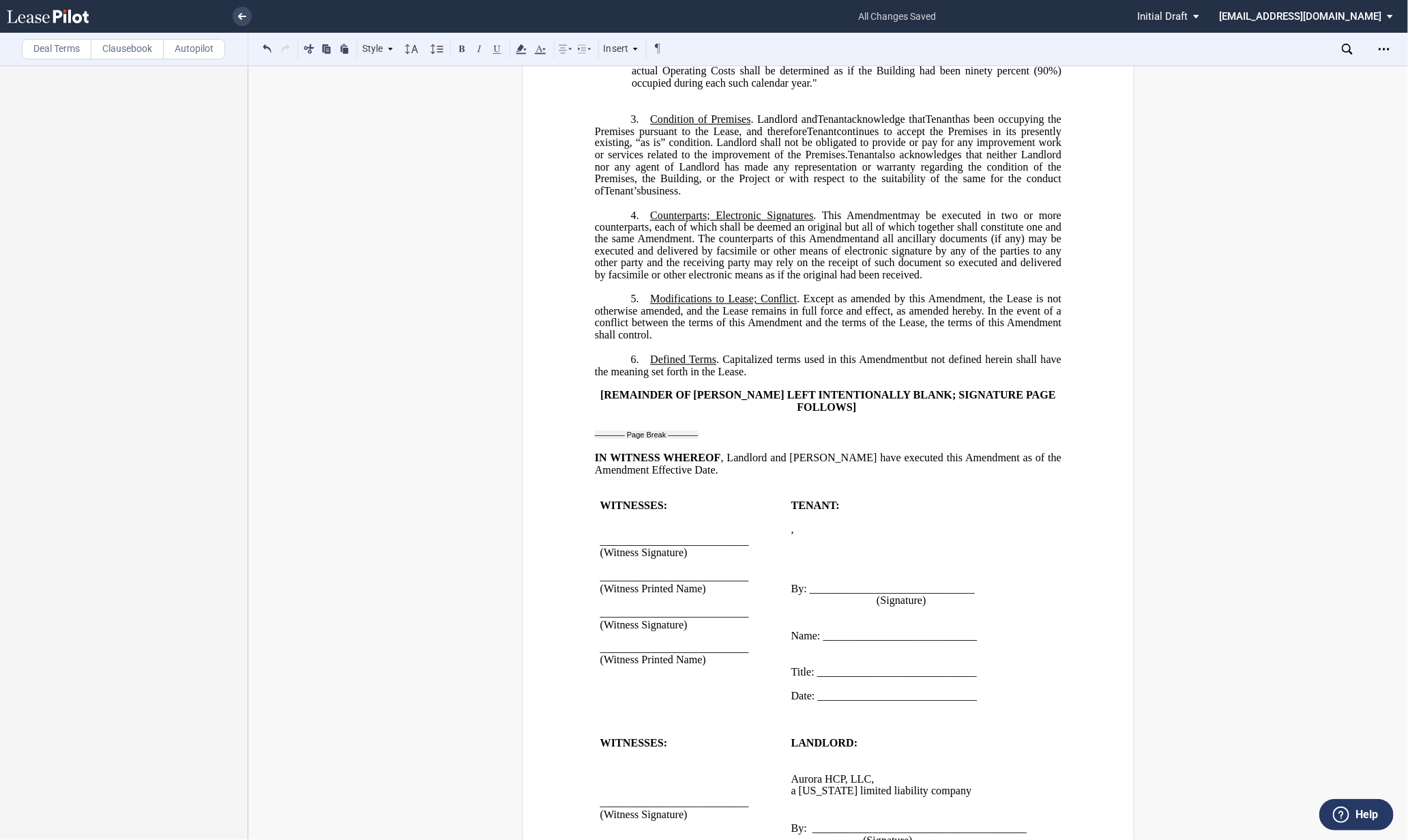
scroll to position [1894, 0]
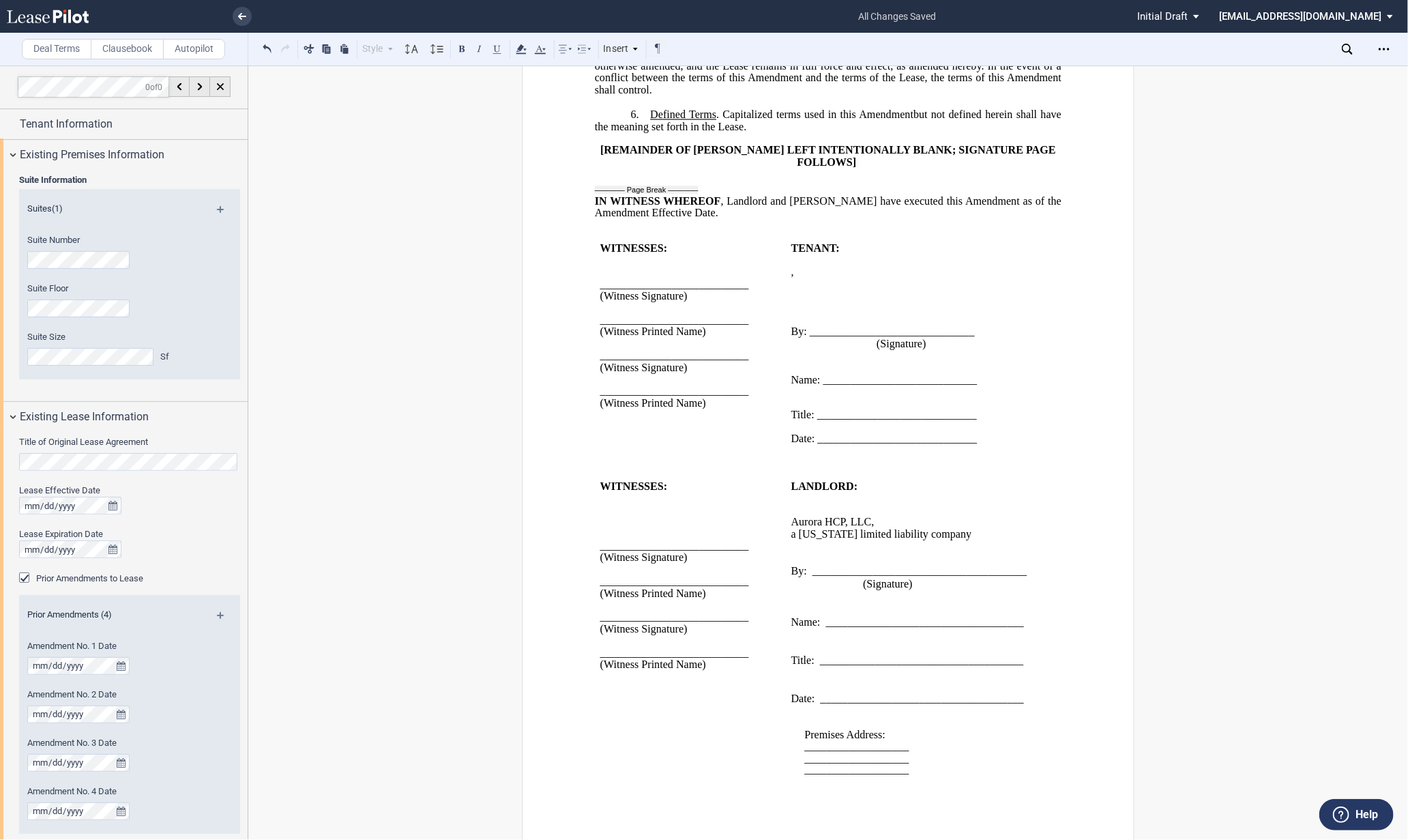
scroll to position [0, 0]
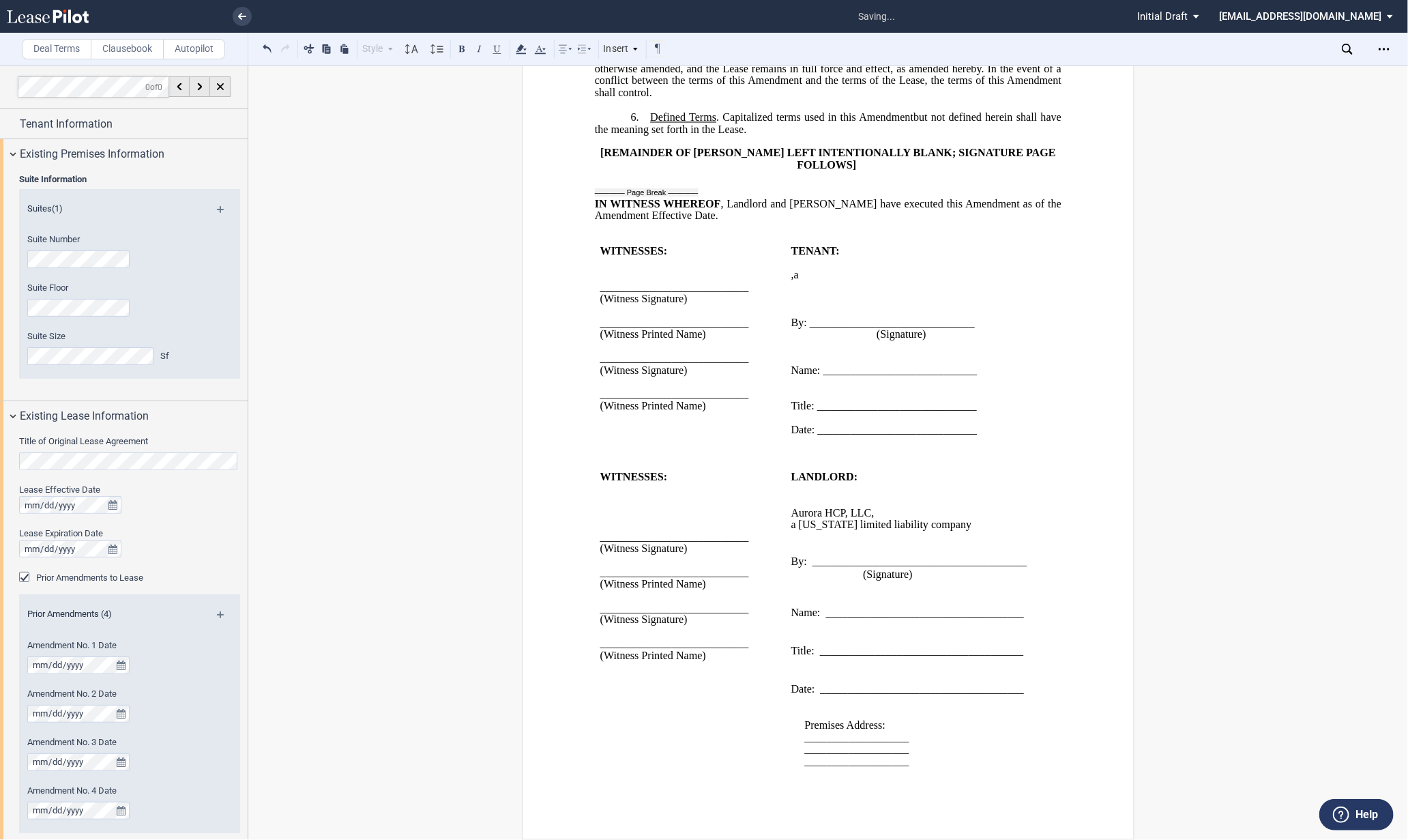
click at [787, 605] on td "LANDLORD: ﻿ ﻿ Aurora HCP, LLC , a Delaware limited liability company ﻿ By: ____…" at bounding box center [913, 625] width 256 height 308
click at [1001, 388] on p "﻿" at bounding box center [913, 382] width 245 height 11
drag, startPoint x: 989, startPoint y: 452, endPoint x: 819, endPoint y: 448, distance: 170.0
click at [819, 376] on p "Name: ____________________________" at bounding box center [913, 370] width 245 height 11
click at [834, 388] on p "﻿" at bounding box center [913, 382] width 245 height 11
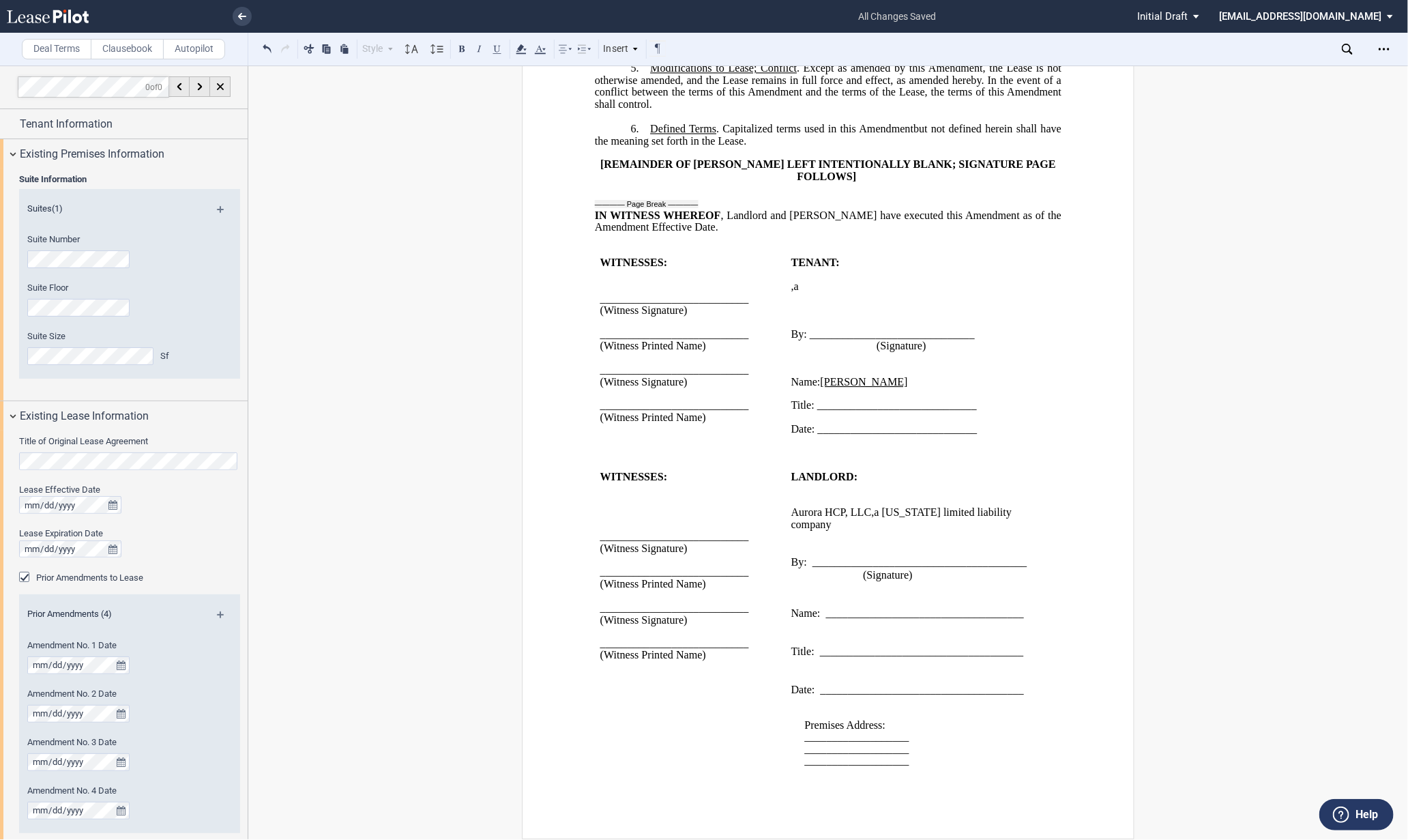
click at [791, 364] on p "﻿" at bounding box center [913, 357] width 245 height 11
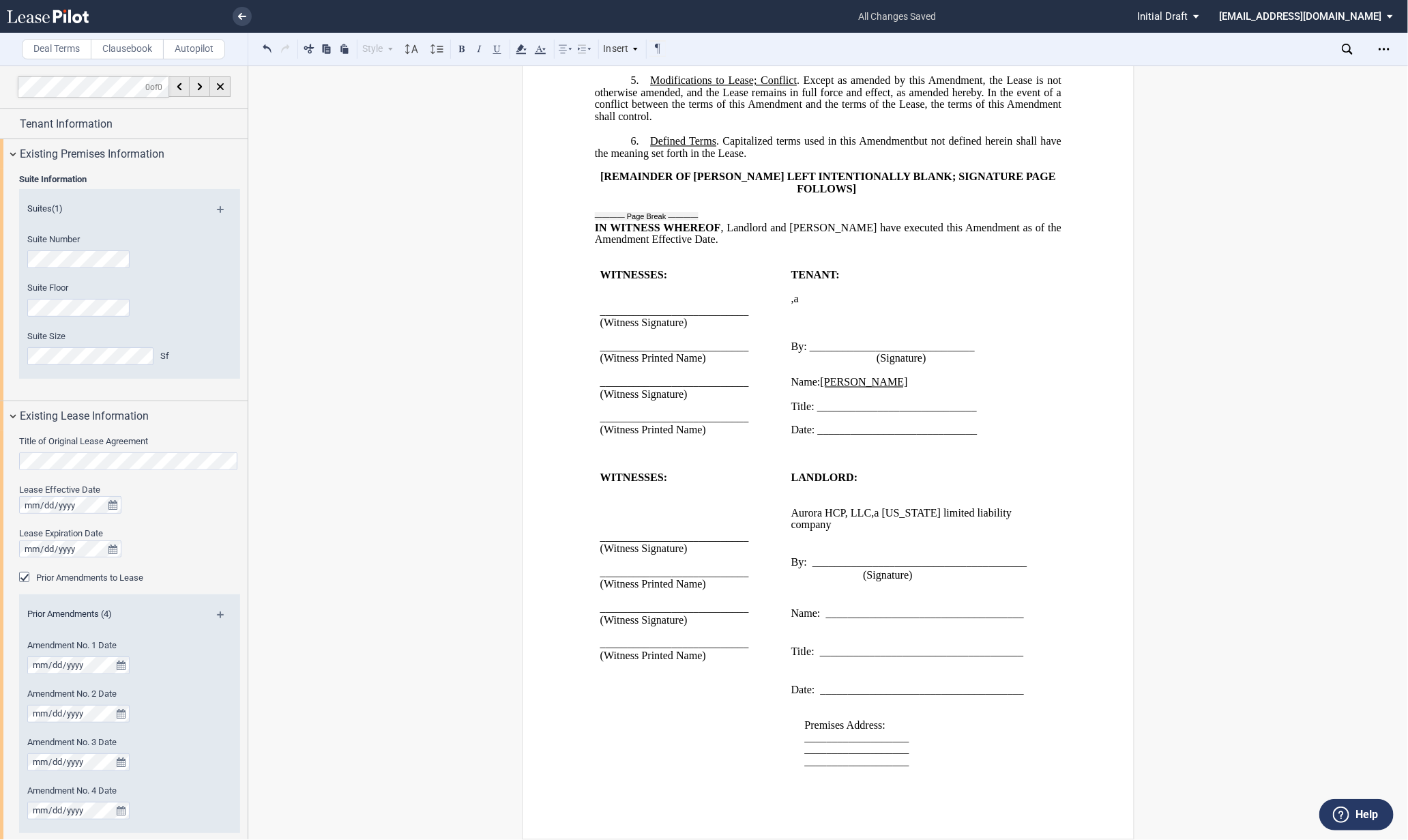
click at [791, 317] on p "﻿" at bounding box center [913, 310] width 245 height 11
drag, startPoint x: 970, startPoint y: 448, endPoint x: 813, endPoint y: 448, distance: 157.0
click at [813, 399] on p "Title: _____________________________" at bounding box center [913, 394] width 245 height 11
click at [819, 556] on p at bounding box center [913, 550] width 245 height 13
drag, startPoint x: 799, startPoint y: 621, endPoint x: 797, endPoint y: 631, distance: 10.2
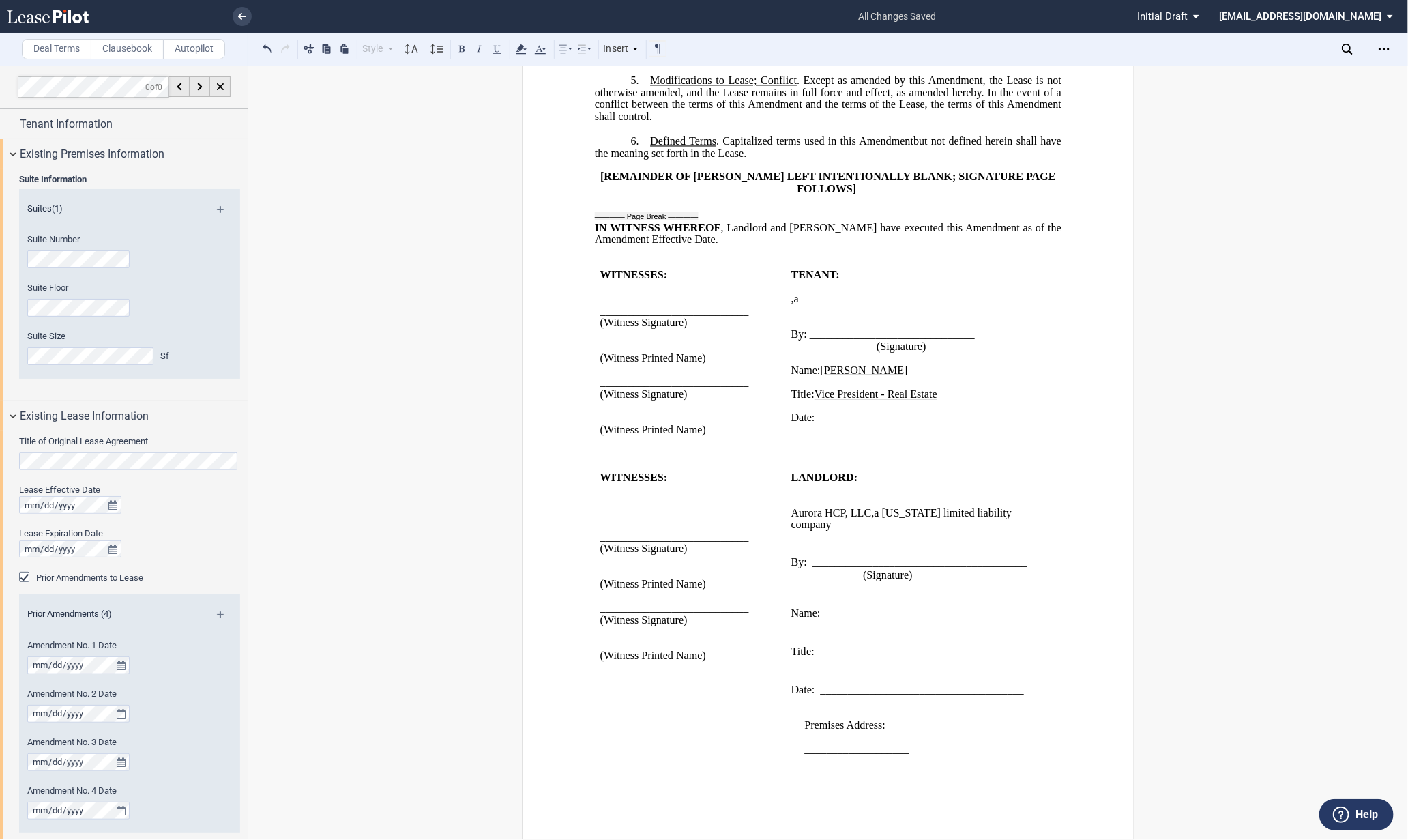
click at [798, 581] on p "(Signature)" at bounding box center [913, 574] width 245 height 13
click at [793, 594] on p at bounding box center [913, 587] width 245 height 13
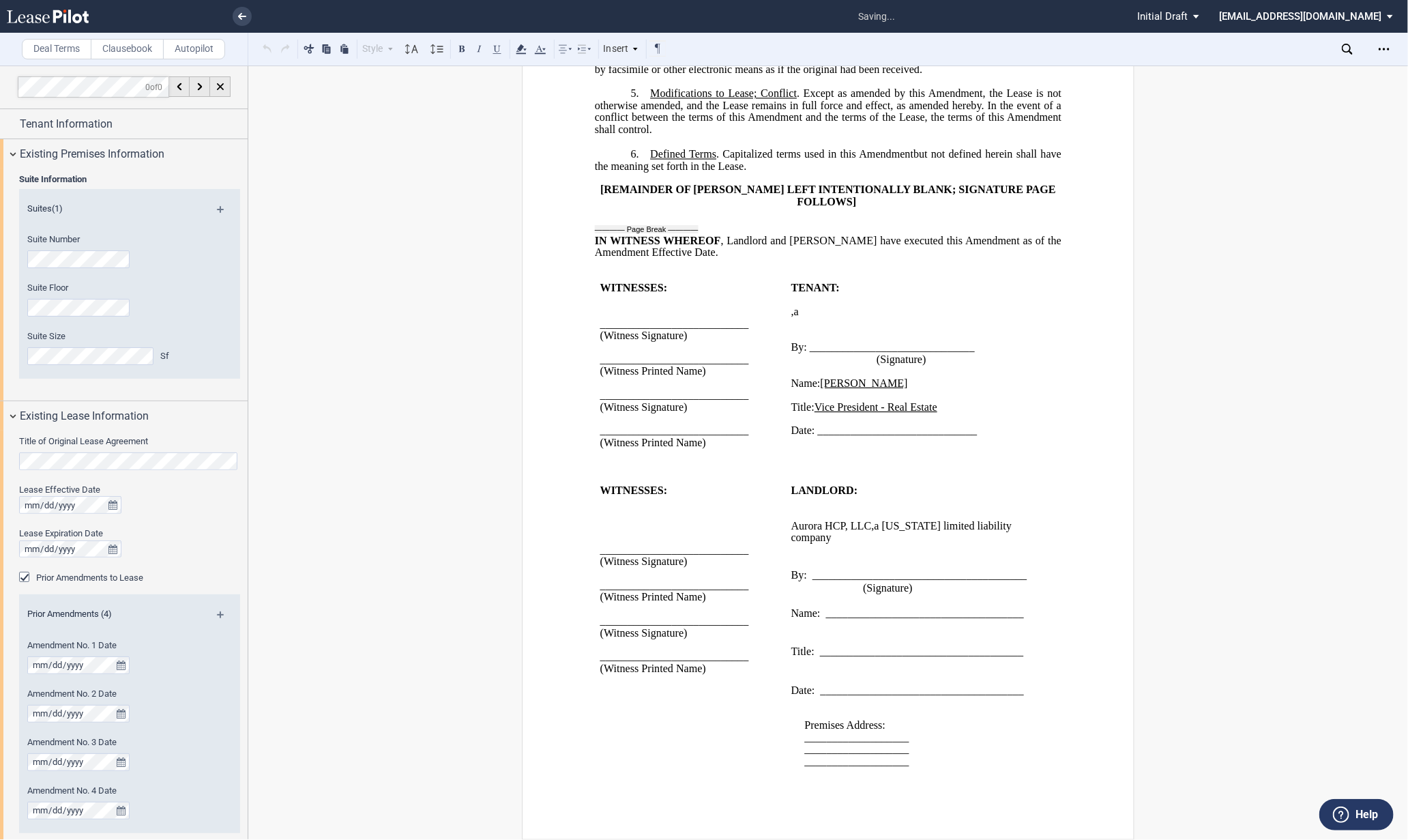
click at [791, 632] on p at bounding box center [913, 626] width 245 height 13
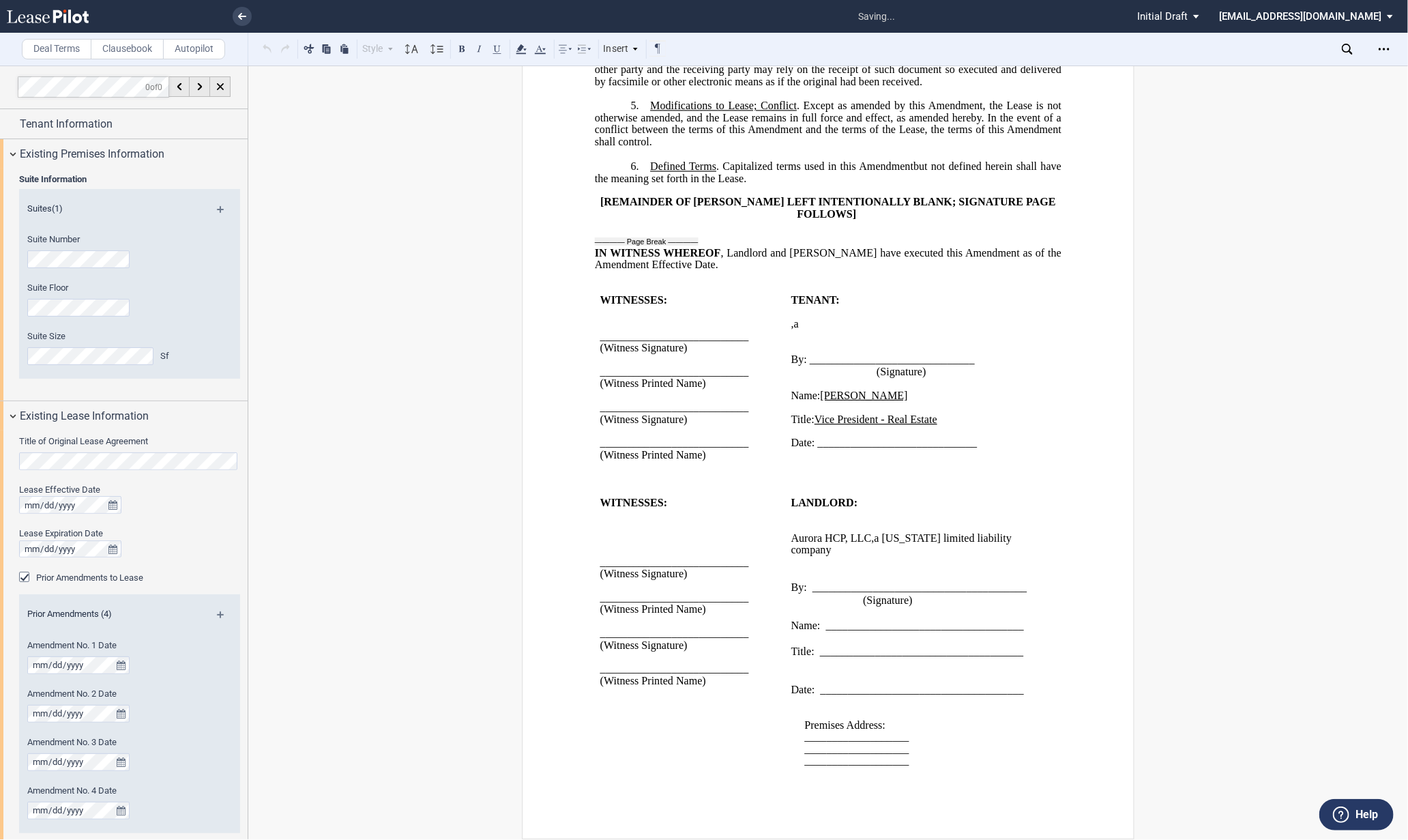
click at [791, 682] on span at bounding box center [792, 676] width 3 height 12
click at [791, 670] on span at bounding box center [792, 663] width 3 height 12
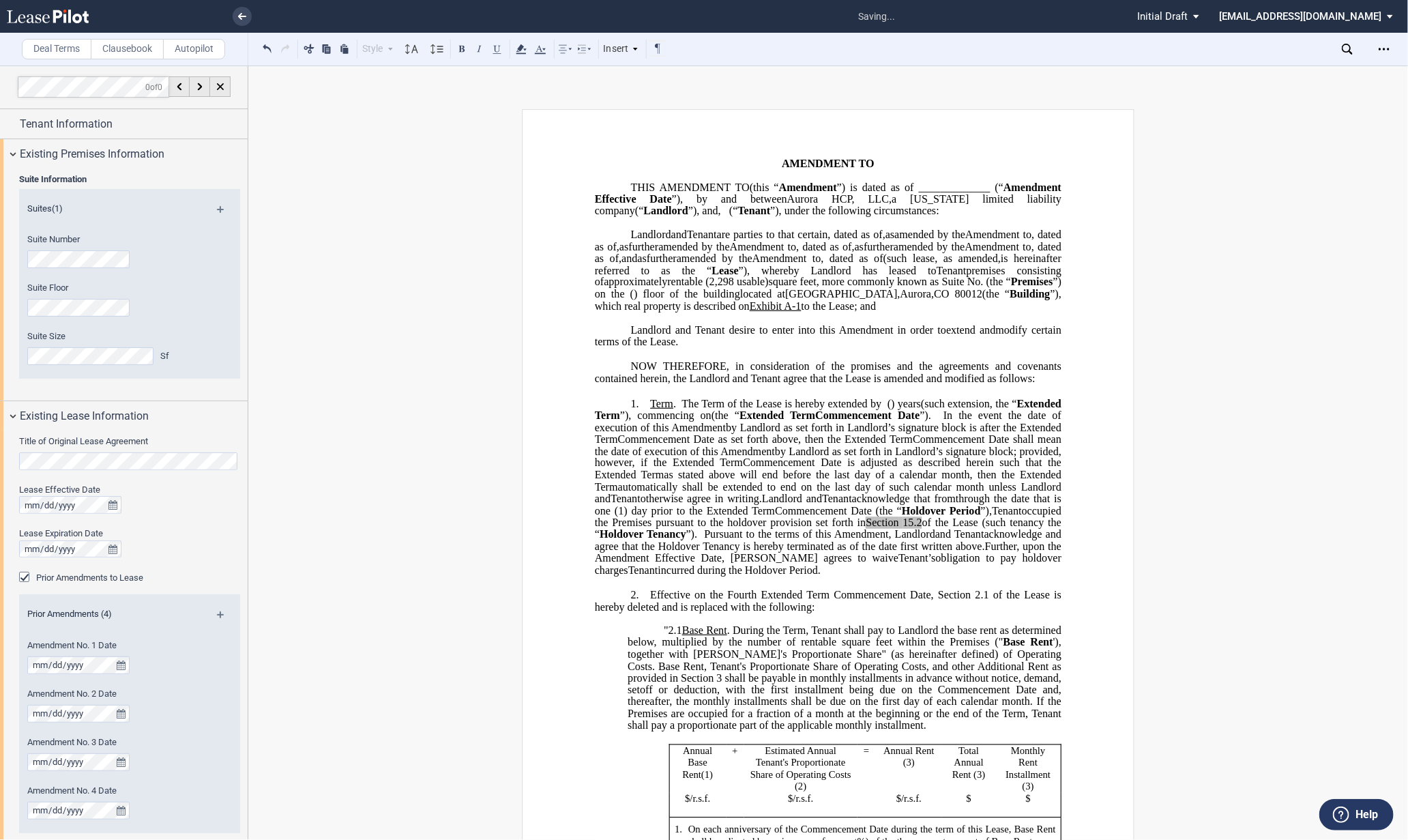
drag, startPoint x: 822, startPoint y: 336, endPoint x: 839, endPoint y: 343, distance: 18.4
click at [897, 300] on span "1444 South Potomac Street" at bounding box center [841, 293] width 112 height 12
click at [835, 300] on span "1444 South Potomac Street" at bounding box center [841, 293] width 112 height 12
drag, startPoint x: 819, startPoint y: 341, endPoint x: 943, endPoint y: 337, distance: 124.1
click at [943, 312] on span "located at 1444 South Potomac Street , Aurora , CO 80012 (the “ Building ”), wh…" at bounding box center [829, 300] width 469 height 24
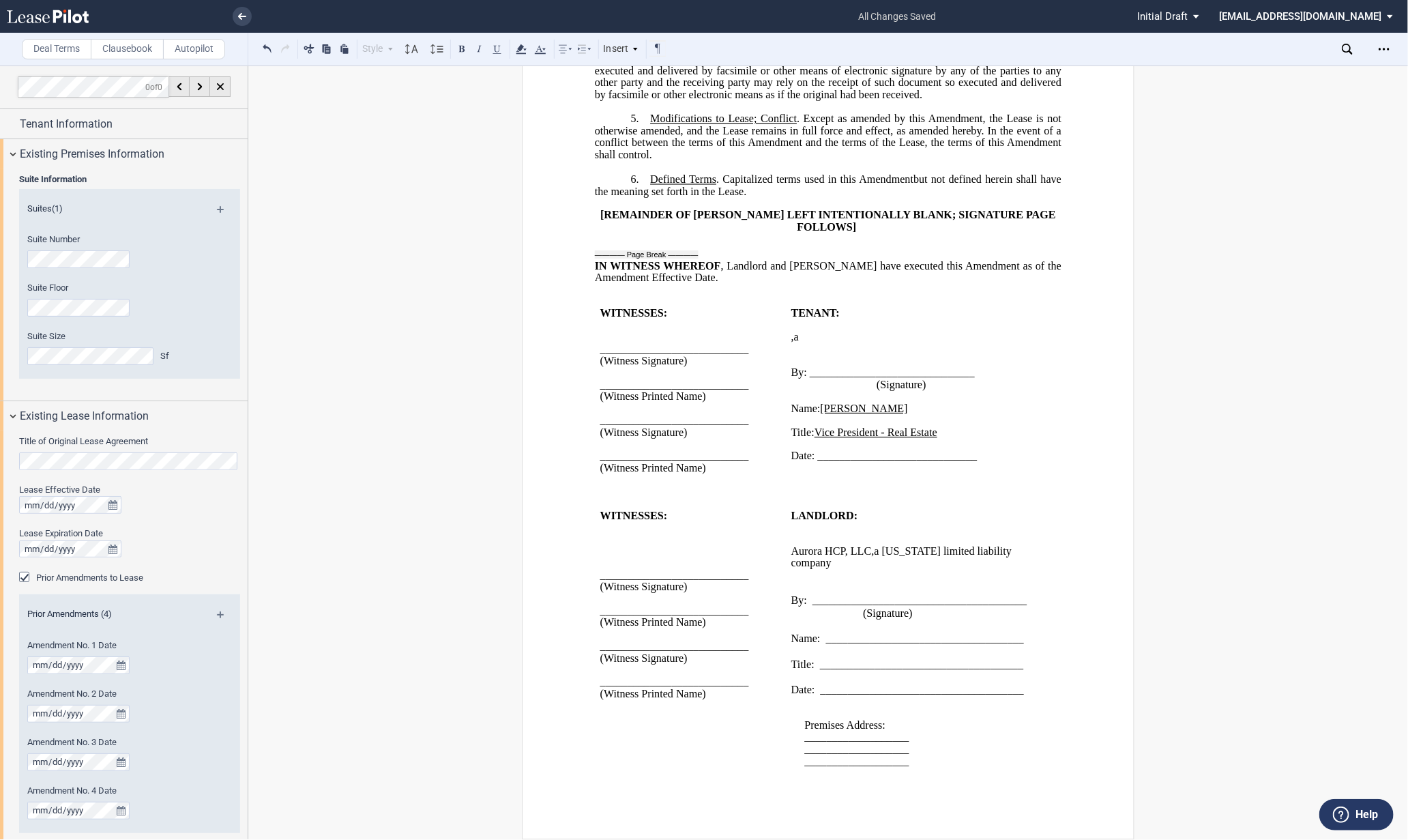
scroll to position [2131, 0]
drag, startPoint x: 911, startPoint y: 735, endPoint x: 802, endPoint y: 735, distance: 109.0
click at [804, 735] on p "___________________" at bounding box center [920, 737] width 231 height 11
drag, startPoint x: 905, startPoint y: 749, endPoint x: 799, endPoint y: 743, distance: 106.2
click at [799, 743] on div "Premises Address: ﻿ 1444 South Potomac Street ___________________ _____________…" at bounding box center [913, 731] width 245 height 72
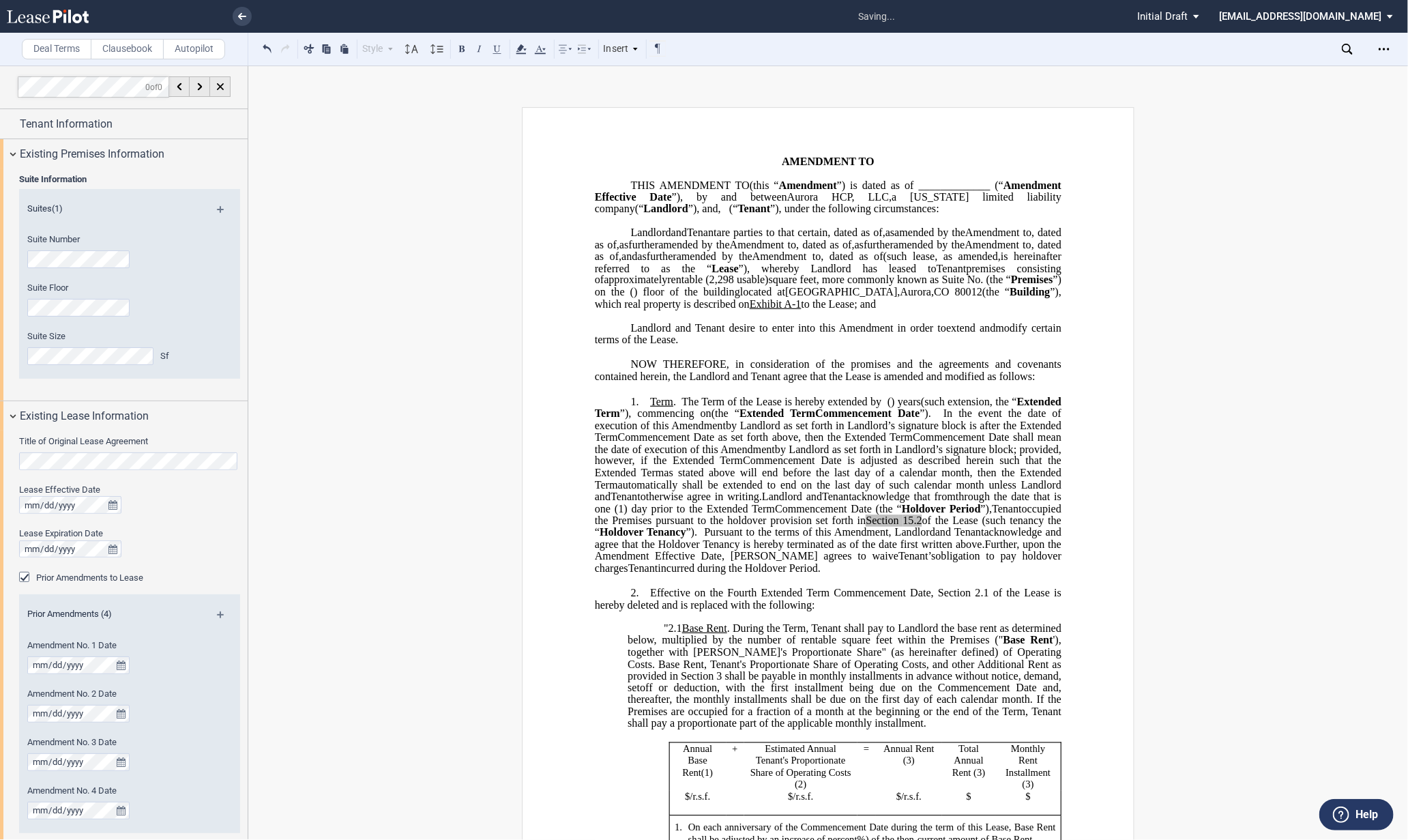
scroll to position [0, 0]
drag, startPoint x: 952, startPoint y: 340, endPoint x: 1034, endPoint y: 342, distance: 82.0
click at [1034, 312] on span "located at 1444 South Potomac Street , Aurora , CO 80012 (the “ Building ”), wh…" at bounding box center [829, 300] width 469 height 24
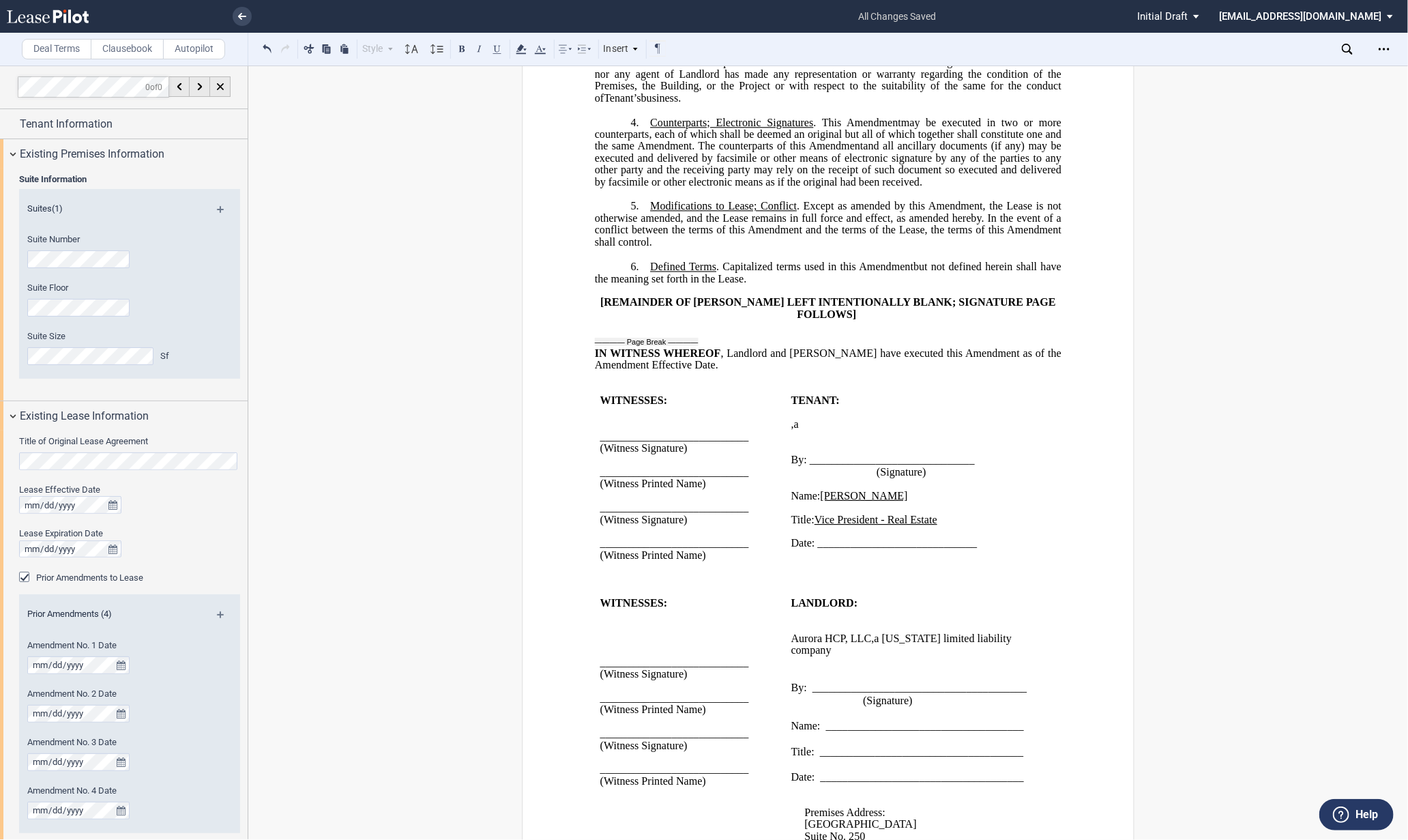
scroll to position [2131, 0]
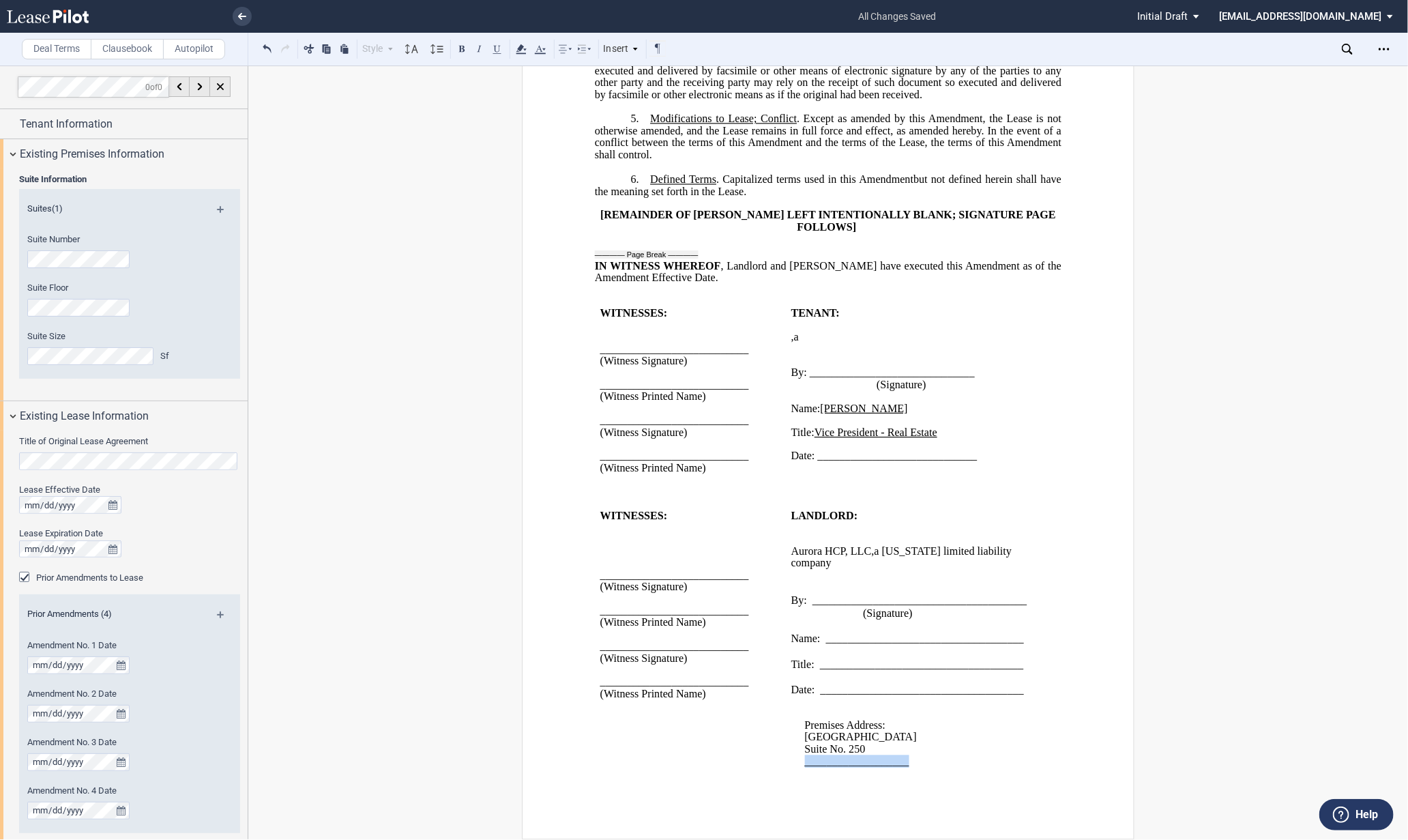
drag, startPoint x: 904, startPoint y: 759, endPoint x: 798, endPoint y: 758, distance: 106.0
click at [798, 758] on div "Premises Address: ﻿ 1444 South Potomac Street ﻿Suite No. 250 ___________________" at bounding box center [913, 731] width 245 height 72
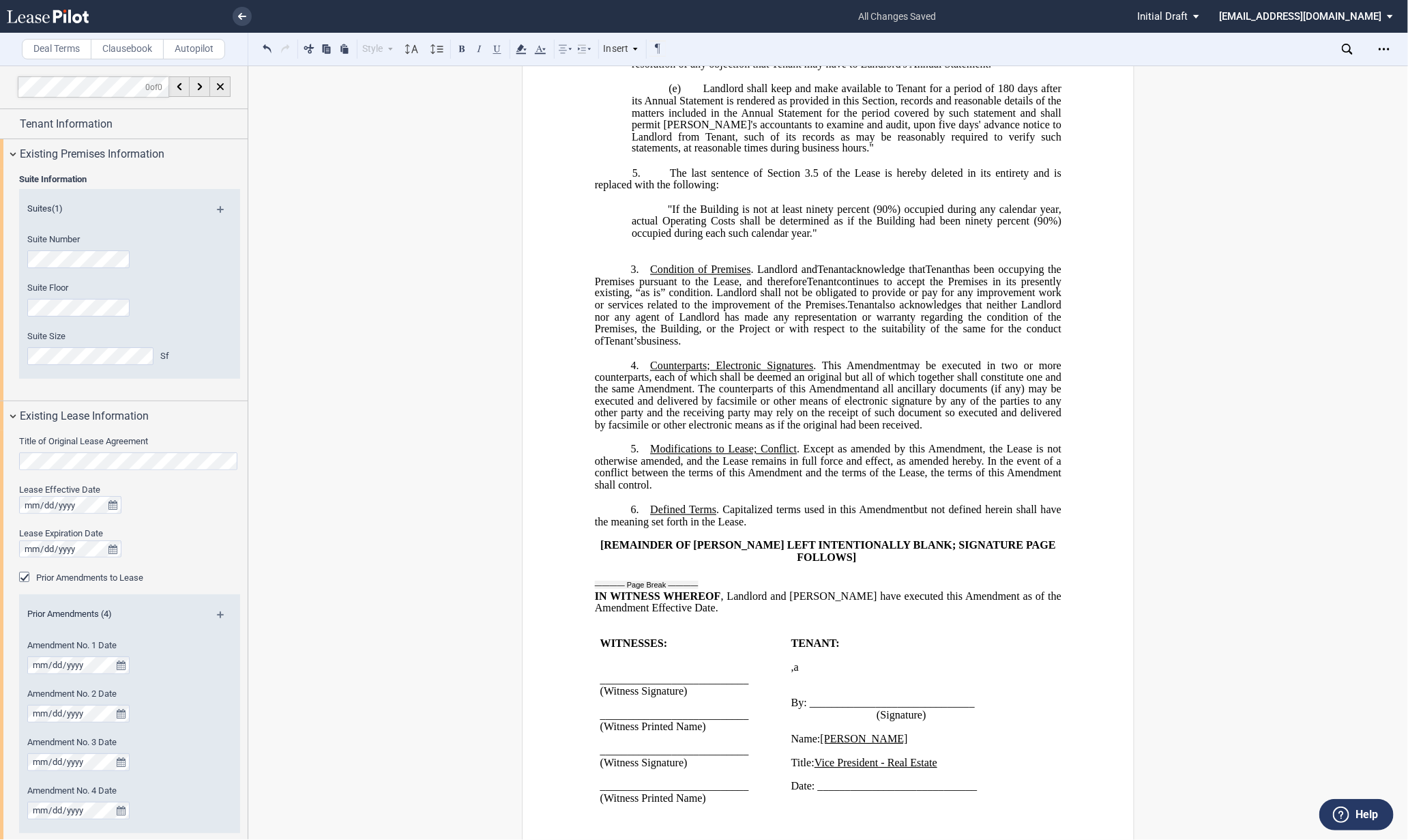
scroll to position [1676, 0]
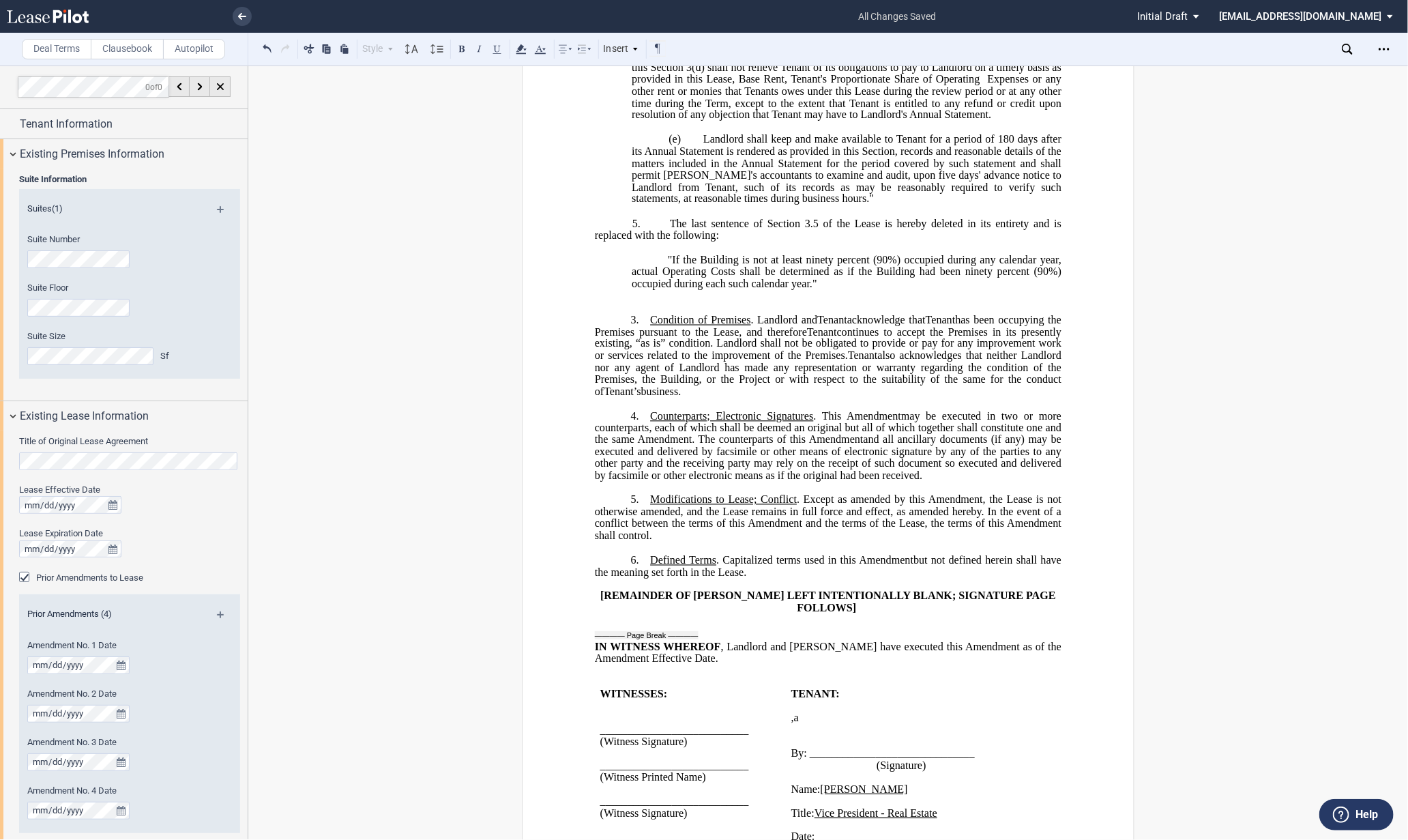
click at [799, 505] on span ". Except as amended by this" at bounding box center [861, 499] width 128 height 12
drag, startPoint x: 991, startPoint y: 589, endPoint x: 1003, endPoint y: 595, distance: 13.4
click at [992, 529] on span "Amendment, the Lease is not otherwise amended, and the Lease remains in full fo…" at bounding box center [829, 511] width 469 height 36
click at [718, 565] on span ". Capitalized terms used in this" at bounding box center [786, 559] width 140 height 12
click at [814, 421] on span ". This" at bounding box center [827, 415] width 28 height 12
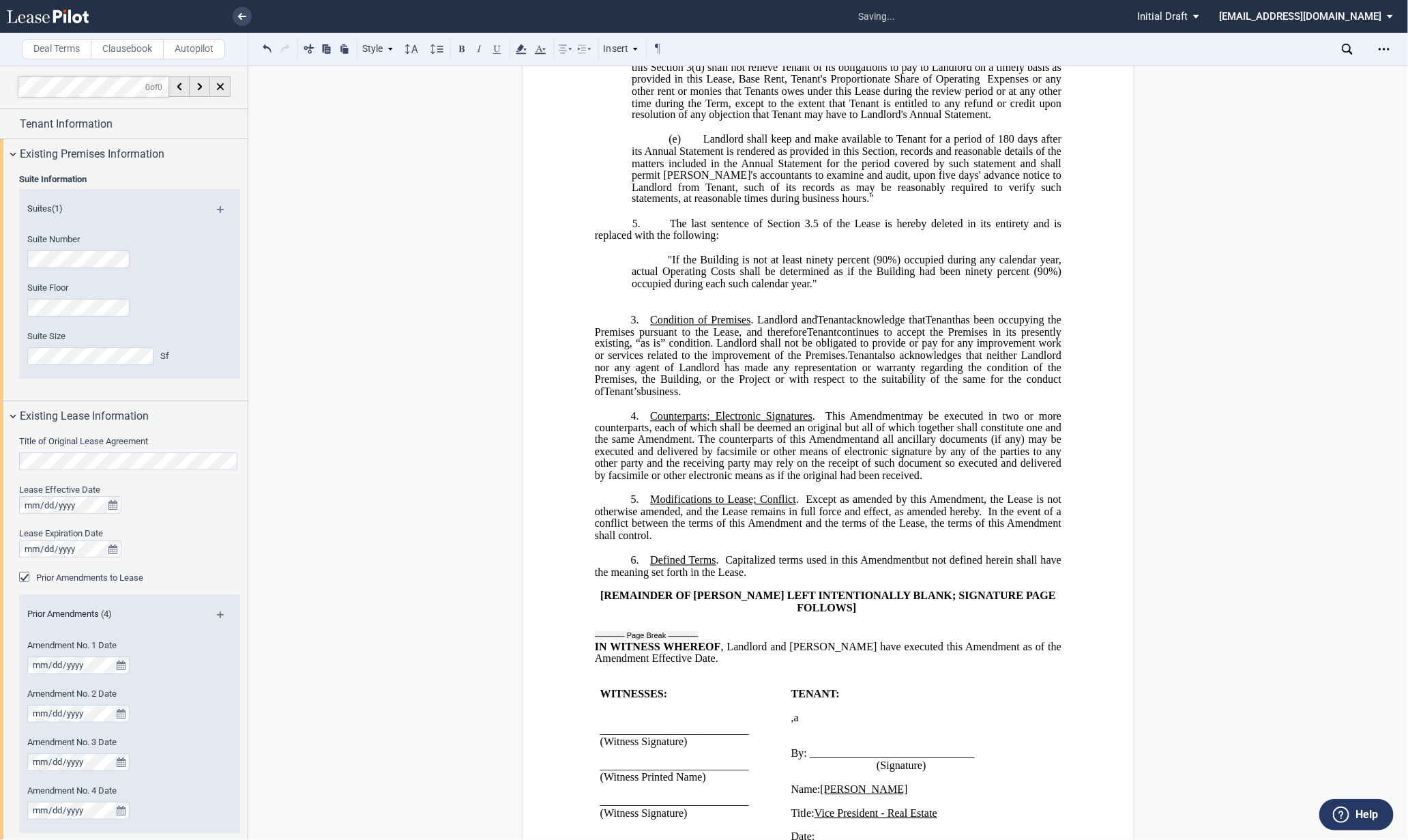
click at [722, 446] on span ". The counterparts of this" at bounding box center [749, 439] width 114 height 12
click at [753, 325] on span ". Landlord and" at bounding box center [784, 319] width 67 height 12
click at [708, 361] on span "continues to accept the Premises in its presently existing, “as is” condition. …" at bounding box center [829, 343] width 469 height 36
click at [848, 362] on span "Tenant" at bounding box center [863, 355] width 30 height 12
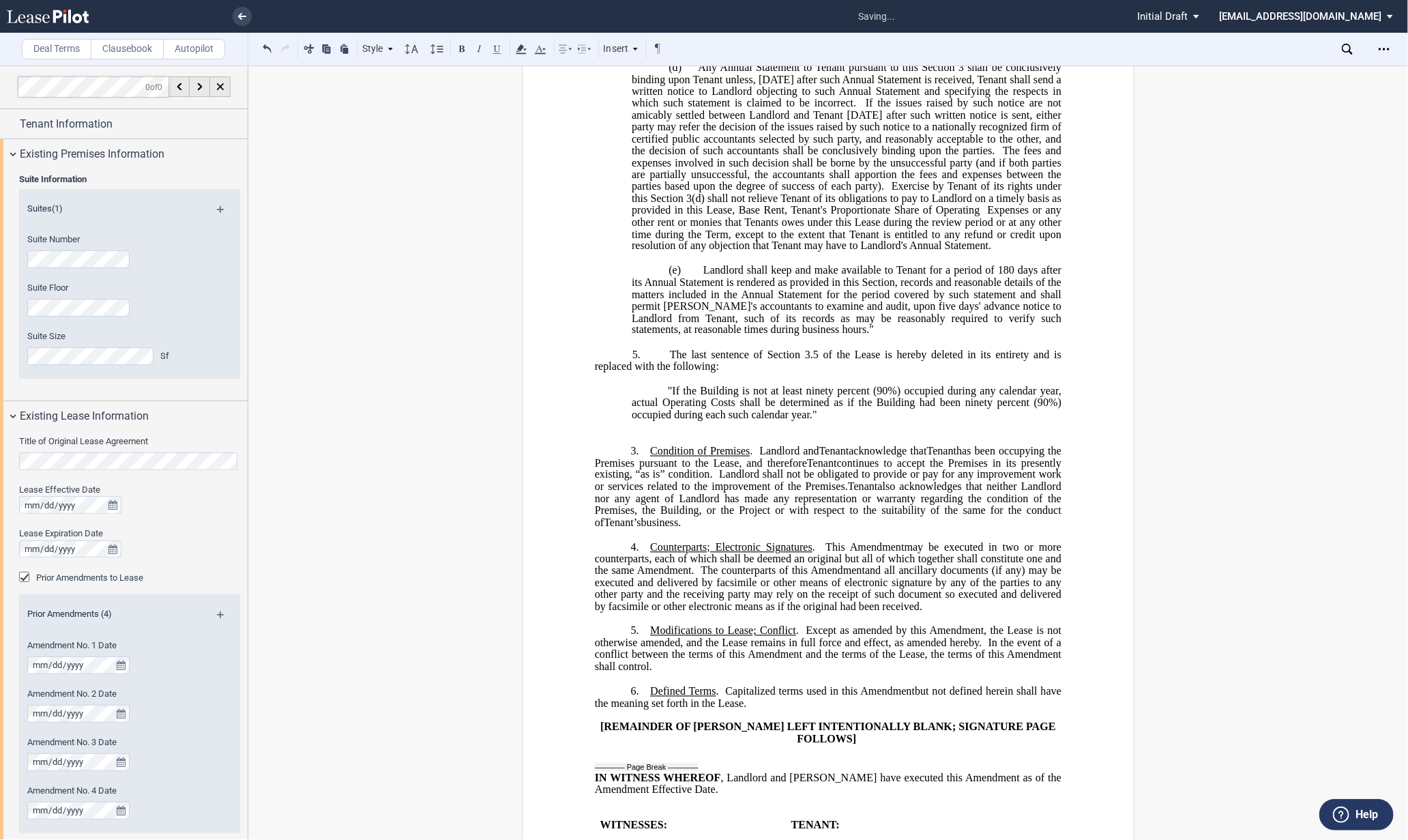
scroll to position [1525, 0]
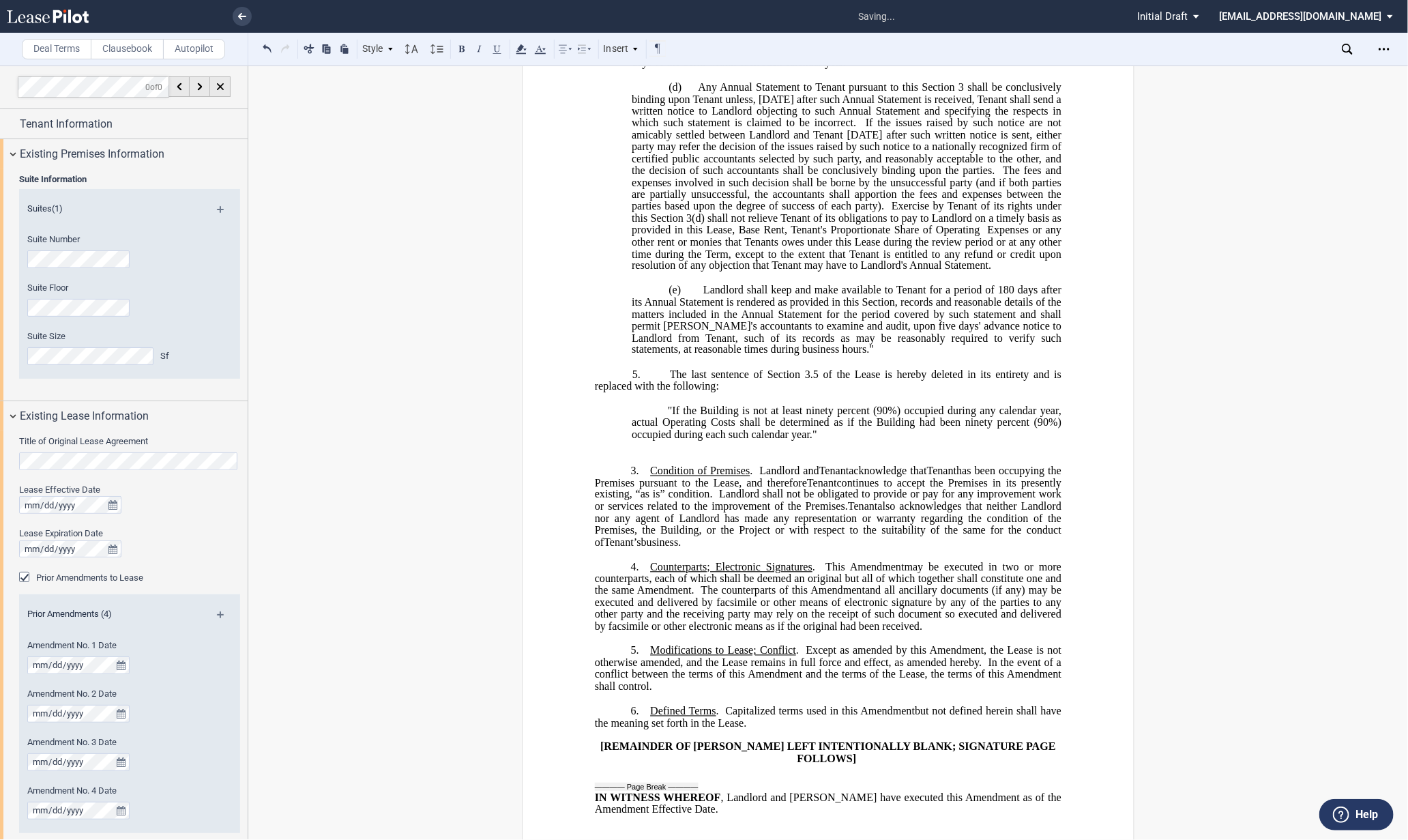
click at [684, 453] on p "﻿" at bounding box center [828, 447] width 466 height 11
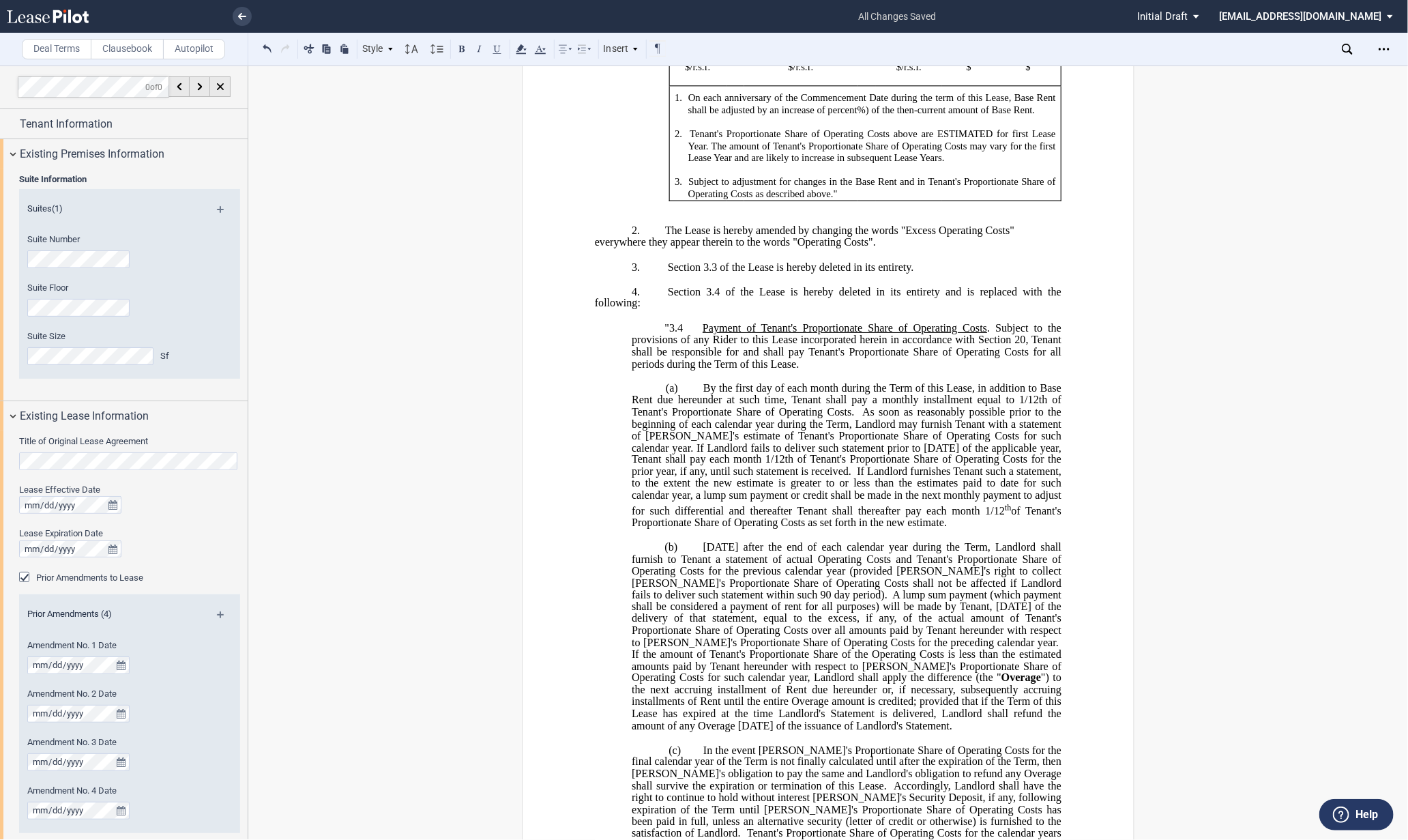
scroll to position [606, 0]
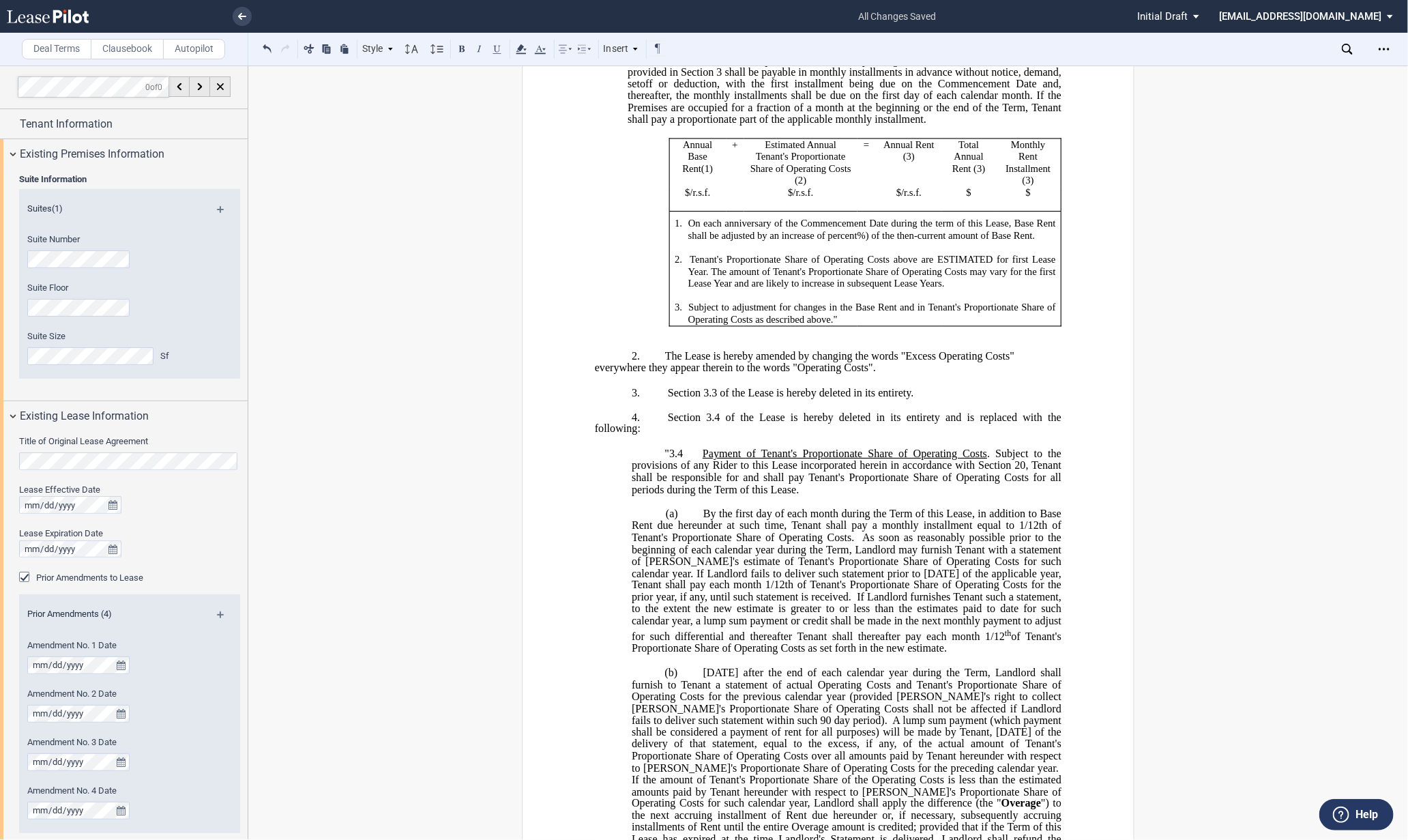
click at [685, 199] on span "$" at bounding box center [687, 193] width 5 height 11
drag, startPoint x: 908, startPoint y: 286, endPoint x: 901, endPoint y: 296, distance: 12.2
click at [908, 241] on span "On each anniversary of the Commencement Date during the term of this Lease, Bas…" at bounding box center [873, 229] width 369 height 23
click at [859, 241] on span "%) of the then-current amount of Base Rent." at bounding box center [946, 235] width 178 height 11
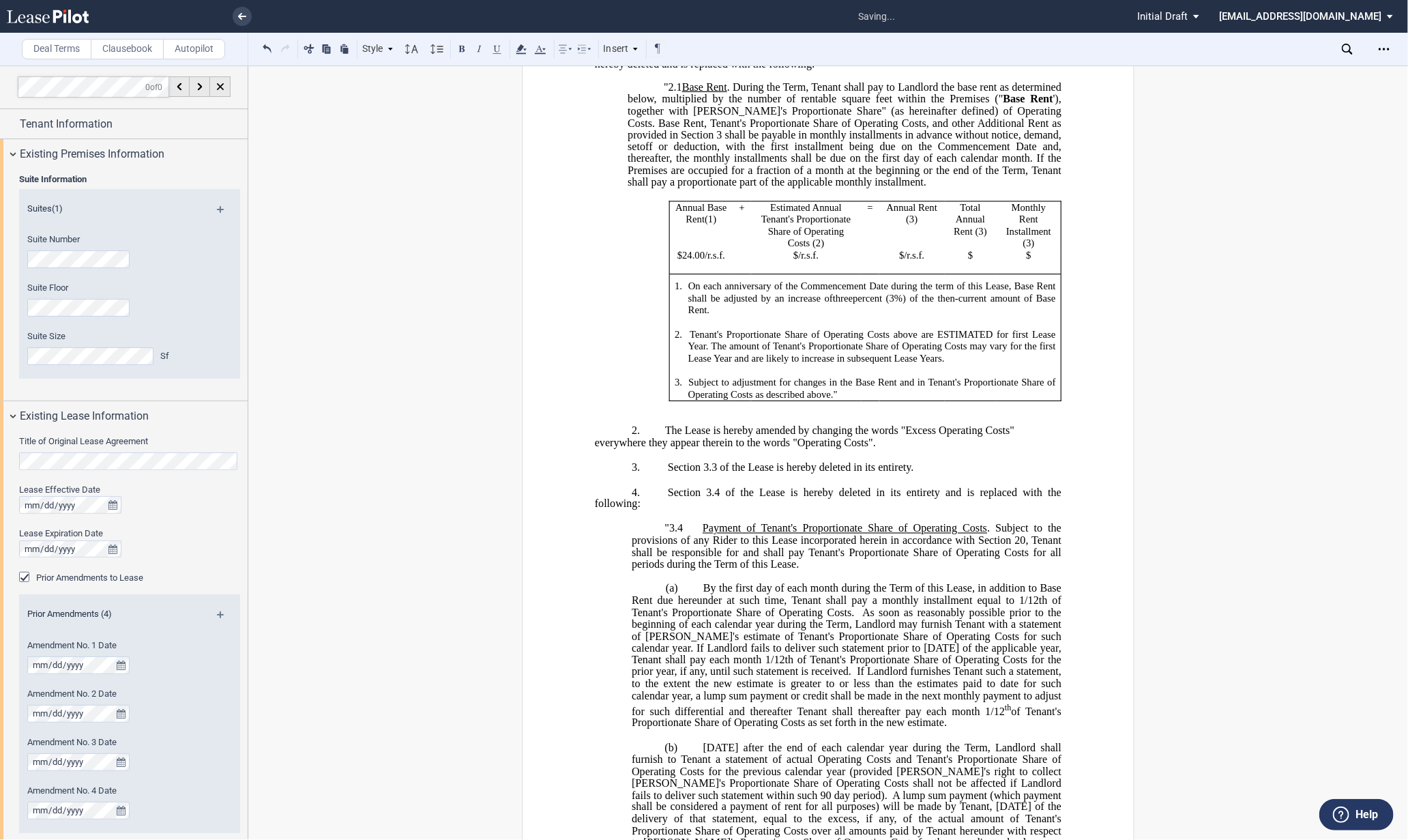
scroll to position [530, 0]
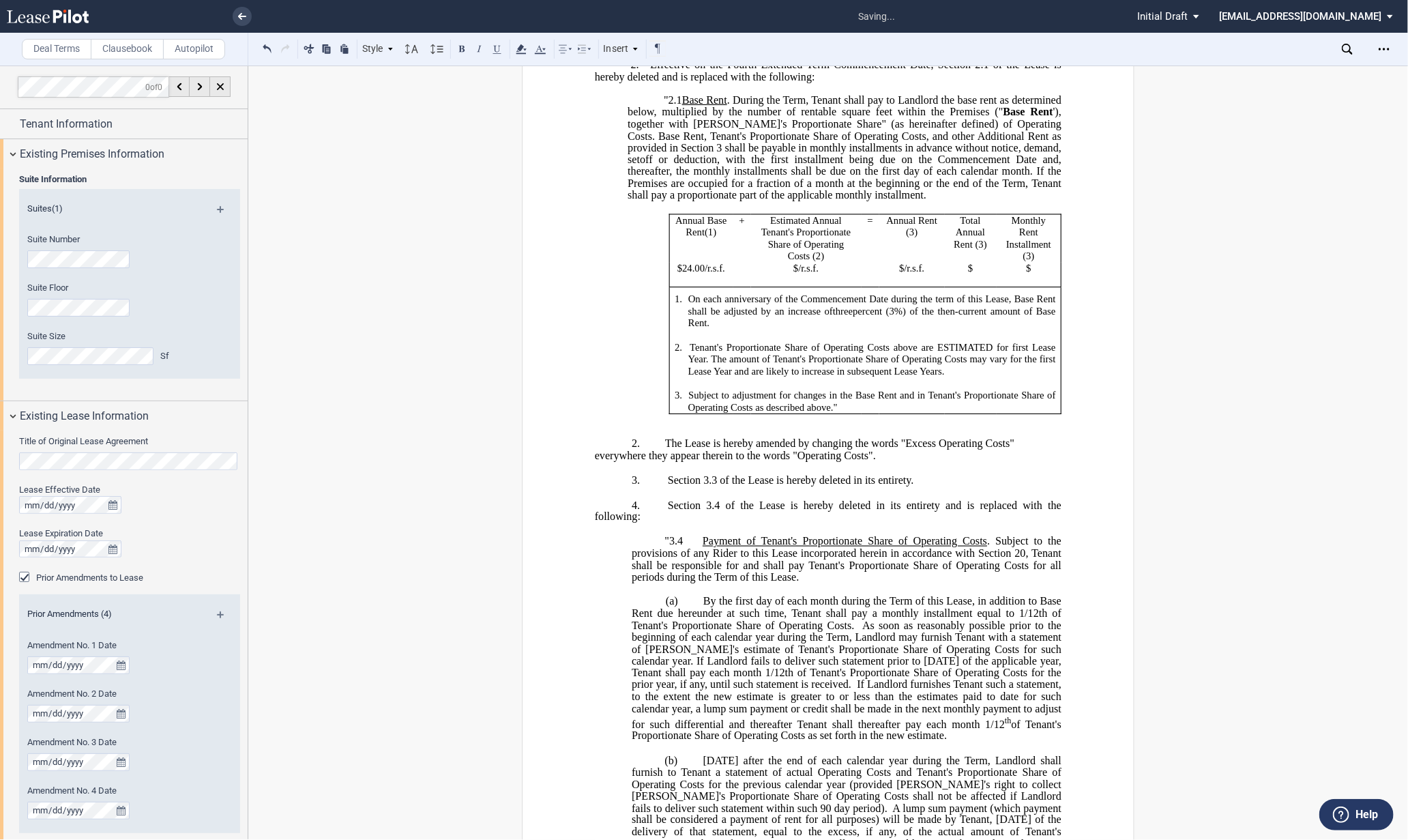
click at [797, 317] on span "On each anniversary of the Commencement Date during the term of this Lease, Bas…" at bounding box center [873, 305] width 369 height 23
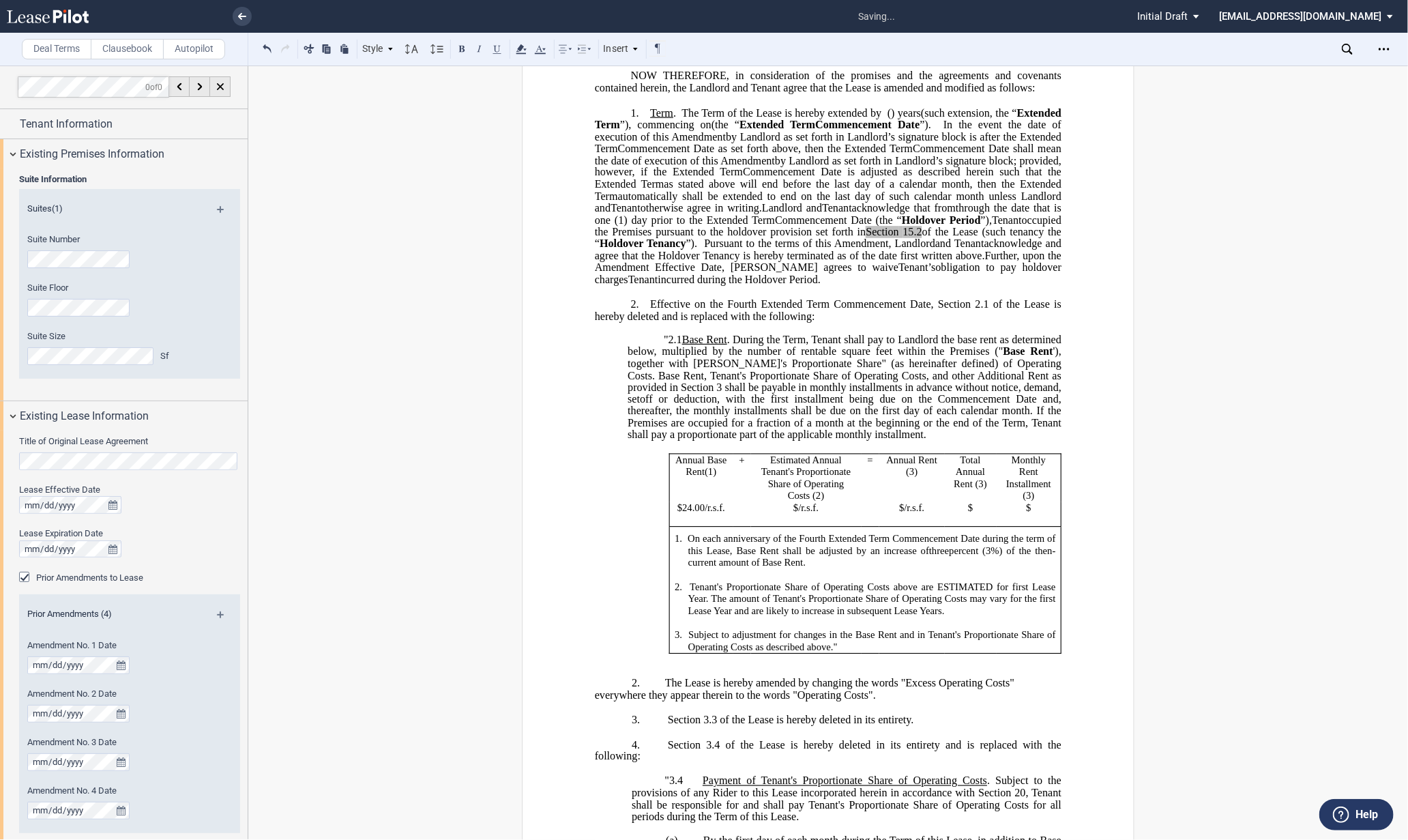
scroll to position [303, 0]
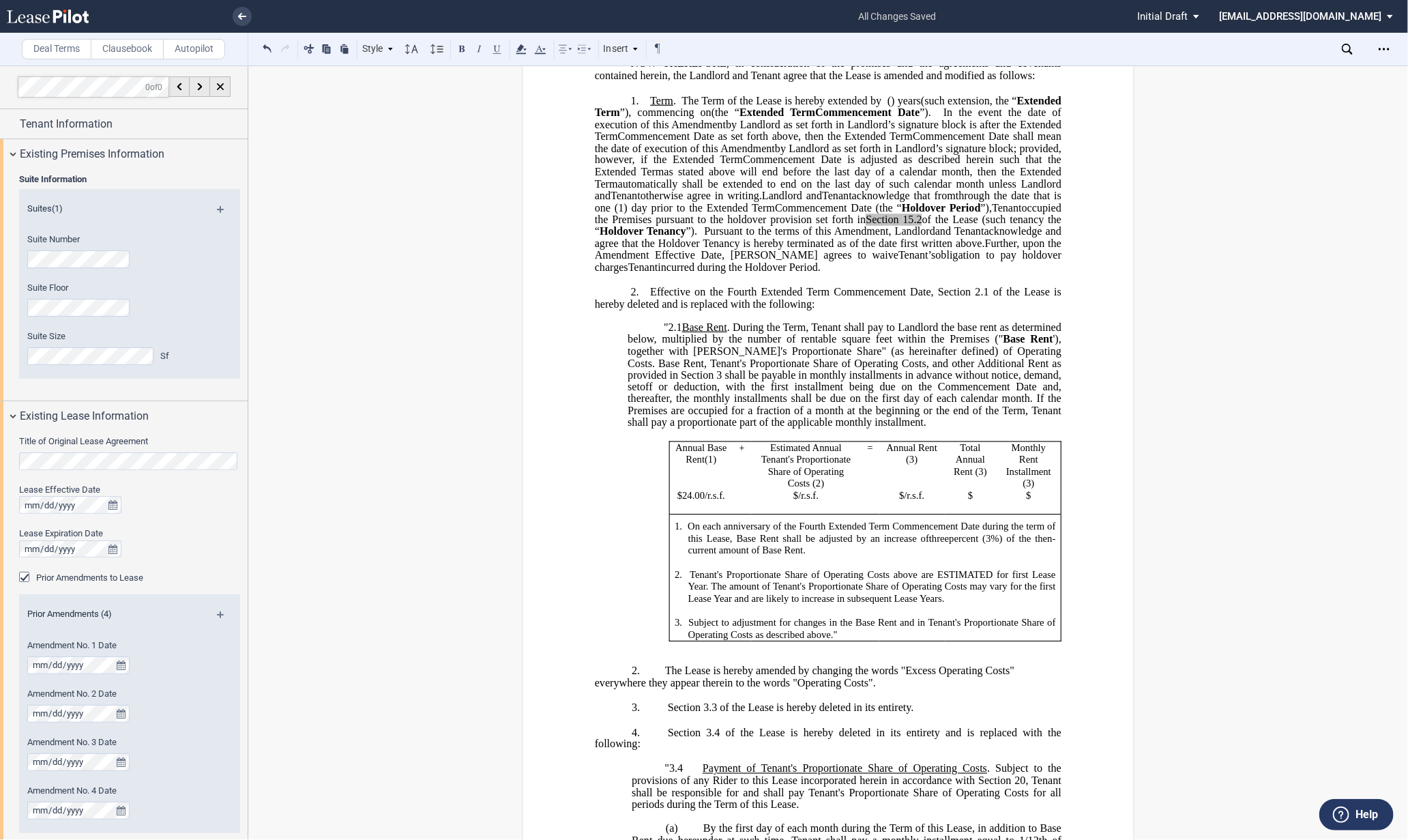
click at [706, 604] on span "Tenant's Proportionate Share of Operating Costs above are ESTIMATED for first L…" at bounding box center [873, 586] width 369 height 36
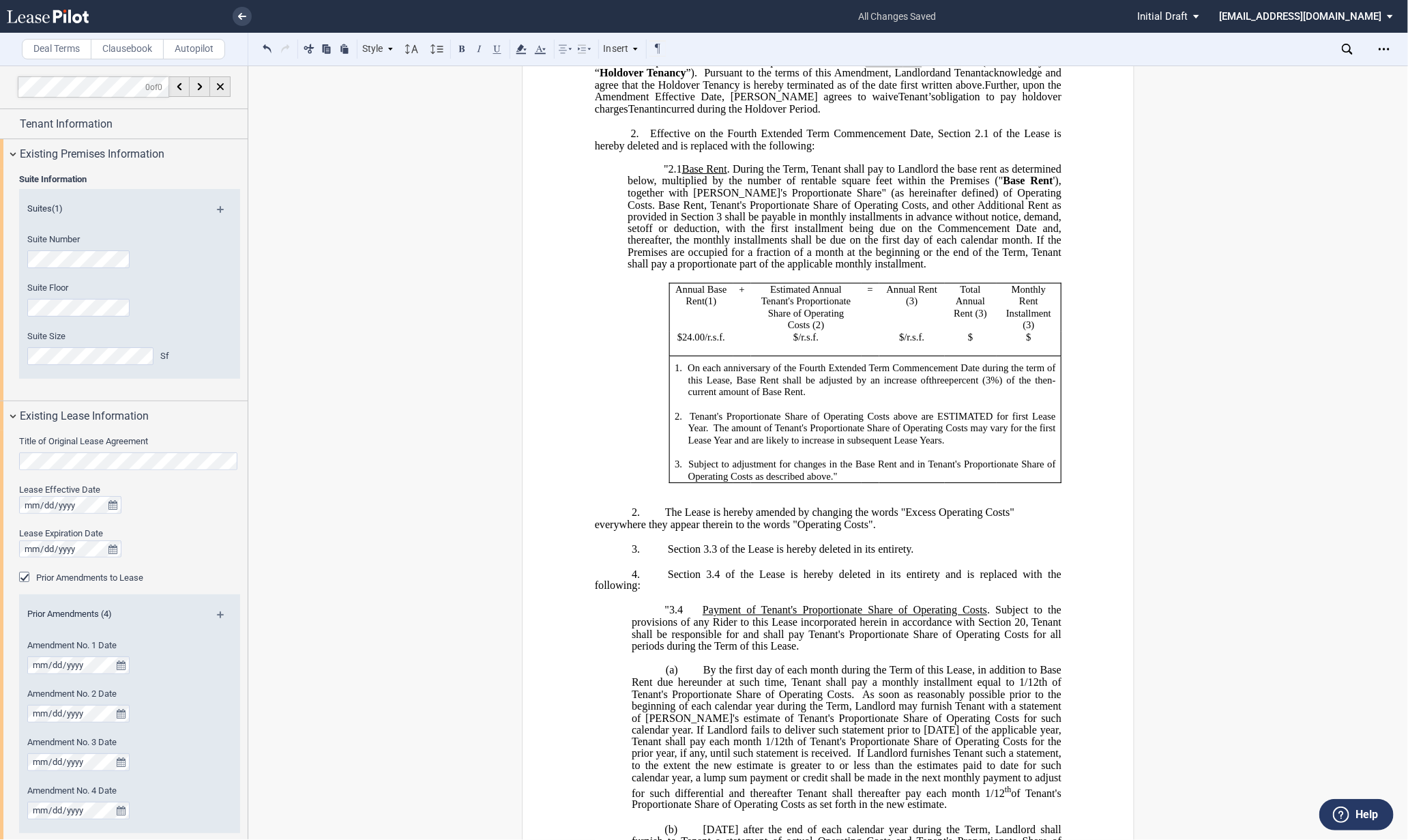
scroll to position [530, 0]
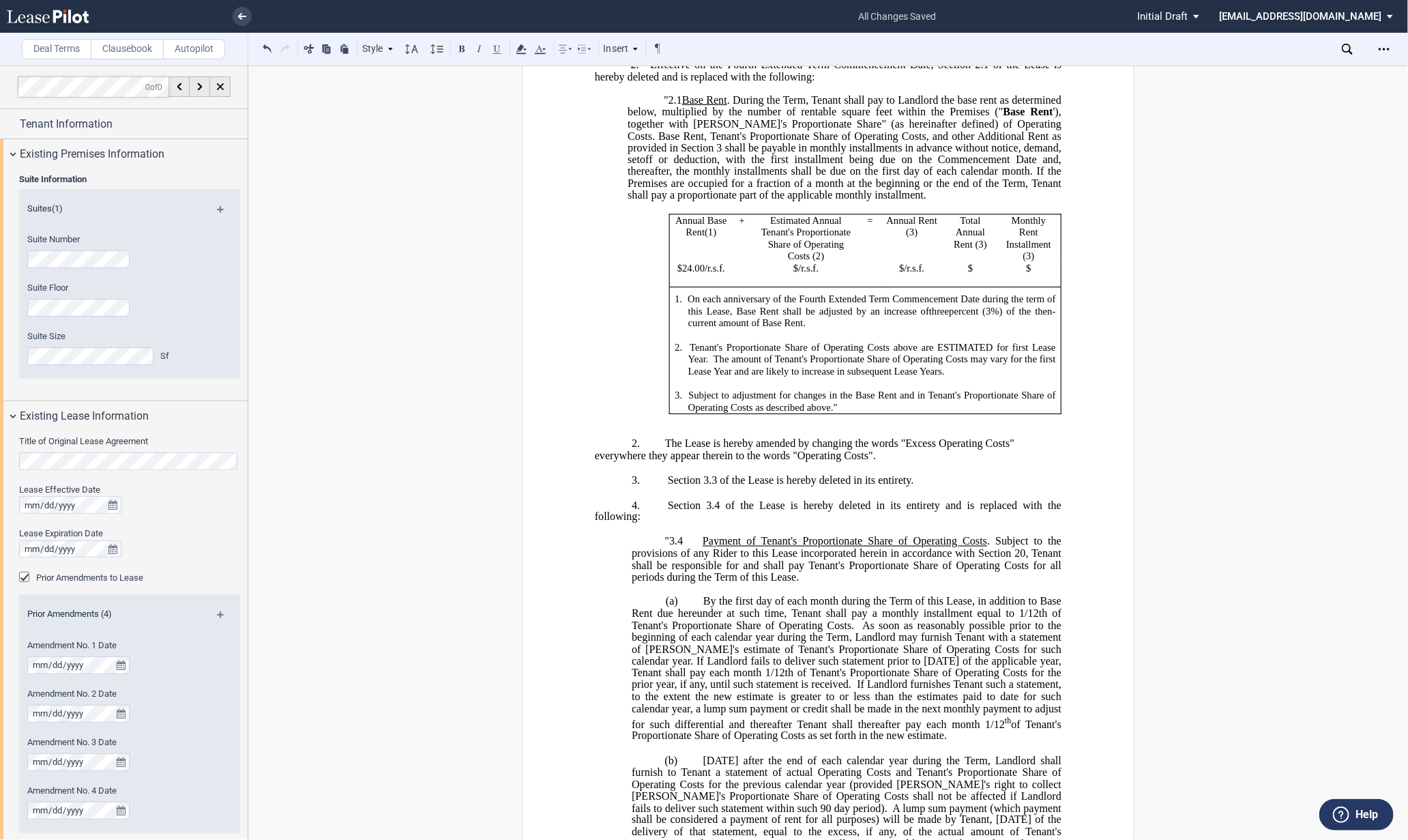
click at [793, 274] on span "$" at bounding box center [795, 268] width 5 height 11
click at [844, 317] on span "On each anniversary of the Fourth Extended Term Commencement Date during the te…" at bounding box center [873, 305] width 370 height 23
click at [800, 274] on span "$12.57" at bounding box center [796, 268] width 27 height 11
click at [899, 274] on span "$" at bounding box center [901, 268] width 5 height 11
click at [762, 328] on span "%) of the then-current amount of Base Rent." at bounding box center [872, 316] width 367 height 23
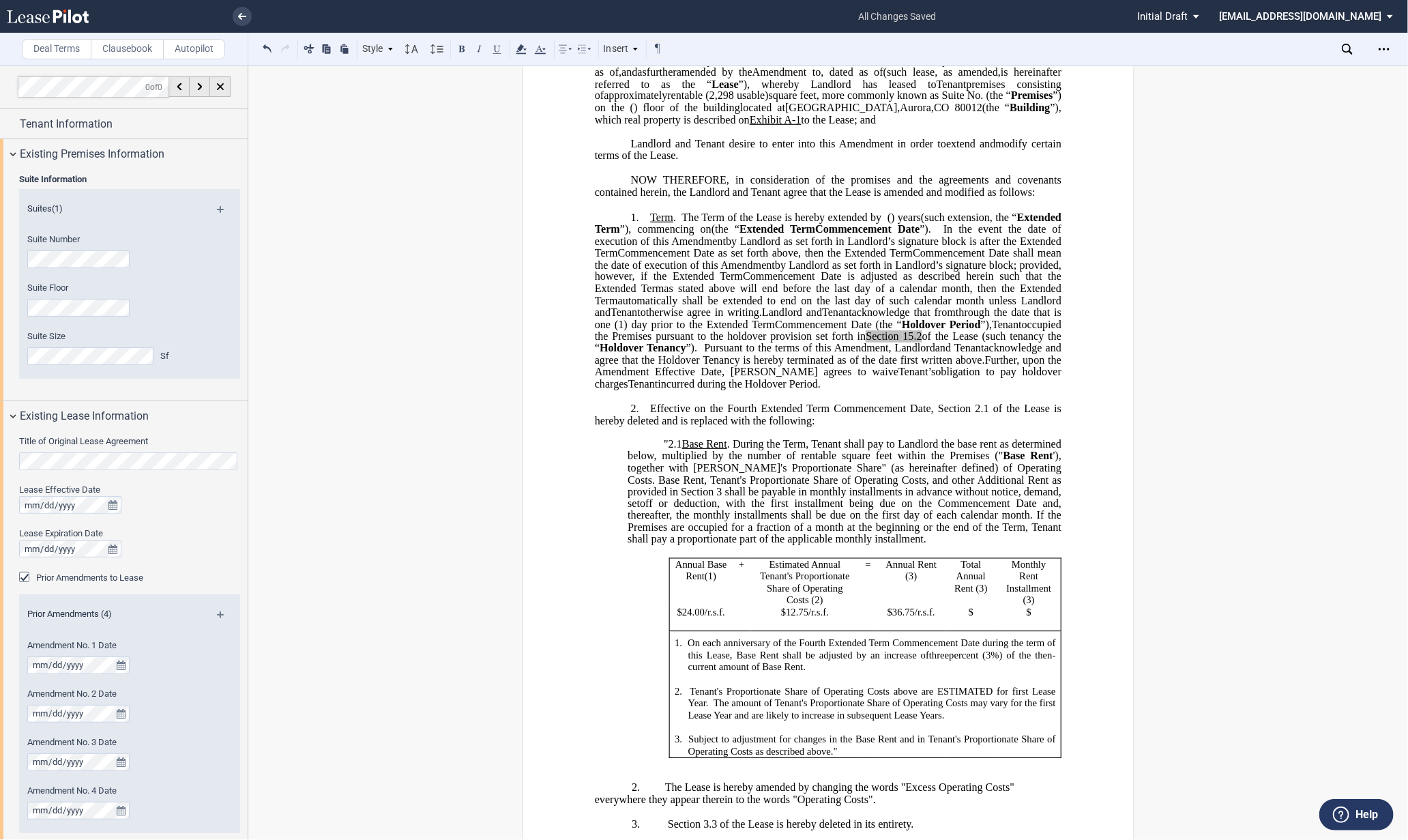
scroll to position [227, 0]
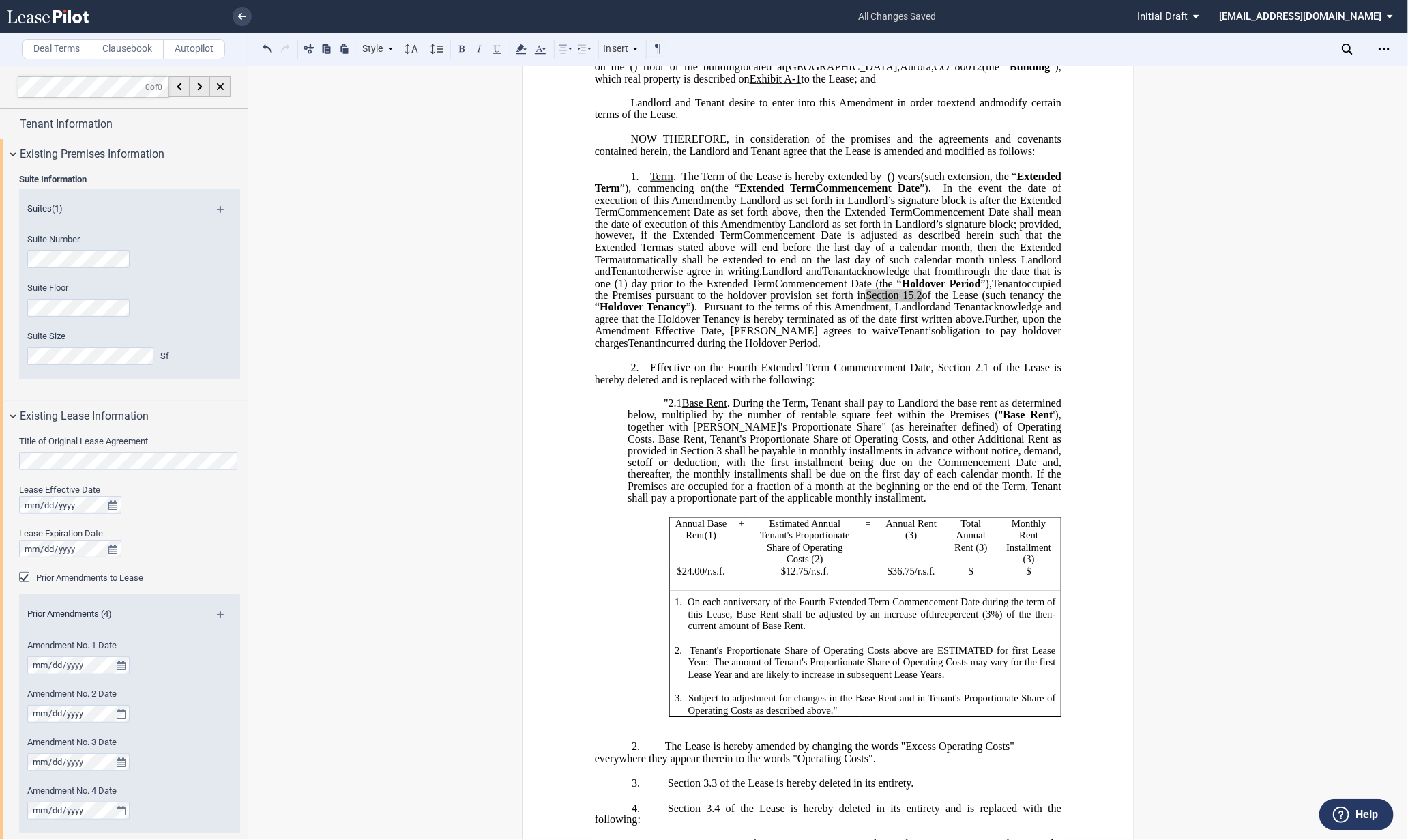
click at [969, 577] on span "$" at bounding box center [971, 571] width 5 height 11
click at [944, 577] on span "$$96,285.00" at bounding box center [967, 571] width 50 height 11
click at [1030, 590] on td "$" at bounding box center [1029, 577] width 63 height 24
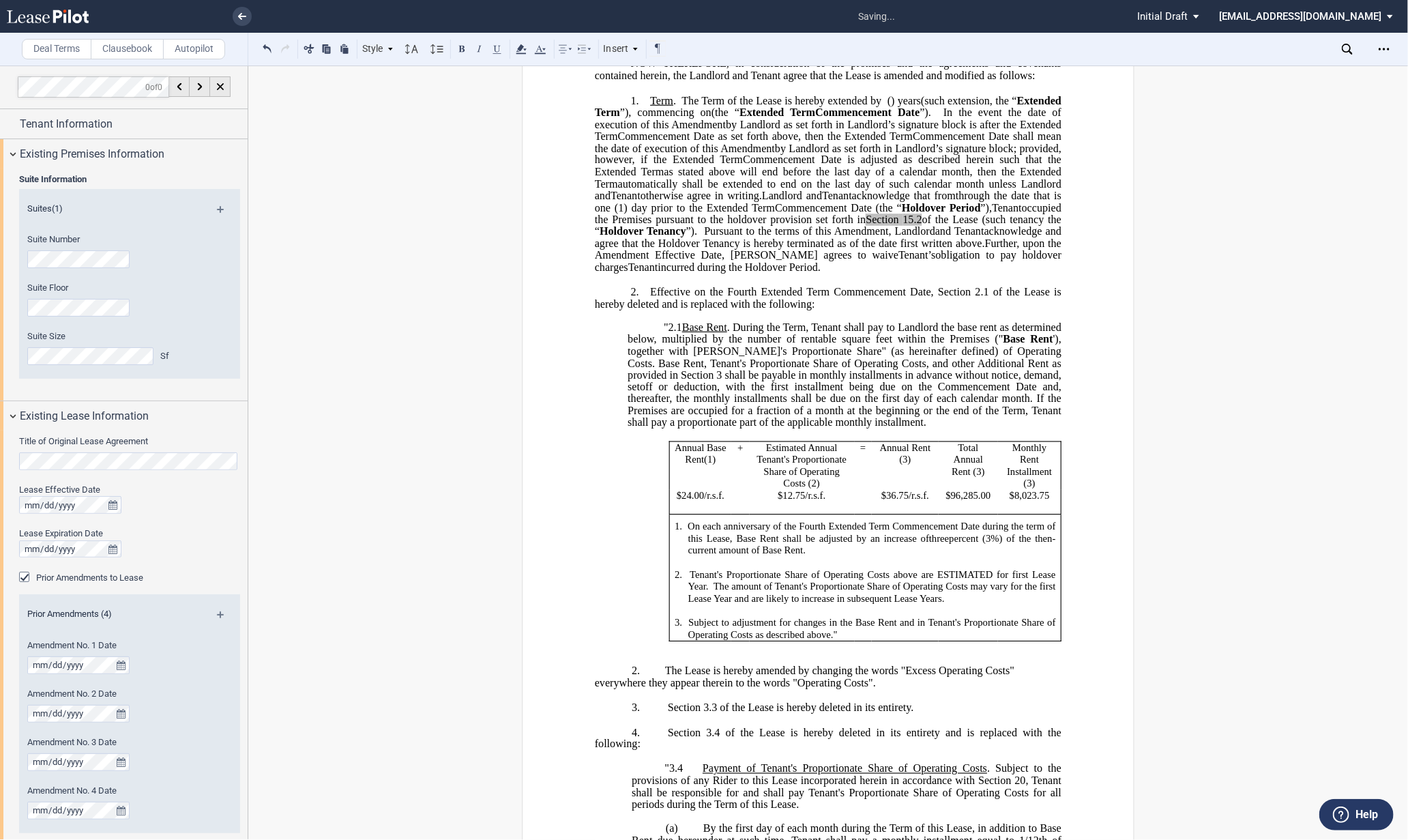
scroll to position [454, 0]
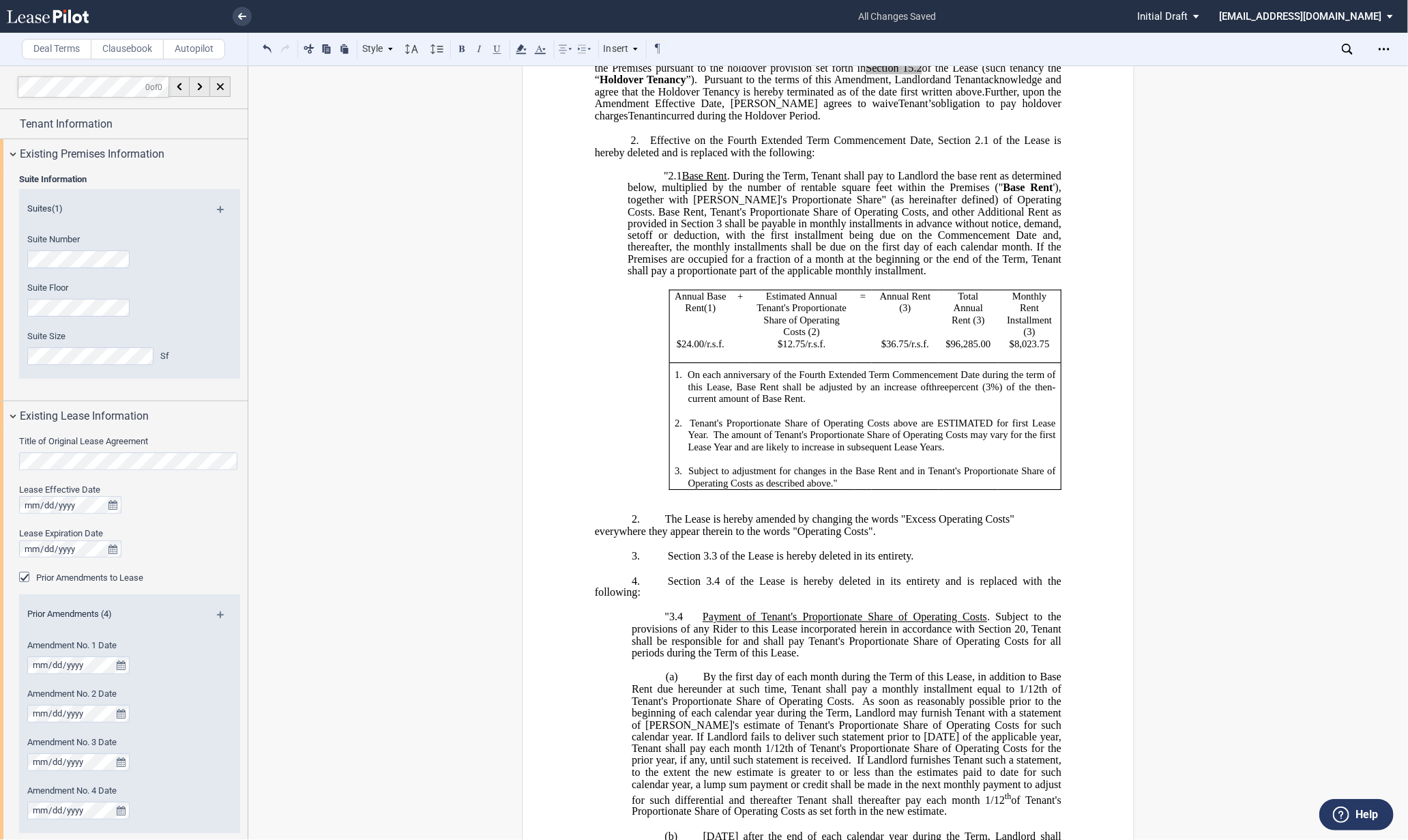
click at [853, 489] on p "3. Subject to adjustment for changes in the Base Rent and in Tenant's Proportio…" at bounding box center [872, 477] width 367 height 24
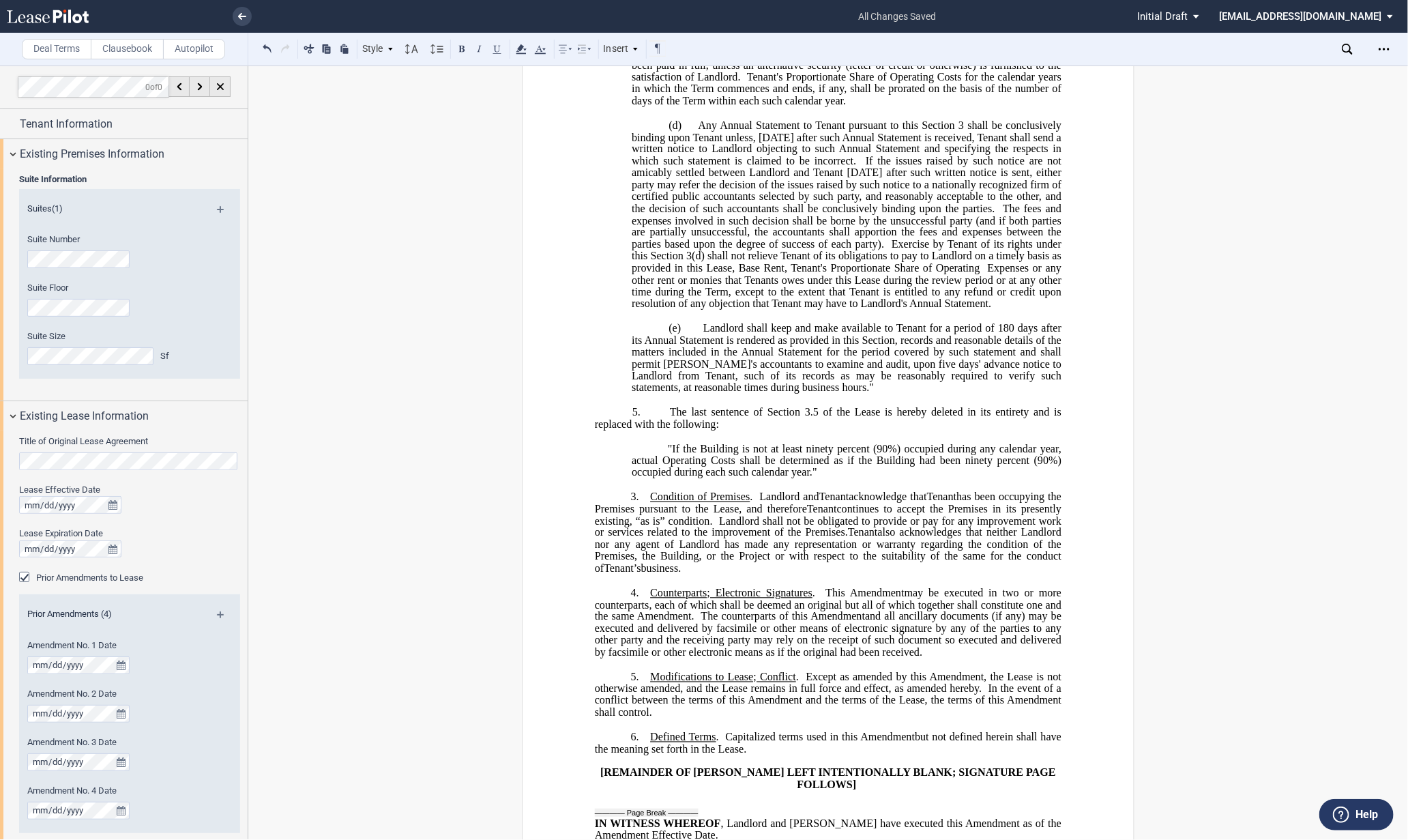
scroll to position [1516, 0]
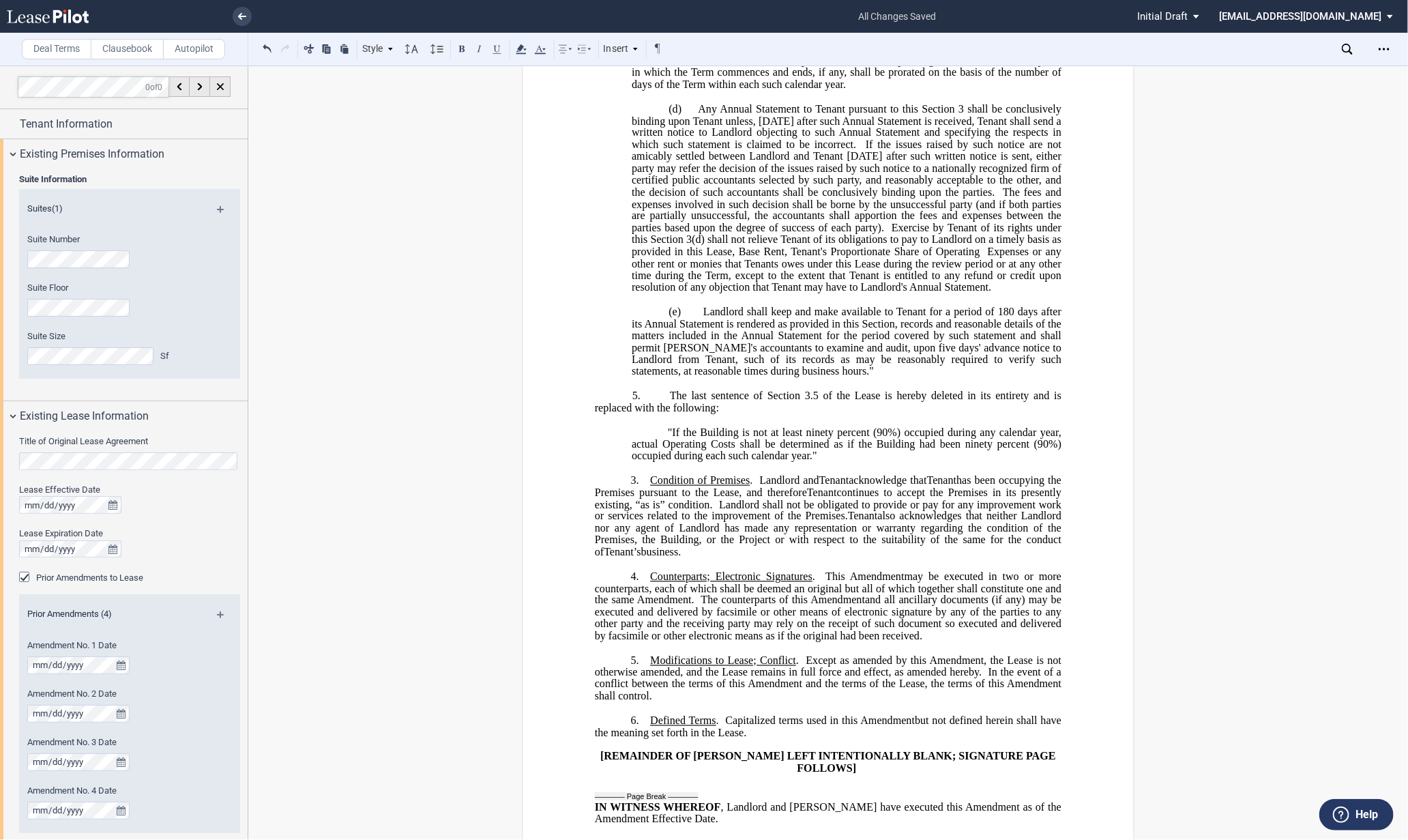
click at [643, 559] on p "3. Condition of Premises . Landlord and Assignee Tenant acknowledge that Assign…" at bounding box center [828, 517] width 466 height 84
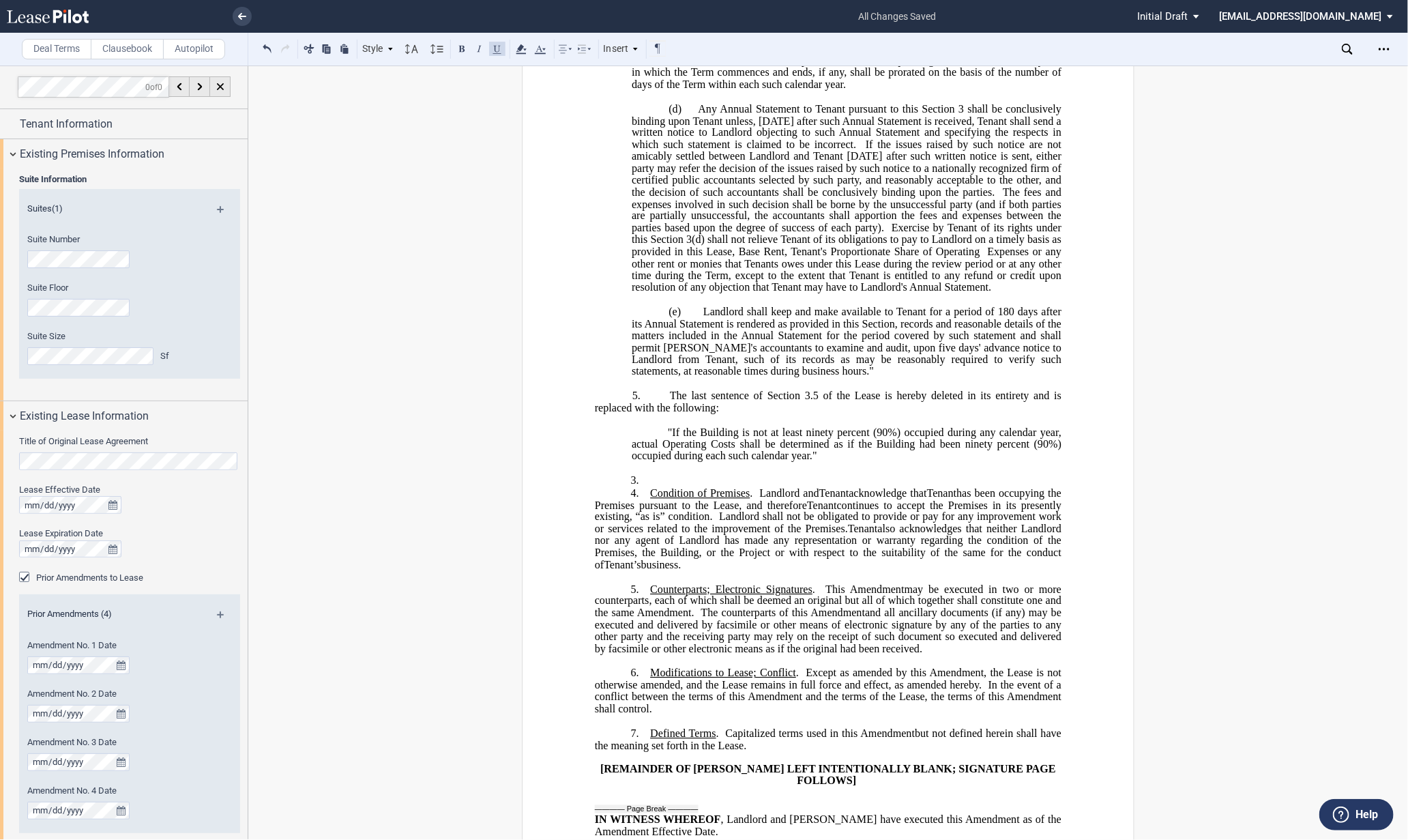
click at [140, 50] on label "Clausebook" at bounding box center [127, 49] width 73 height 21
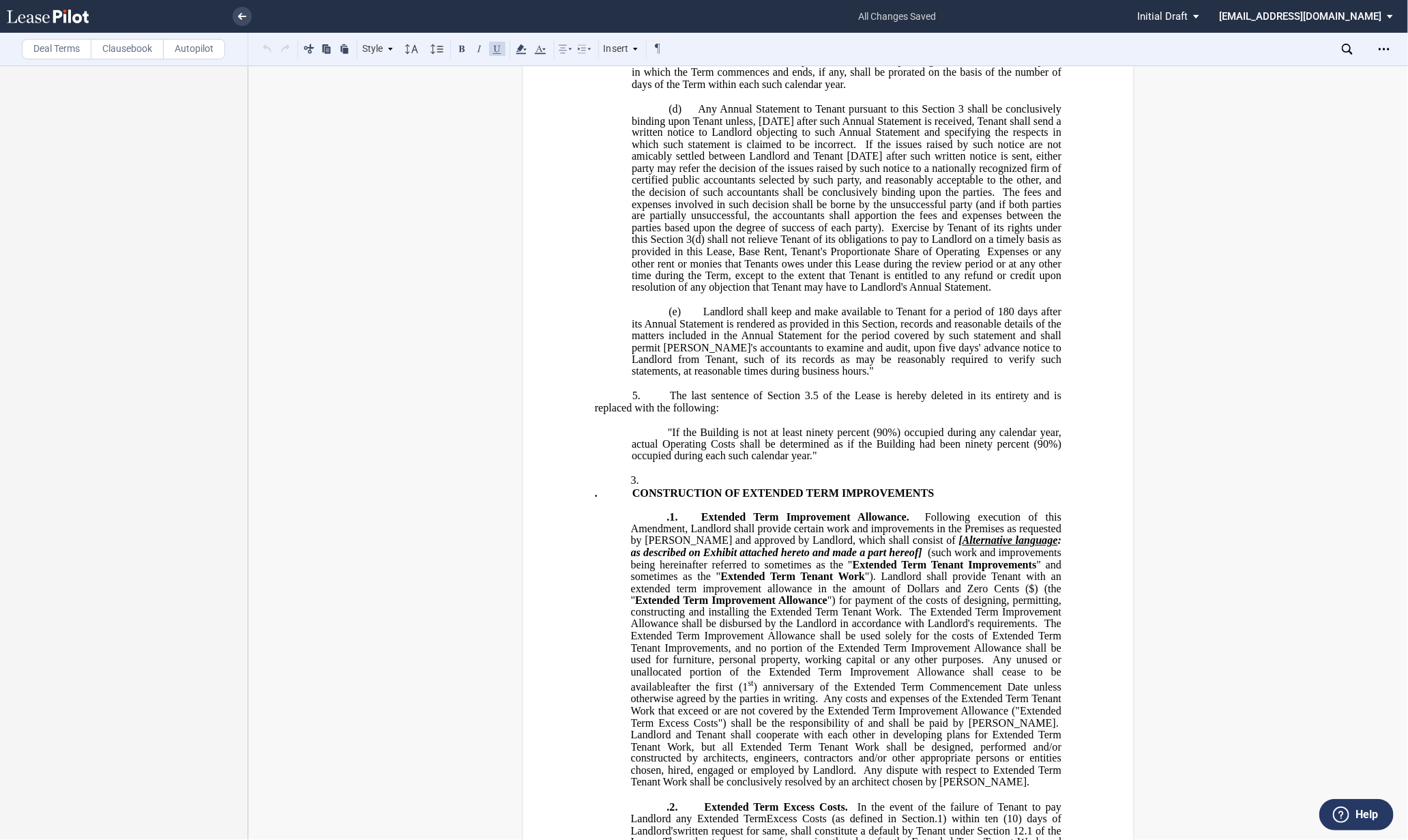
click at [848, 499] on span "CONSTRUCTION OF EXTENDED TERM IMPROVEMENTS" at bounding box center [783, 493] width 302 height 12
click at [1387, 45] on icon "Open Lease options menu" at bounding box center [1383, 48] width 11 height 11
click at [1249, 80] on div "Download" at bounding box center [1299, 73] width 191 height 19
drag, startPoint x: 1018, startPoint y: 404, endPoint x: 1008, endPoint y: 403, distance: 10.0
click at [1018, 377] on span "Landlord shall keep and make available to Tenant for a period of 180 days after…" at bounding box center [847, 341] width 432 height 72
